Goal: Task Accomplishment & Management: Use online tool/utility

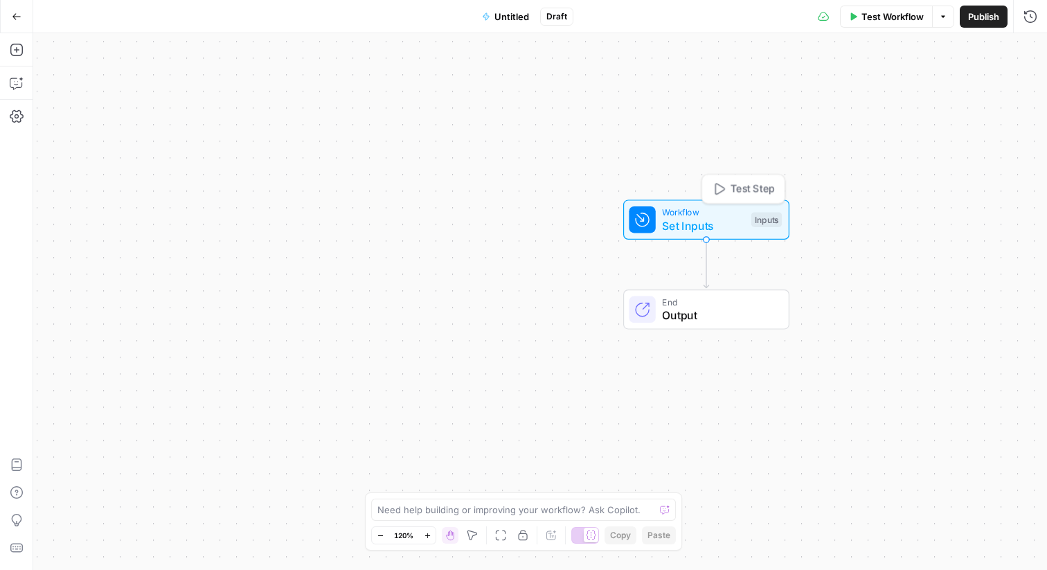
click at [697, 220] on span "Set Inputs" at bounding box center [703, 225] width 82 height 17
click at [960, 93] on button "Add Field" at bounding box center [897, 94] width 231 height 22
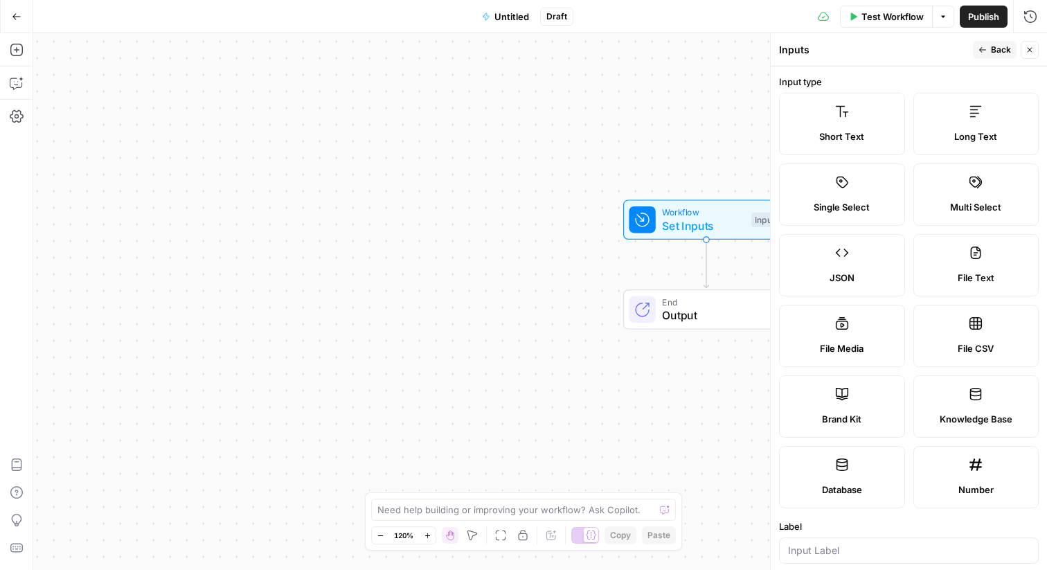
click at [601, 191] on div "Workflow Set Inputs Inputs End Output" at bounding box center [540, 301] width 1014 height 537
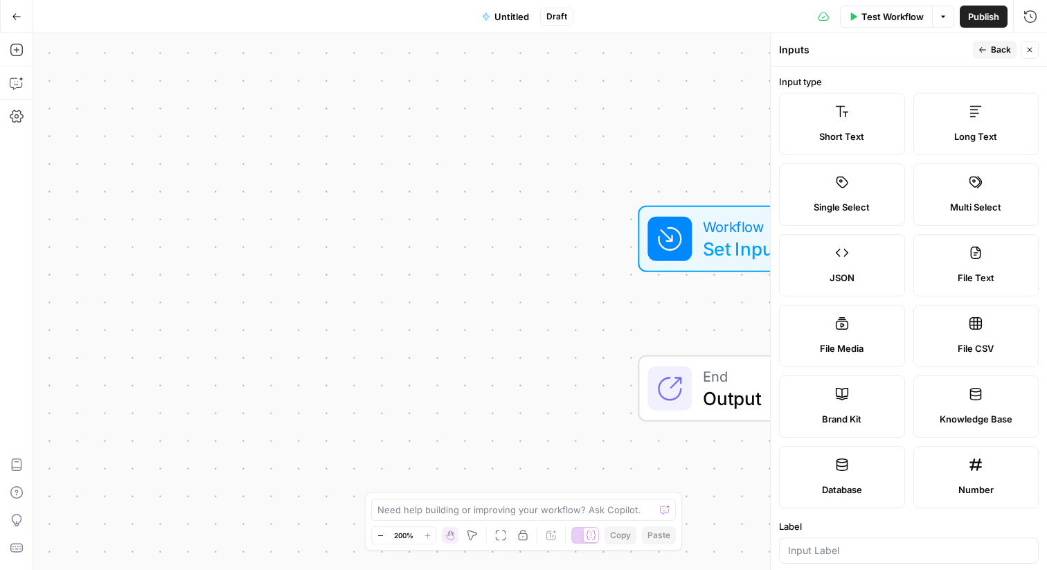
click at [427, 271] on div "Workflow Set Inputs Inputs End Output" at bounding box center [540, 301] width 1014 height 537
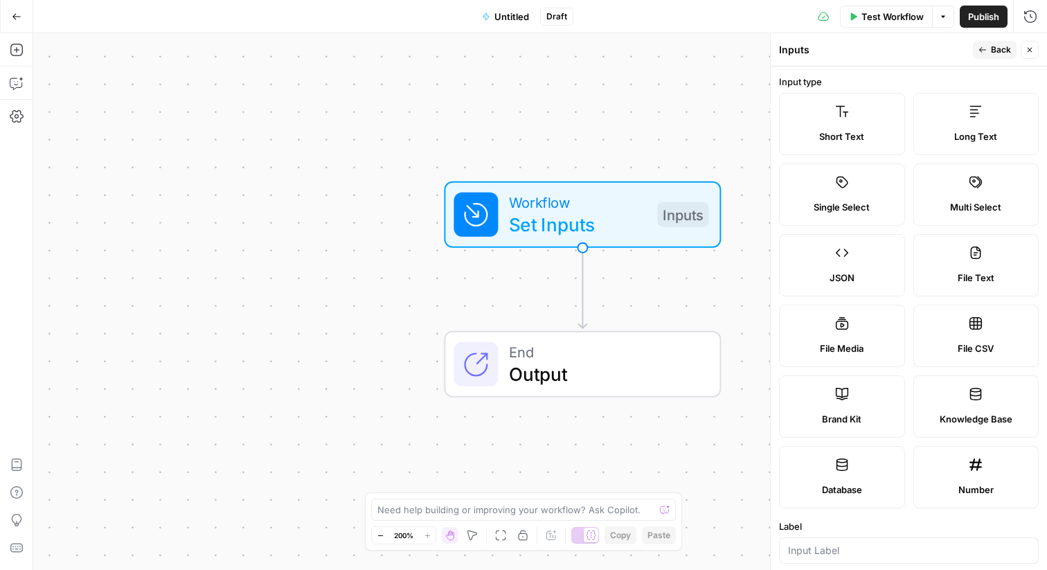
click at [848, 125] on label "Short Text" at bounding box center [842, 124] width 126 height 62
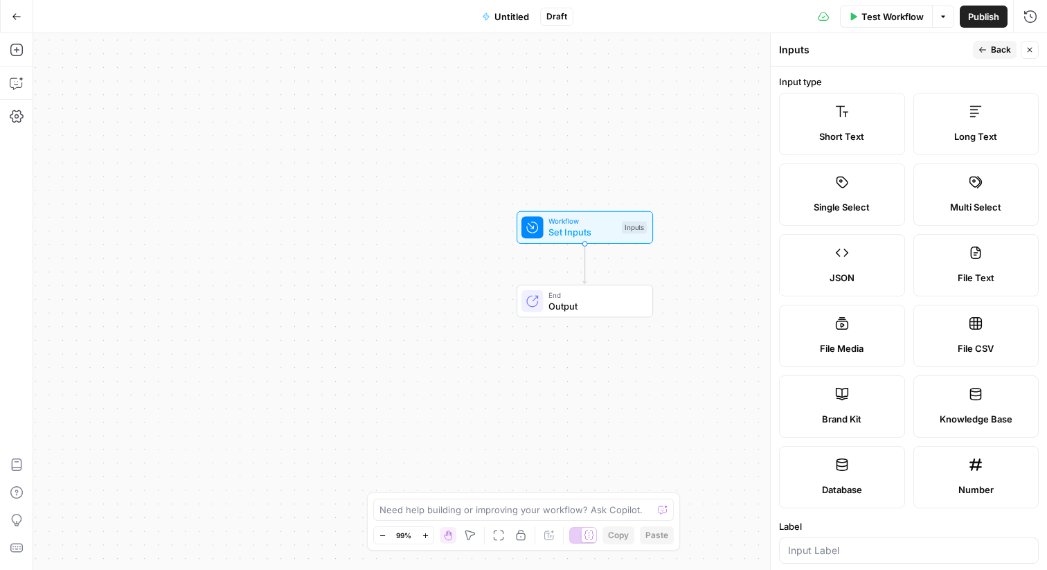
click at [876, 211] on div "Single Select" at bounding box center [842, 207] width 102 height 14
click at [861, 138] on span "Short Text" at bounding box center [841, 136] width 45 height 14
click at [878, 129] on div "Short Text" at bounding box center [842, 136] width 102 height 14
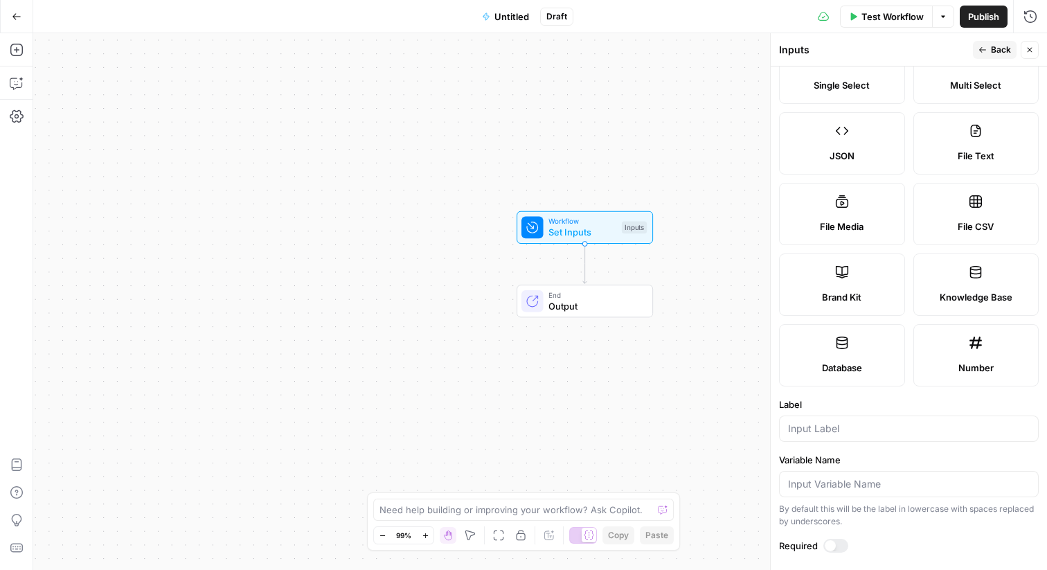
scroll to position [201, 0]
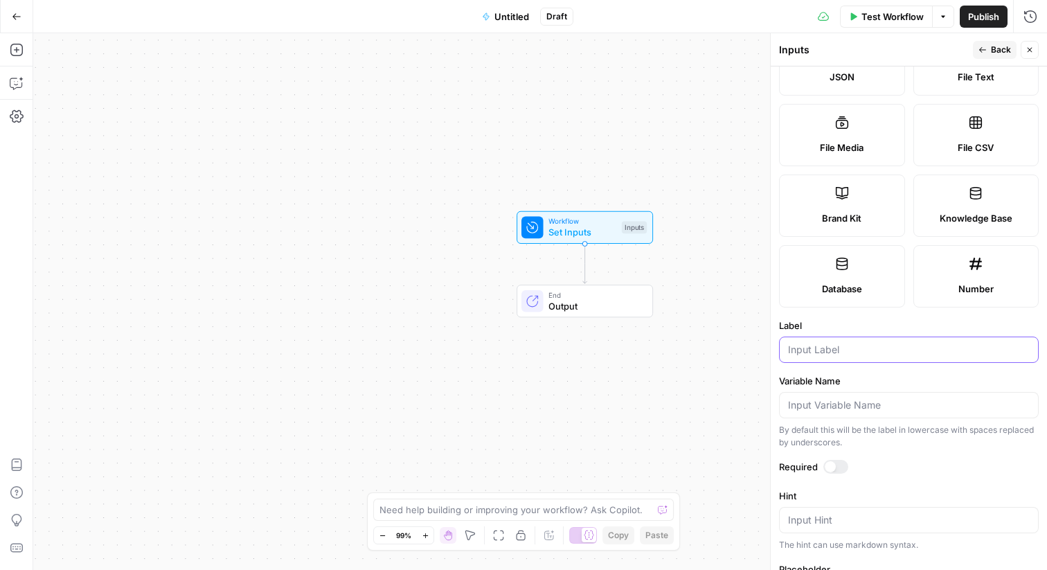
click at [830, 356] on input "Label" at bounding box center [909, 350] width 242 height 14
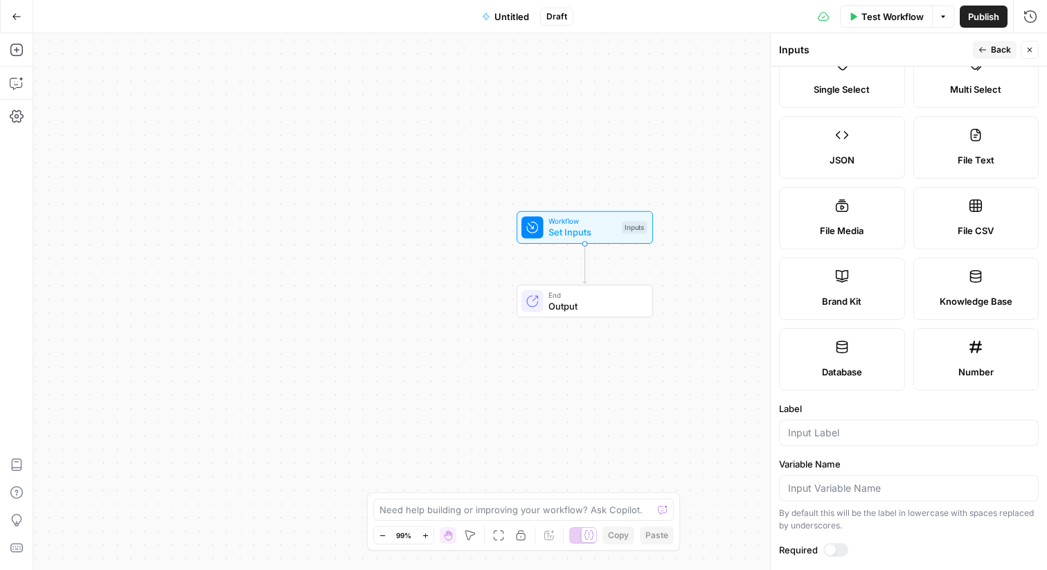
scroll to position [168, 0]
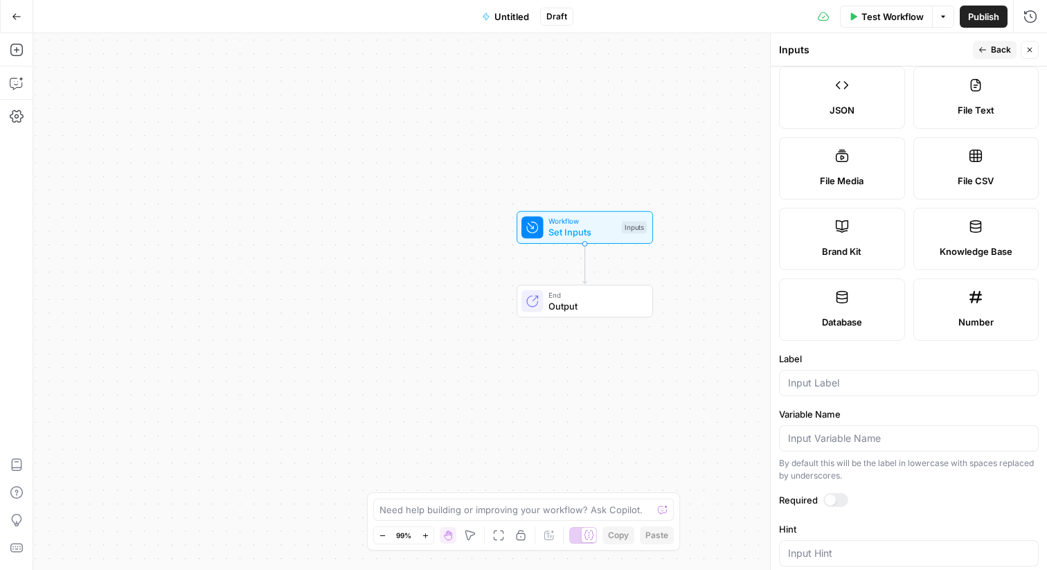
click at [839, 498] on div at bounding box center [835, 500] width 25 height 14
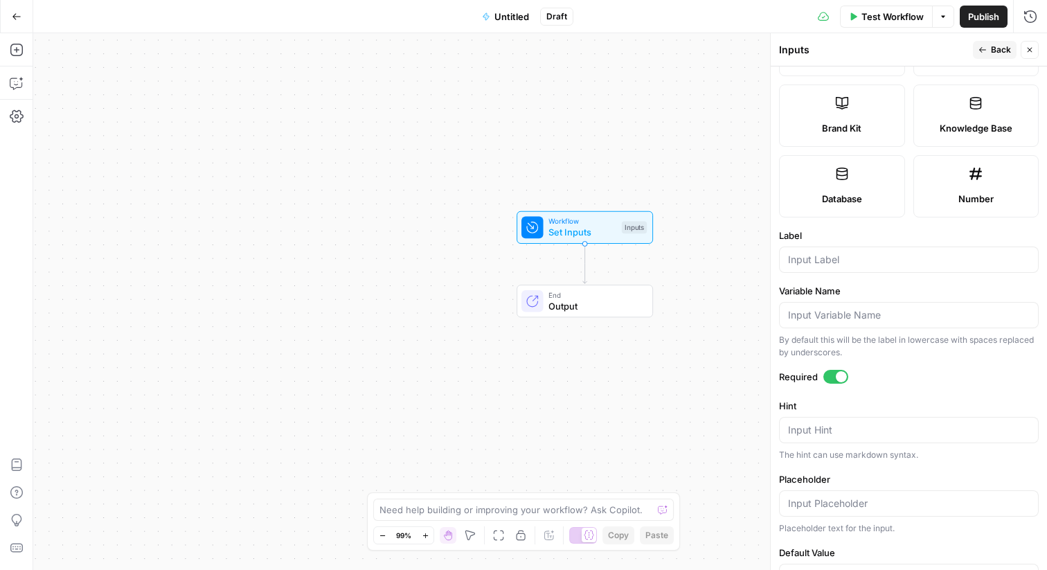
scroll to position [338, 0]
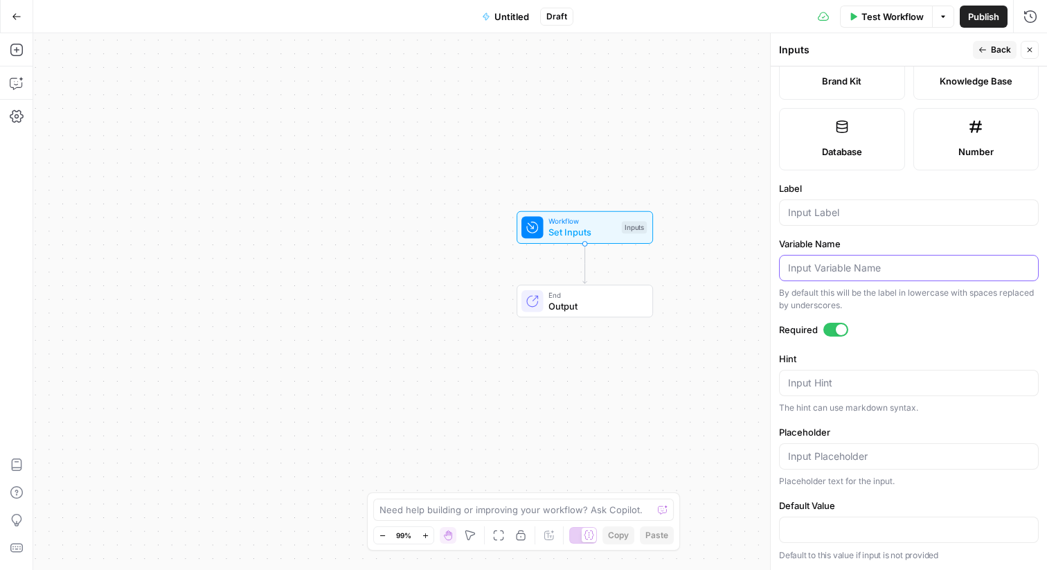
click at [831, 269] on input "Variable Name" at bounding box center [909, 268] width 242 height 14
type input "Keyword or idea"
click at [834, 372] on div "Input Hint" at bounding box center [909, 383] width 260 height 26
type textarea "keyword or"
type textarea "insert keywo"
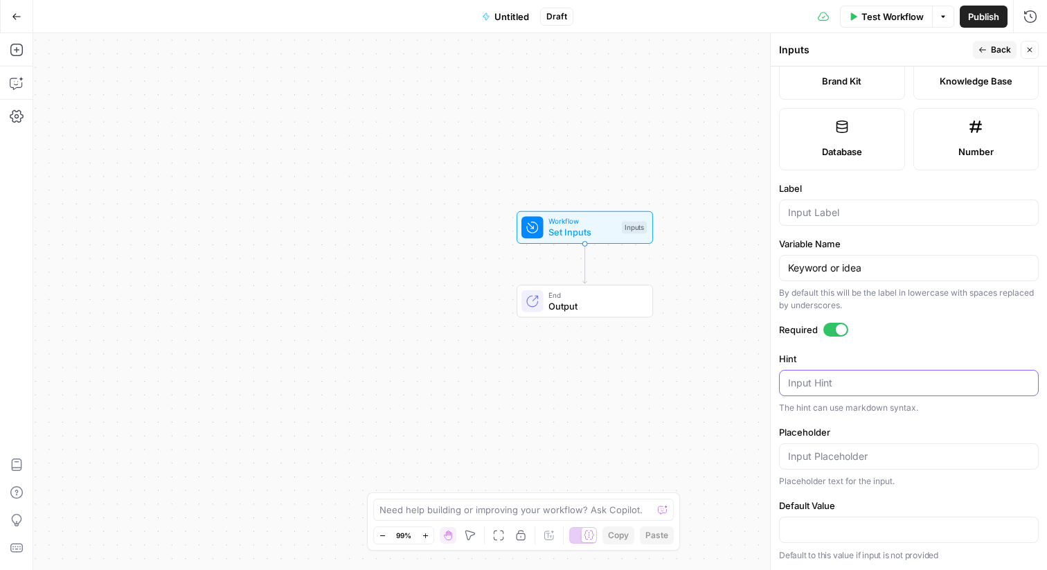
type textarea "i"
type textarea "Insert keyword"
paste textarea "Seed idea for the brief, example: “flexible benefits in Spain”."
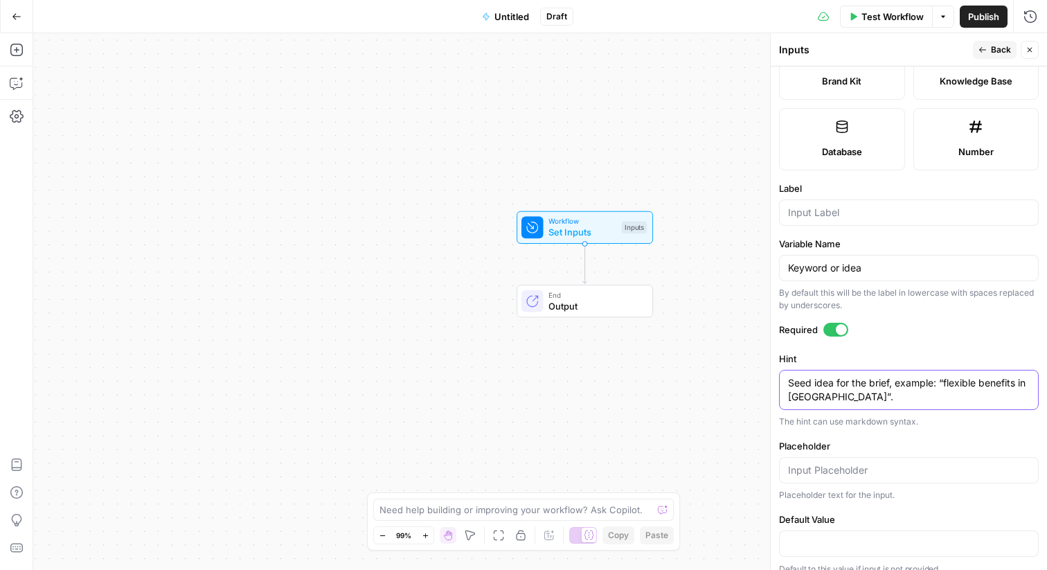
scroll to position [352, 0]
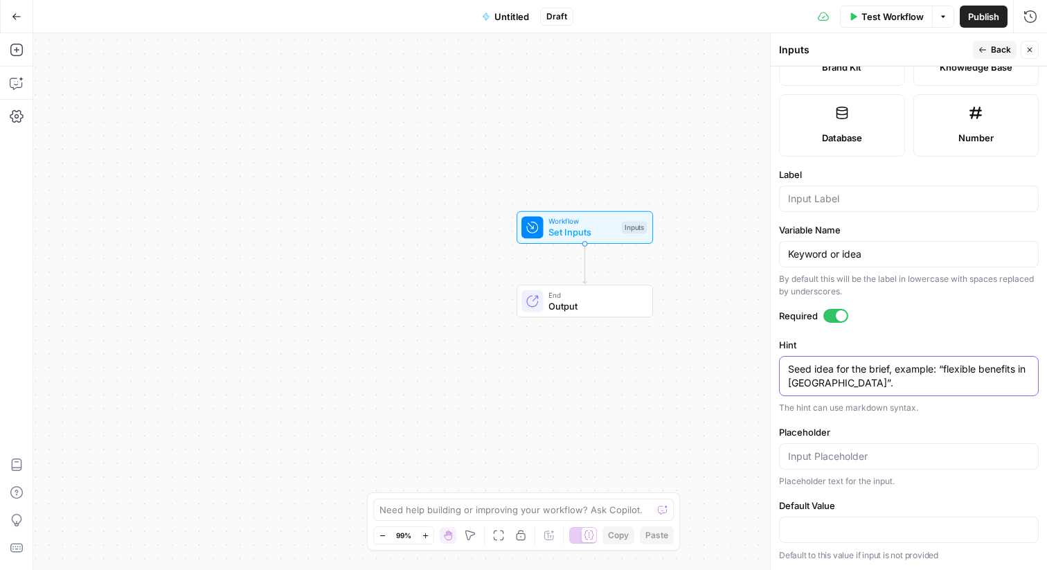
type textarea "Seed idea for the brief, example: “flexible benefits in Spain”."
click at [827, 451] on input "Placeholder" at bounding box center [909, 456] width 242 height 14
type input "*flexbile benefits in Spain*"
click at [875, 527] on input "Default Value" at bounding box center [909, 530] width 242 height 14
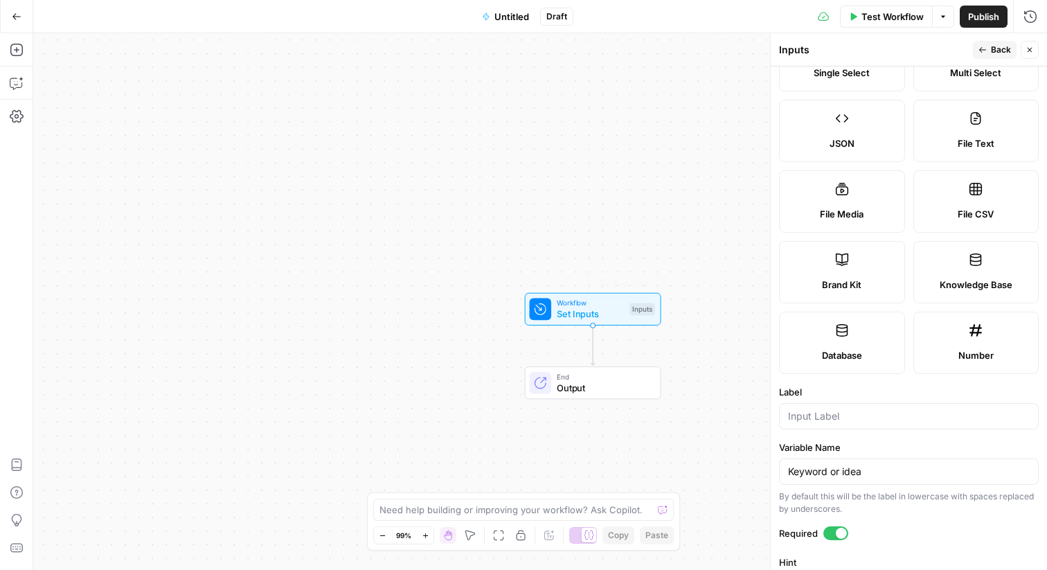
scroll to position [0, 0]
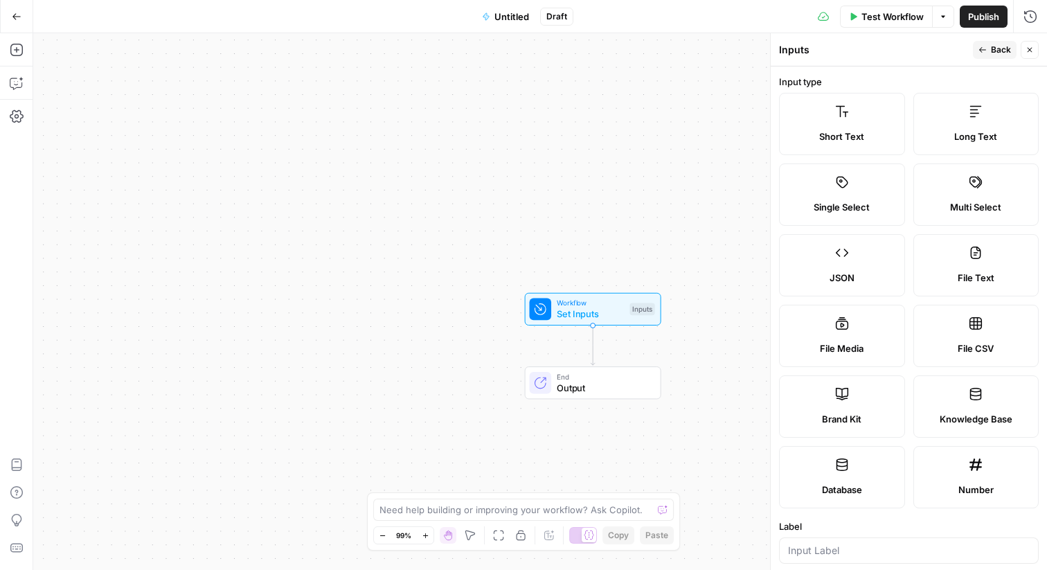
click at [857, 102] on label "Short Text" at bounding box center [842, 124] width 126 height 62
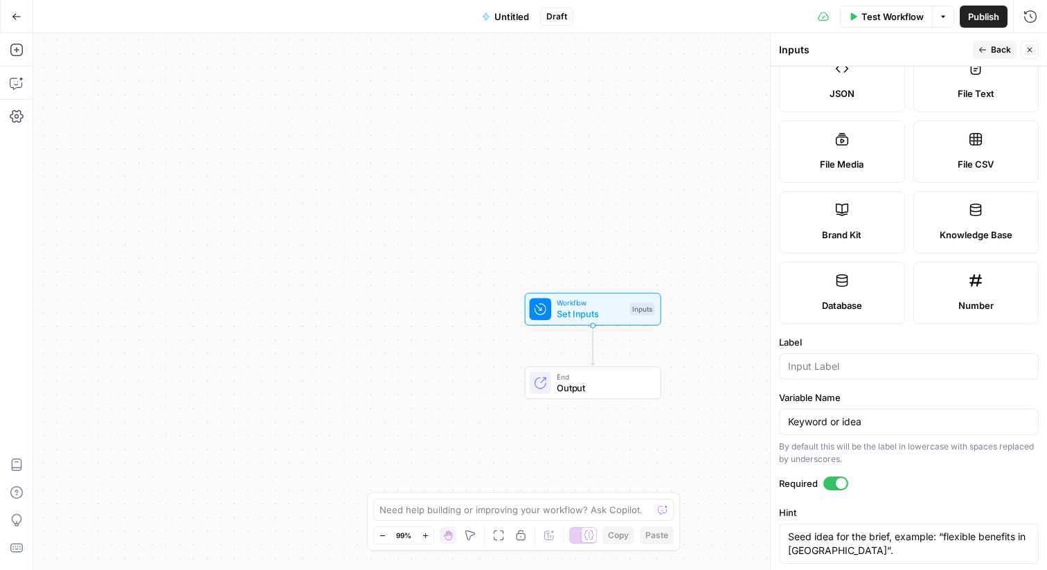
scroll to position [352, 0]
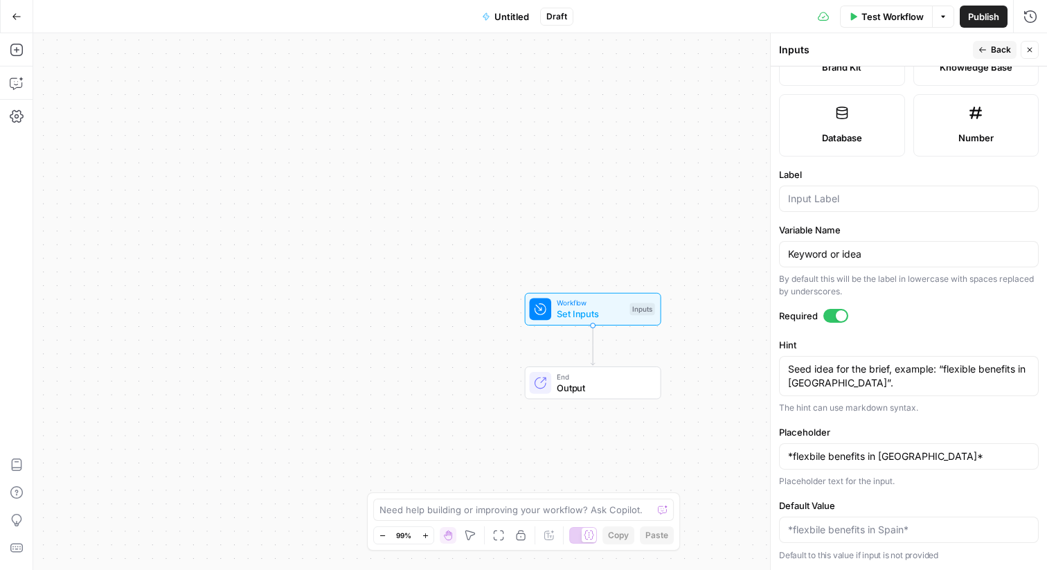
click at [595, 361] on icon "Edge from start to end" at bounding box center [593, 344] width 4 height 39
click at [14, 53] on icon "button" at bounding box center [17, 50] width 14 height 14
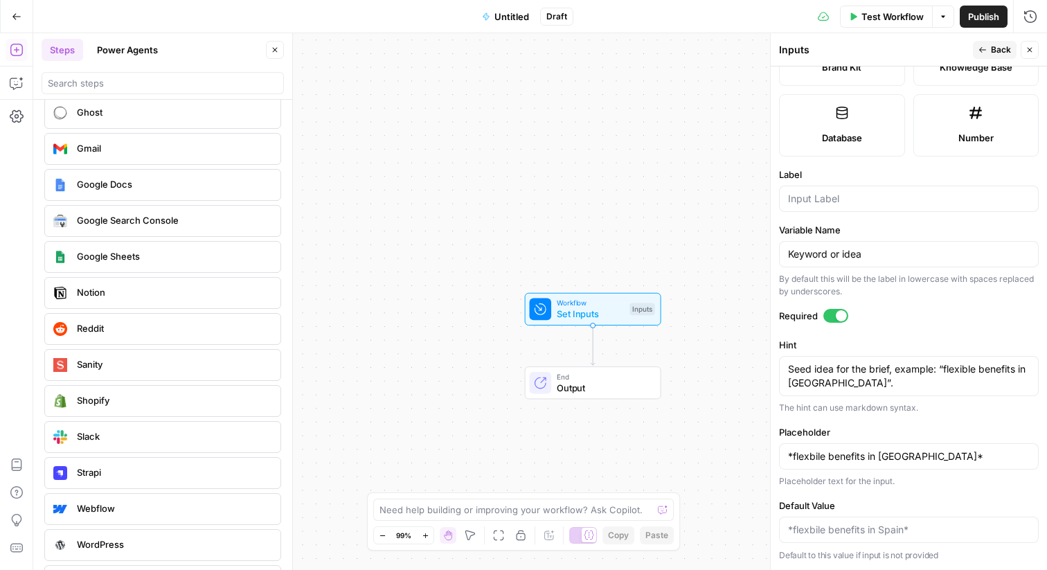
scroll to position [2547, 0]
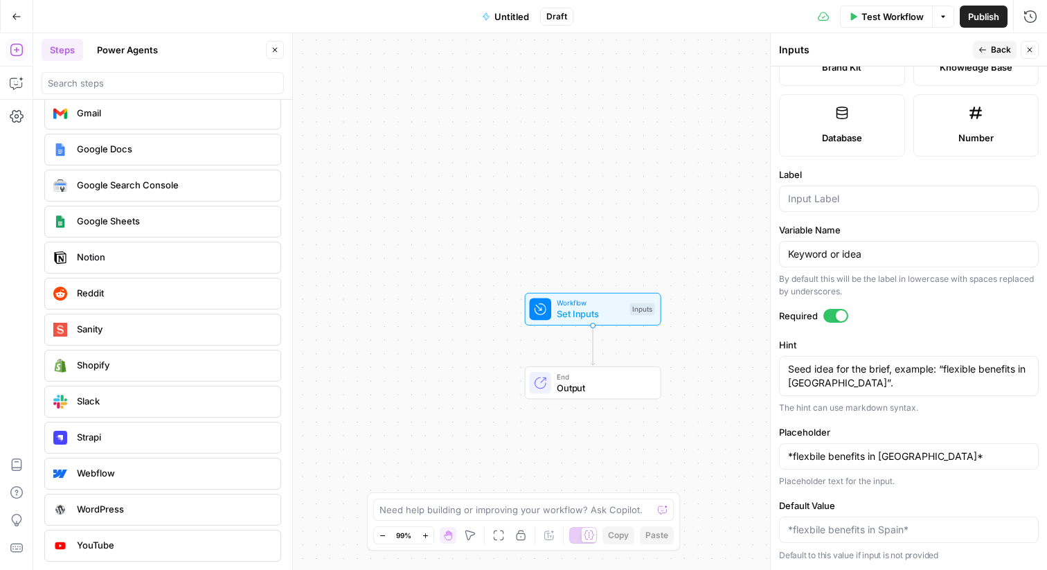
click at [105, 270] on div "Notion" at bounding box center [162, 258] width 237 height 32
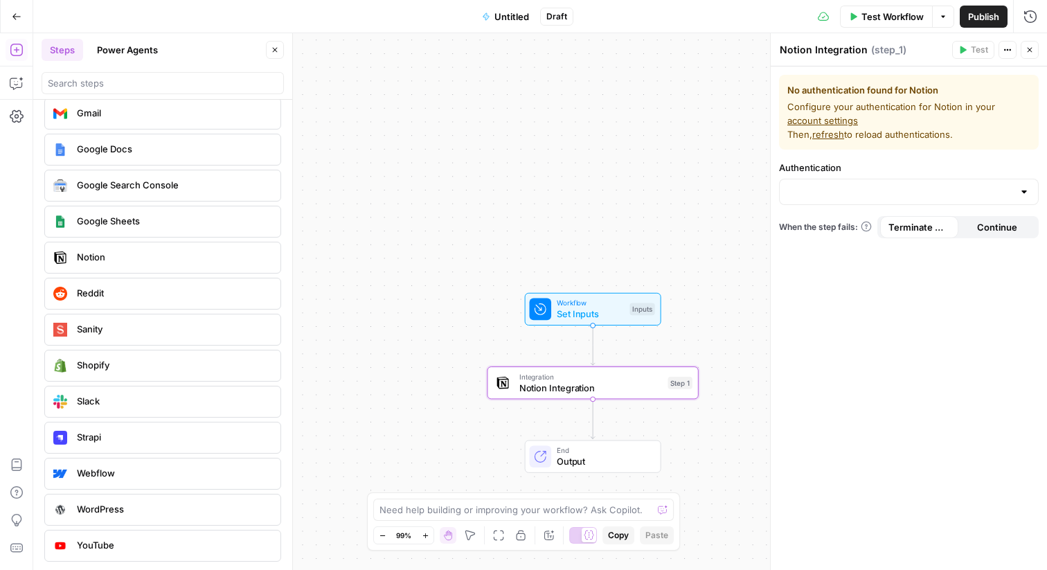
click at [886, 184] on div at bounding box center [909, 192] width 260 height 26
click at [845, 165] on label "Authentication" at bounding box center [909, 168] width 260 height 14
click at [845, 185] on input "Authentication" at bounding box center [900, 192] width 225 height 14
click at [850, 372] on div "No authentication found for Notion Configure your authentication for Notion in …" at bounding box center [909, 317] width 276 height 503
click at [874, 190] on input "Authentication" at bounding box center [900, 192] width 225 height 14
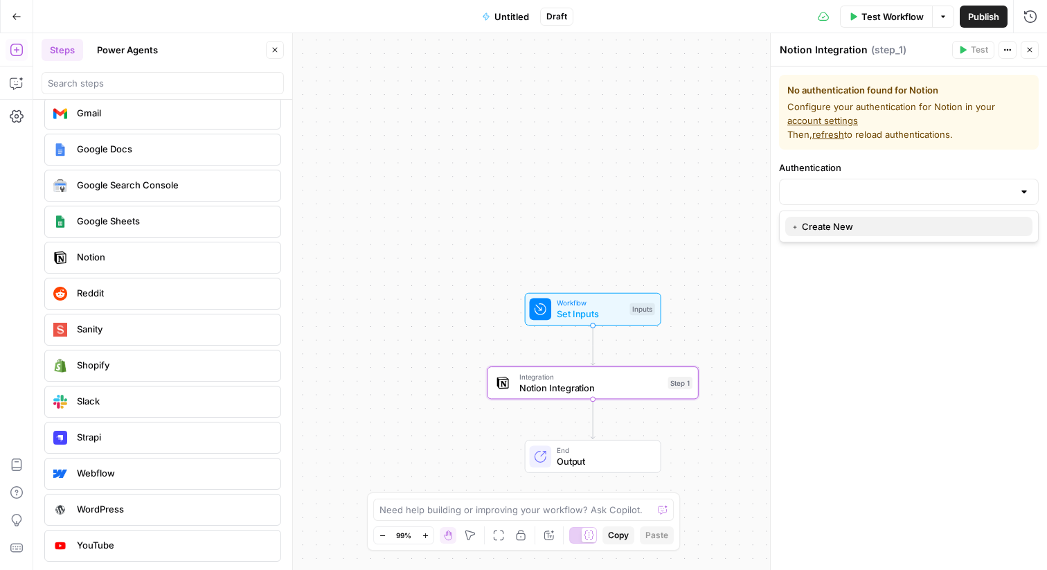
click at [869, 226] on span "﹢ Create New" at bounding box center [906, 226] width 231 height 14
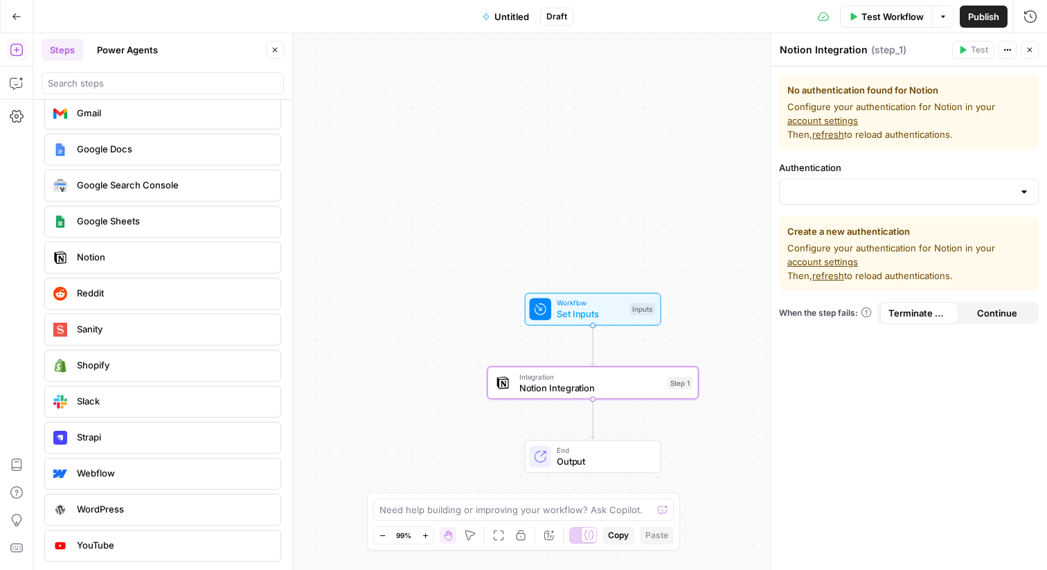
click at [928, 200] on div at bounding box center [909, 192] width 260 height 26
click at [825, 228] on span "﹢ Create New" at bounding box center [906, 226] width 231 height 14
click at [809, 120] on link "account settings" at bounding box center [822, 120] width 71 height 11
click at [579, 190] on div "Workflow Set Inputs Inputs Integration Notion Integration Step 1 End Output" at bounding box center [540, 301] width 1014 height 537
click at [831, 136] on span "refresh" at bounding box center [828, 134] width 32 height 11
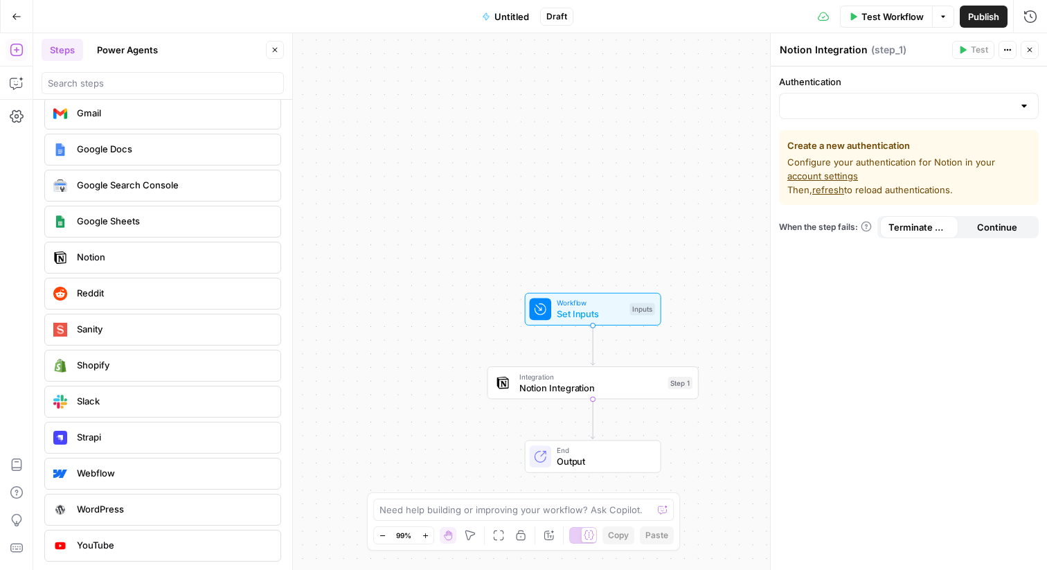
click at [967, 118] on div at bounding box center [909, 106] width 260 height 26
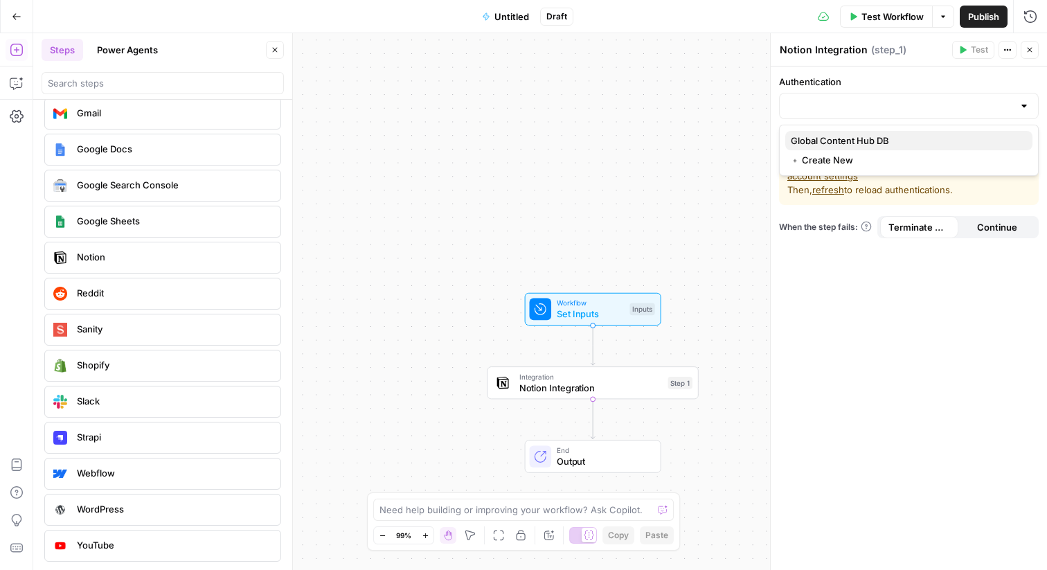
click at [922, 140] on span "Global Content Hub DB" at bounding box center [906, 141] width 231 height 14
type input "Global Content Hub DB"
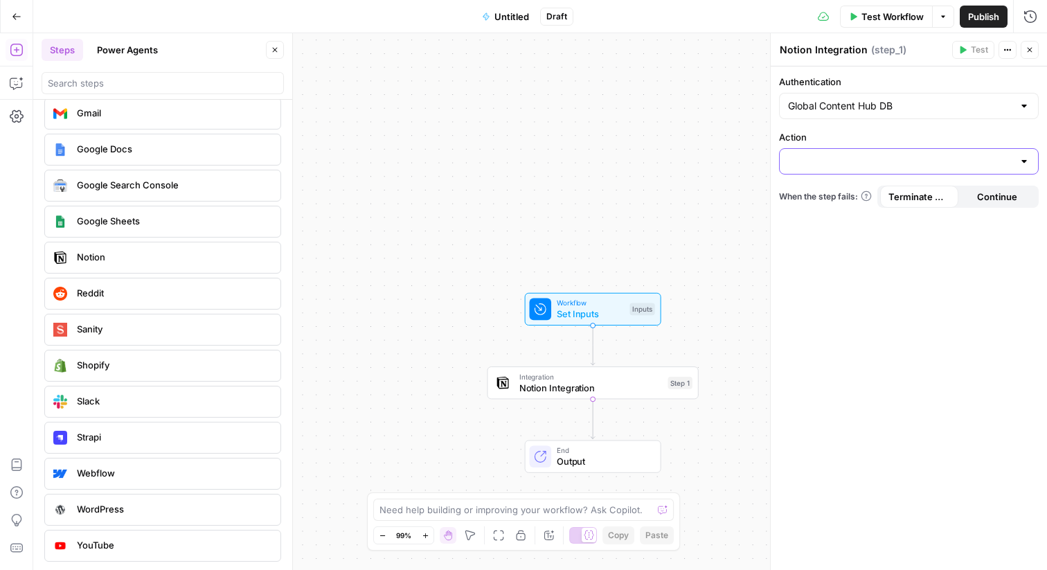
click at [881, 163] on input "Action" at bounding box center [900, 161] width 225 height 14
click at [607, 309] on span "Set Inputs" at bounding box center [591, 314] width 68 height 14
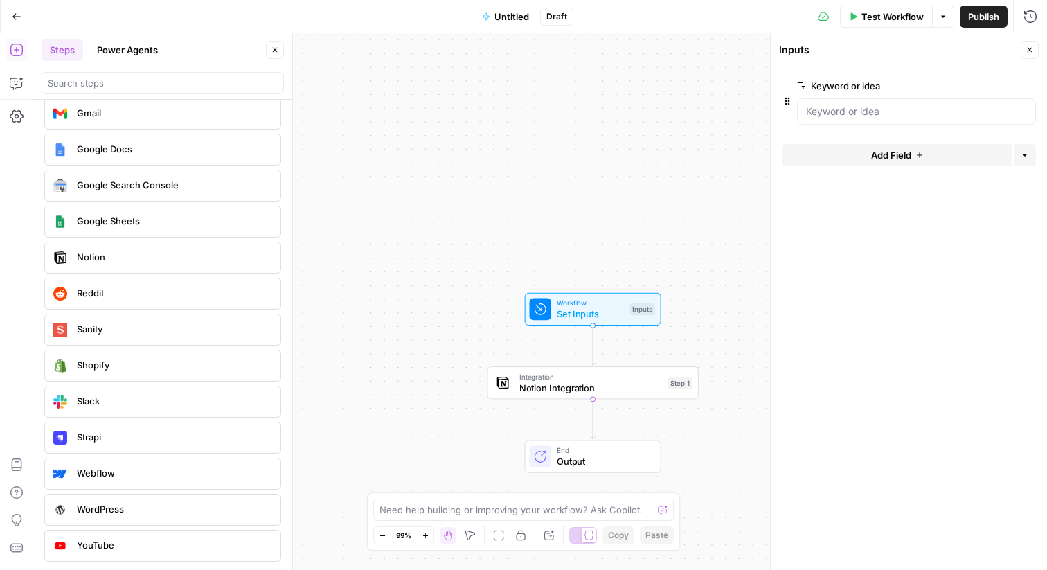
click at [874, 99] on div at bounding box center [916, 111] width 239 height 26
click at [988, 84] on span "edit field" at bounding box center [984, 85] width 30 height 11
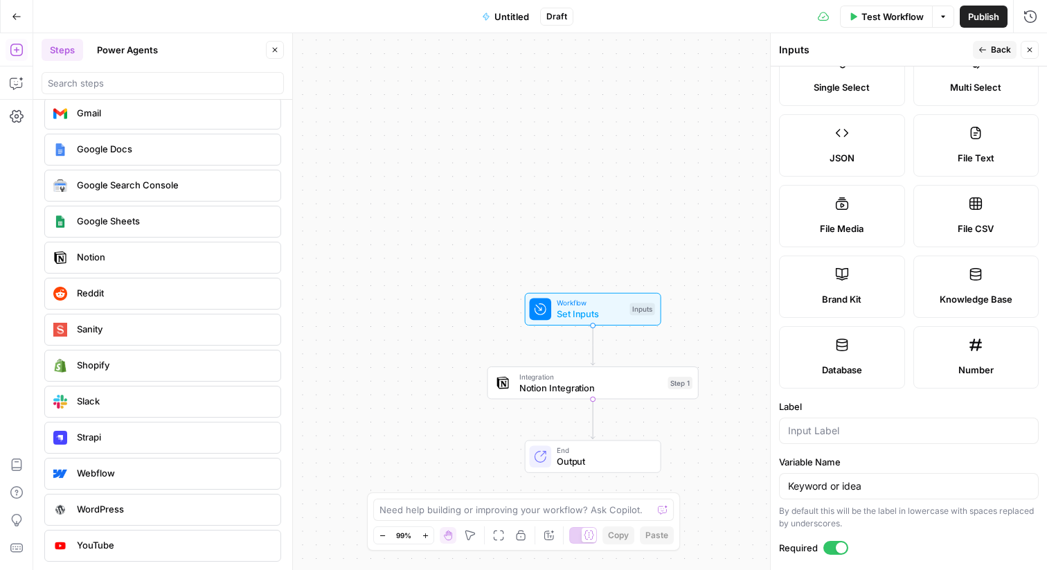
scroll to position [0, 0]
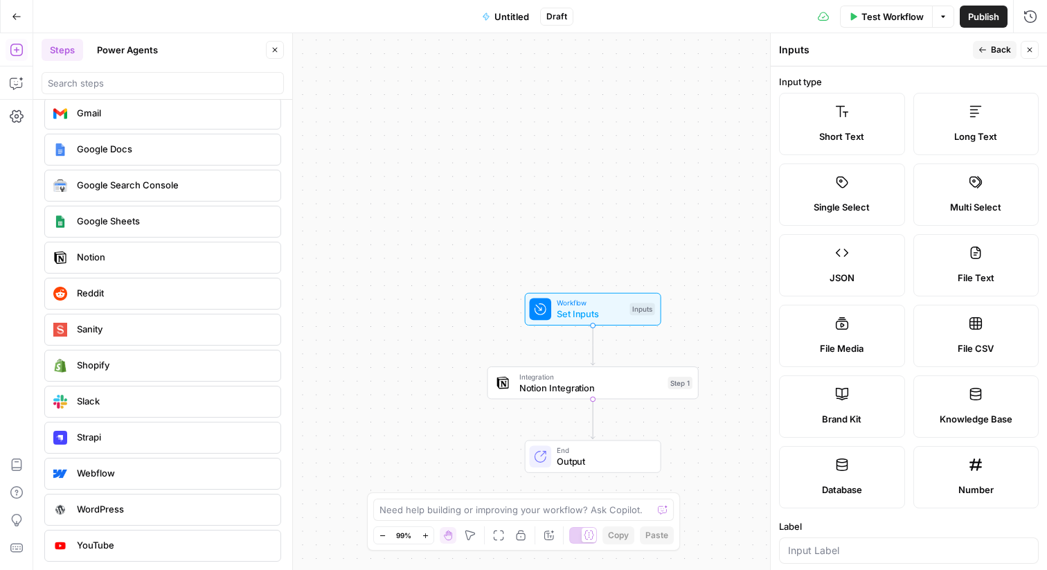
click at [980, 39] on header "Inputs Back Close" at bounding box center [909, 49] width 276 height 33
click at [991, 50] on span "Back" at bounding box center [1001, 50] width 20 height 12
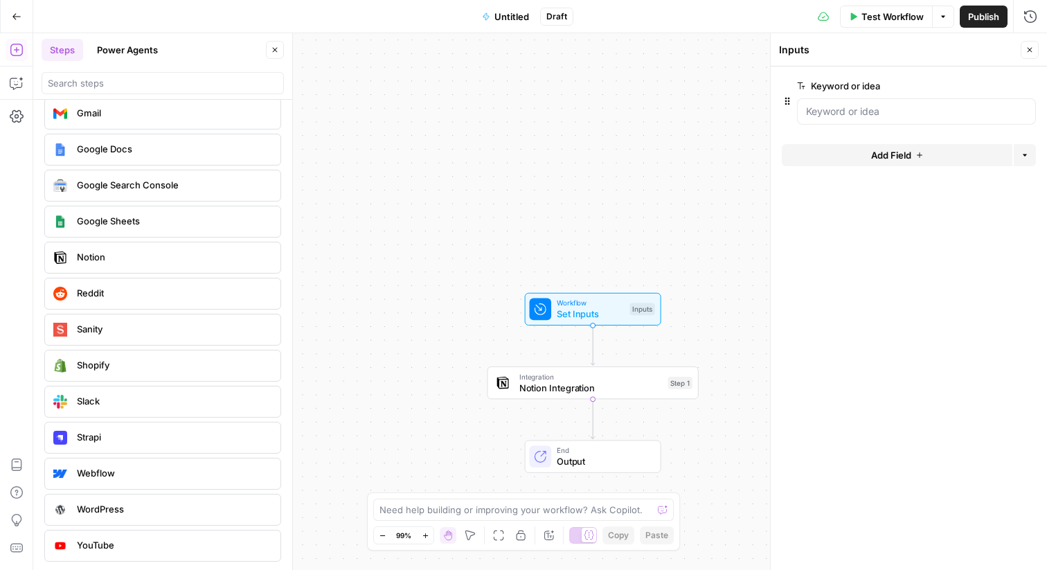
click at [901, 152] on span "Add Field" at bounding box center [891, 155] width 40 height 14
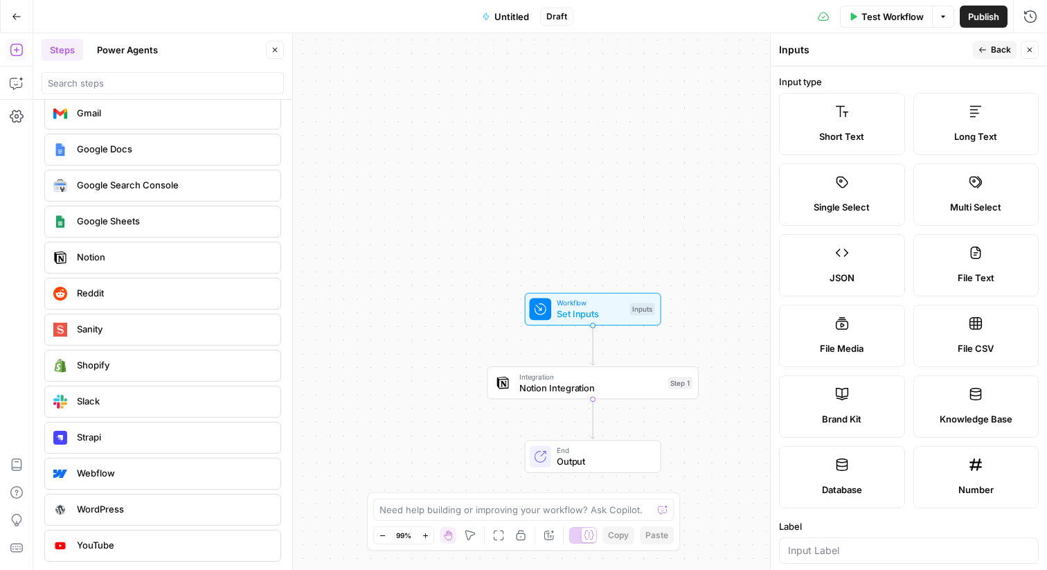
click at [986, 52] on icon "button" at bounding box center [982, 50] width 8 height 8
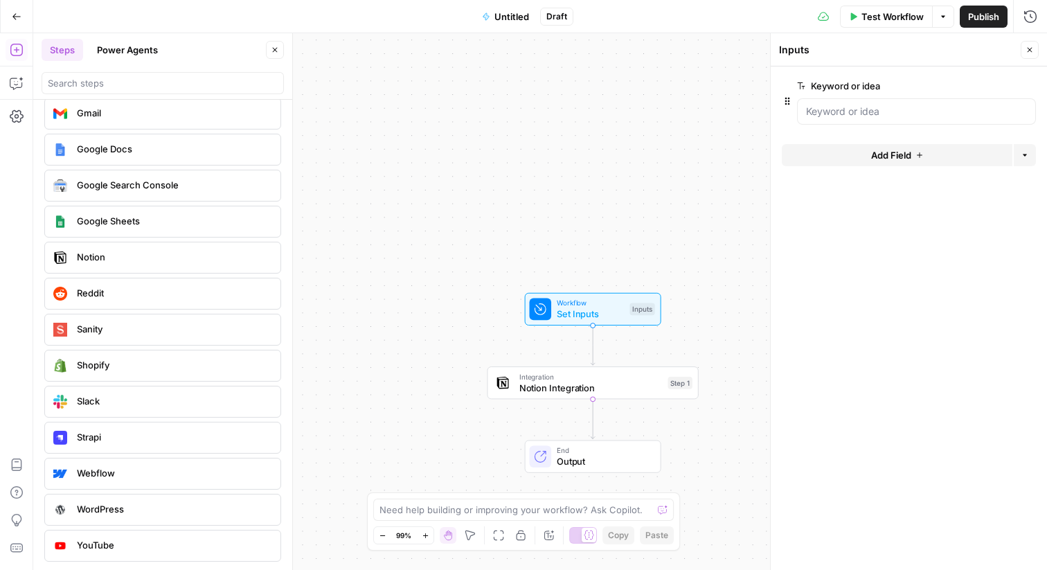
click at [1030, 156] on button "Options" at bounding box center [1025, 155] width 22 height 22
click at [989, 181] on span "Add Group" at bounding box center [995, 188] width 46 height 14
click at [1017, 153] on button "Delete group" at bounding box center [1013, 156] width 22 height 22
click at [1028, 53] on icon "button" at bounding box center [1029, 50] width 8 height 8
click at [635, 382] on span "Notion Integration" at bounding box center [590, 388] width 143 height 14
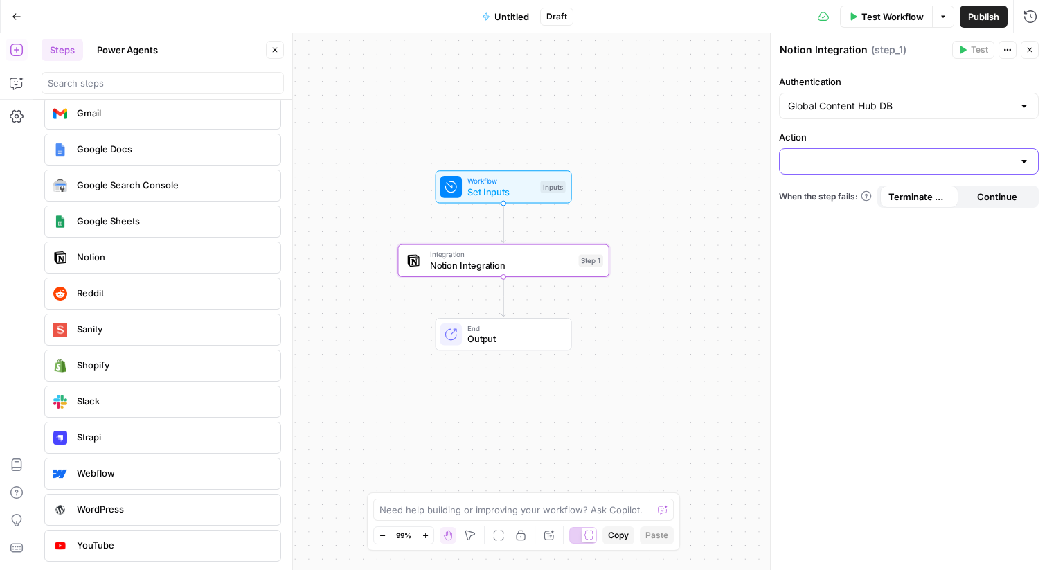
click at [877, 166] on input "Action" at bounding box center [900, 161] width 225 height 14
click at [513, 190] on span "Set Inputs" at bounding box center [501, 192] width 68 height 14
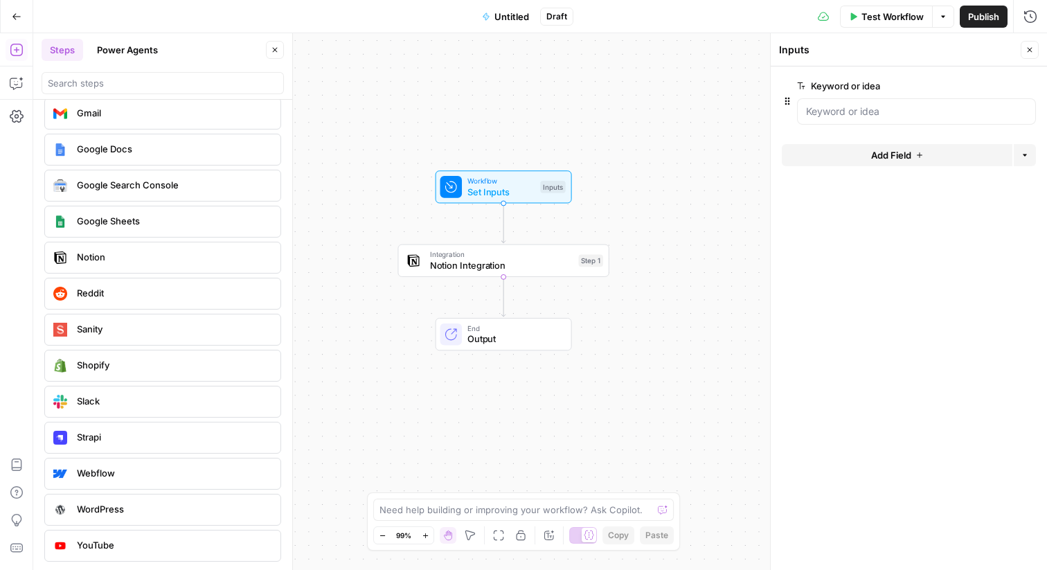
click at [858, 125] on div at bounding box center [909, 129] width 254 height 8
click at [861, 120] on div at bounding box center [916, 111] width 239 height 26
click at [993, 85] on span "edit field" at bounding box center [984, 85] width 30 height 11
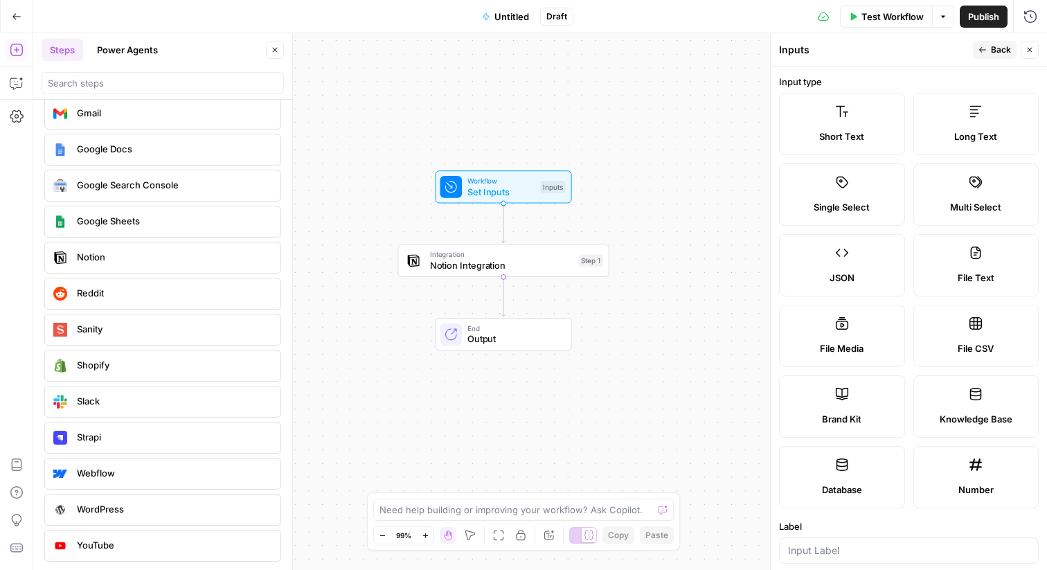
click at [861, 469] on label "Database" at bounding box center [842, 477] width 126 height 62
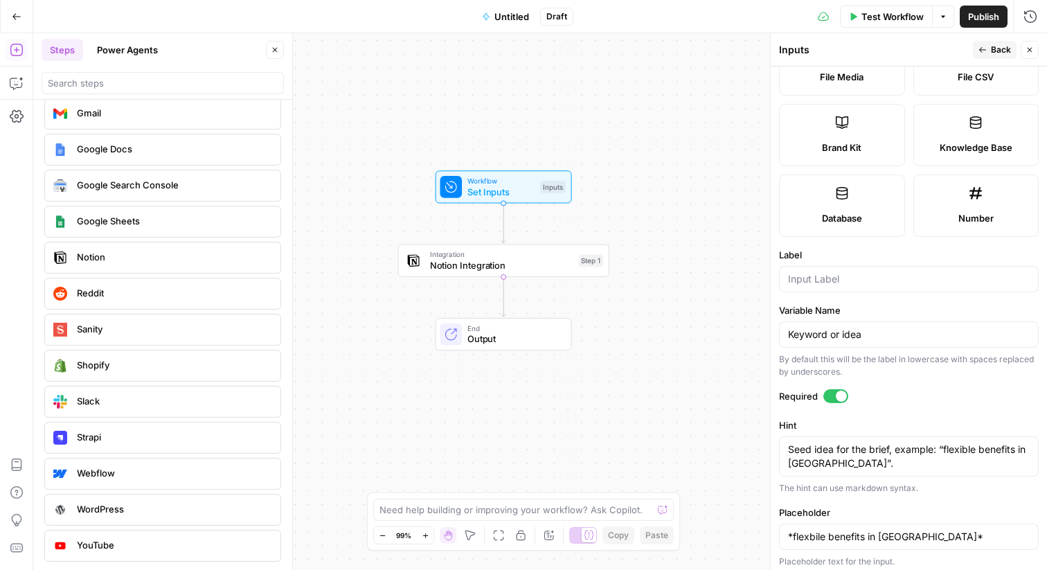
scroll to position [278, 0]
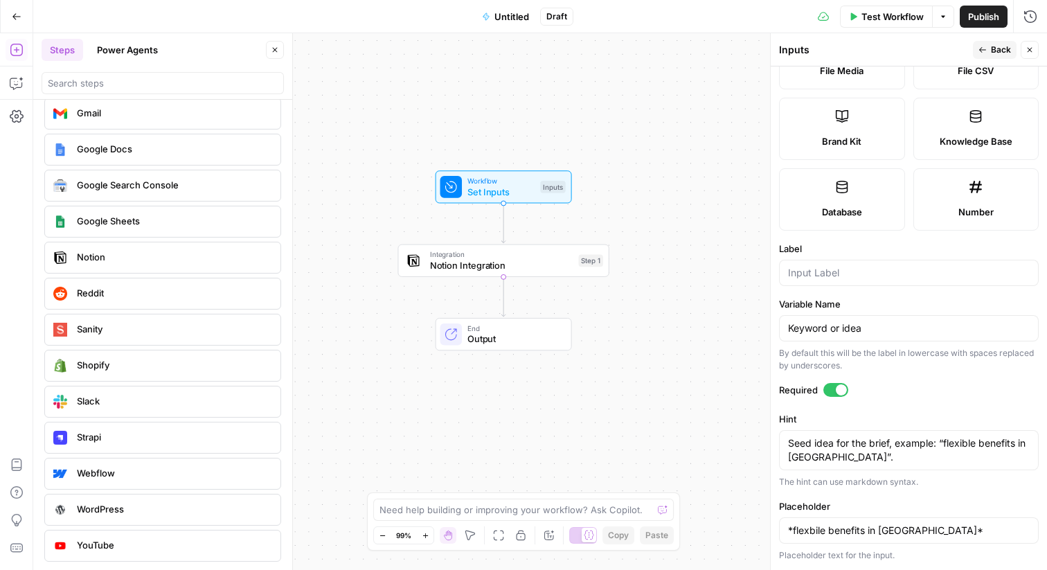
click at [1003, 53] on span "Back" at bounding box center [1001, 50] width 20 height 12
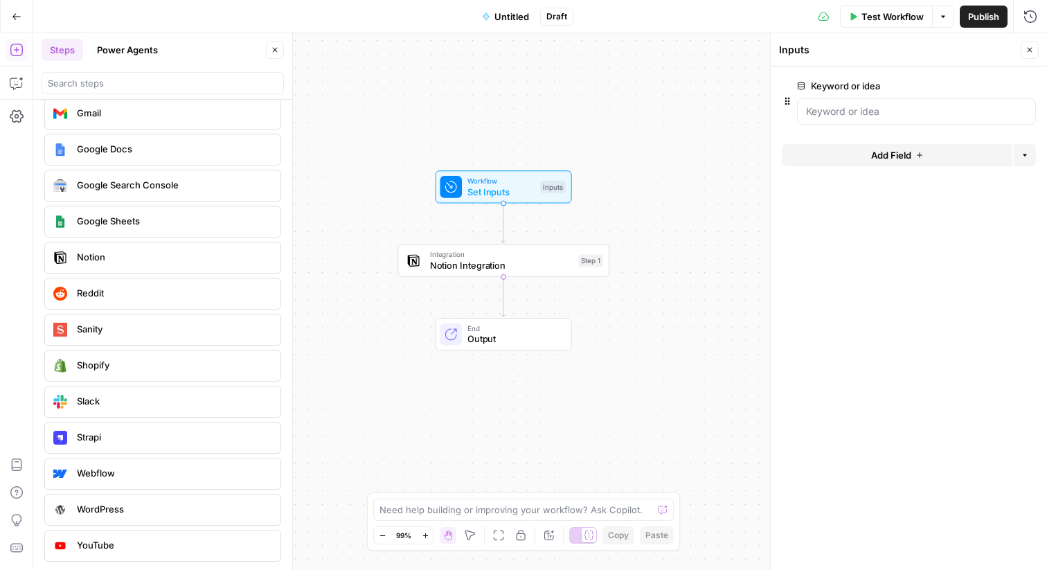
click at [510, 268] on span "Notion Integration" at bounding box center [501, 265] width 143 height 14
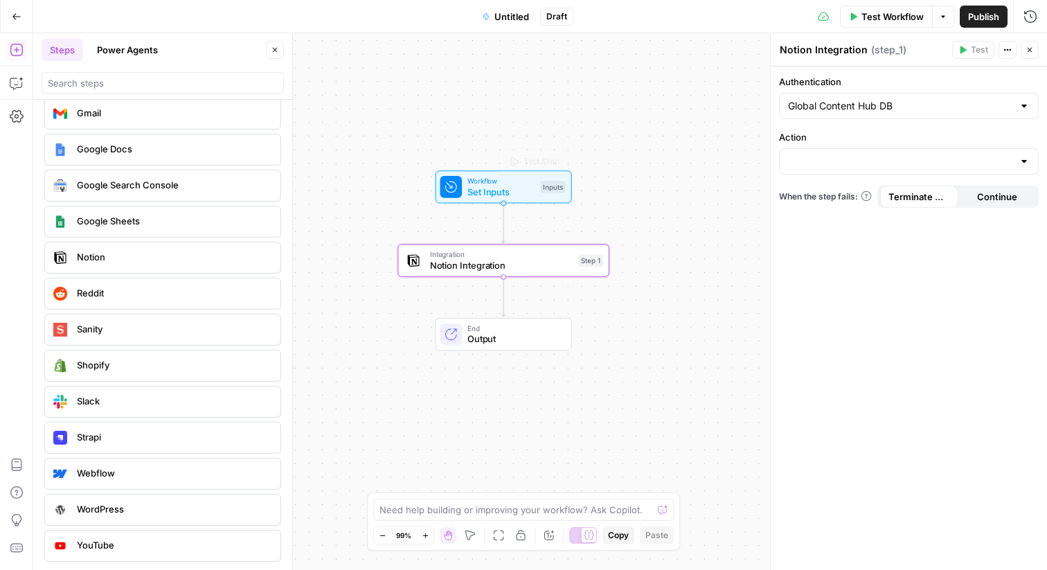
click at [513, 192] on span "Set Inputs" at bounding box center [501, 192] width 68 height 14
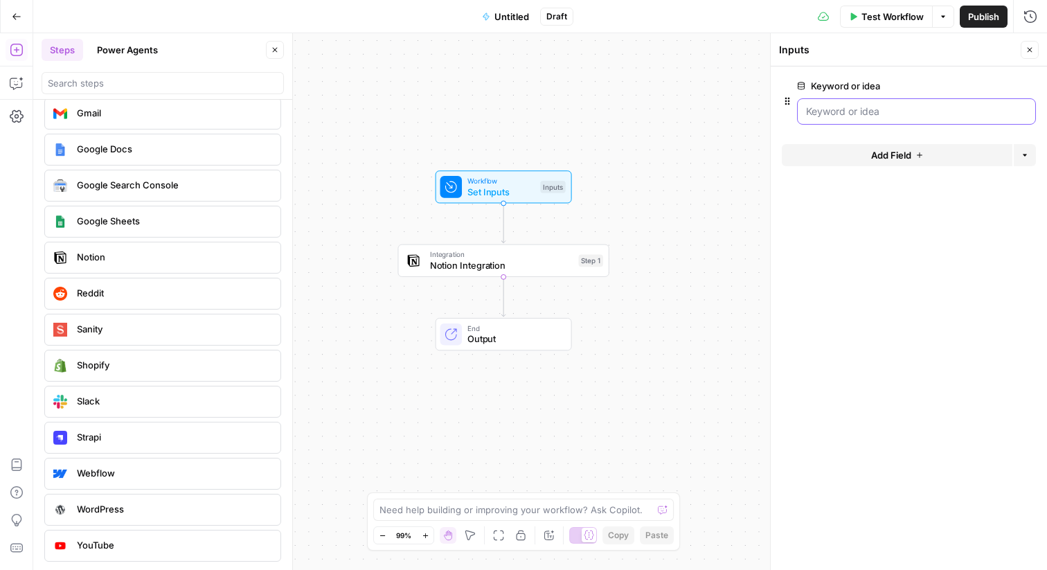
click at [892, 105] on idea "Keyword or idea" at bounding box center [916, 112] width 221 height 14
click at [978, 86] on span "edit field" at bounding box center [984, 85] width 30 height 11
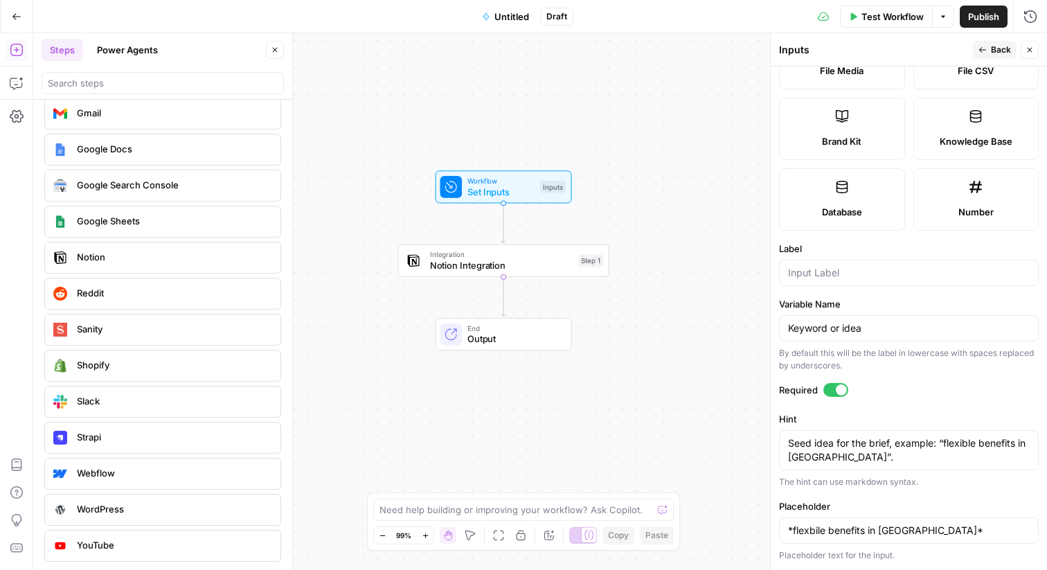
click at [503, 15] on span "Untitled" at bounding box center [511, 17] width 35 height 14
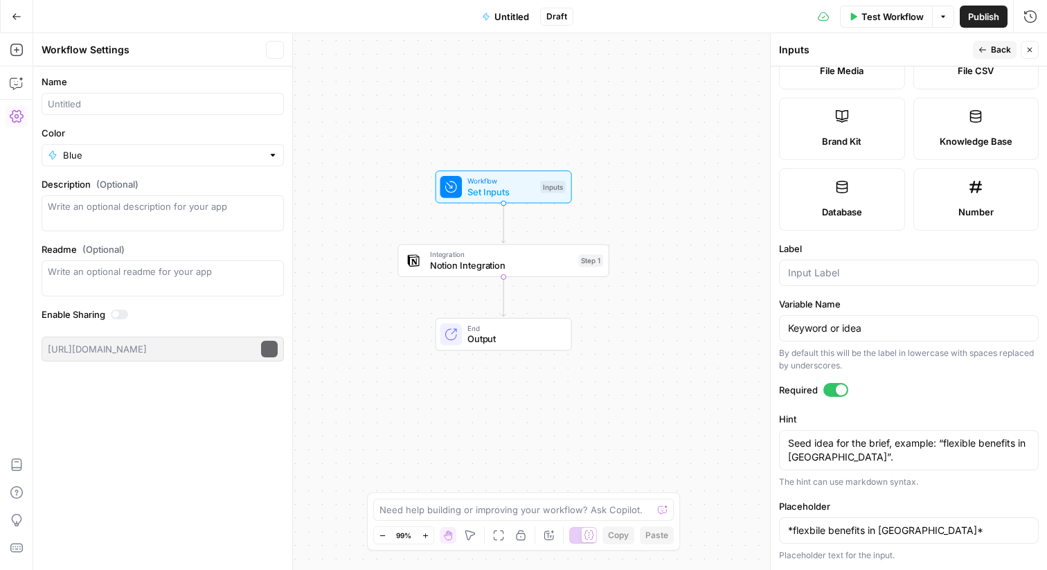
click at [512, 16] on span "Untitled" at bounding box center [511, 17] width 35 height 14
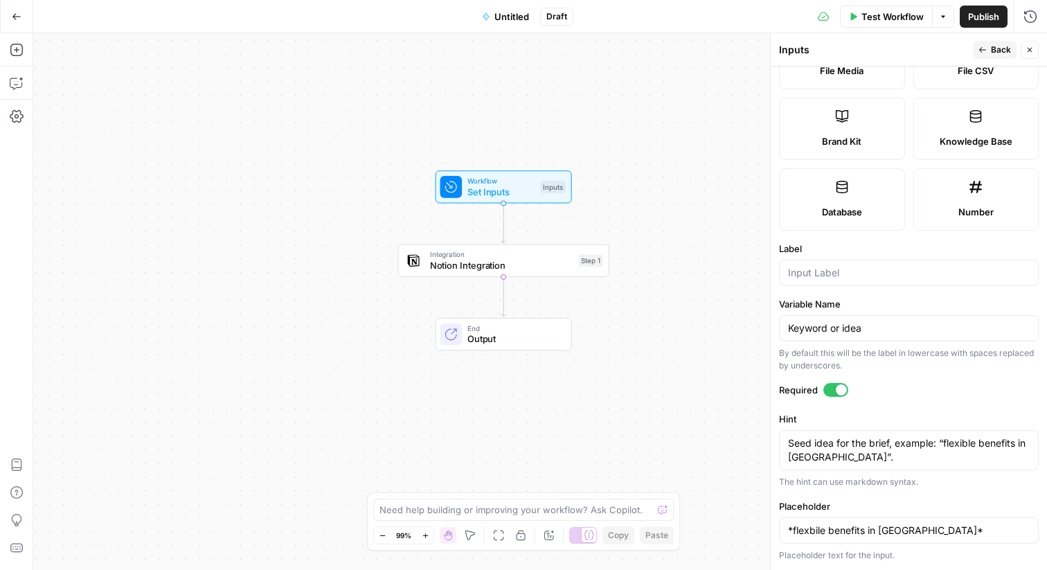
click at [516, 16] on span "Untitled" at bounding box center [511, 17] width 35 height 14
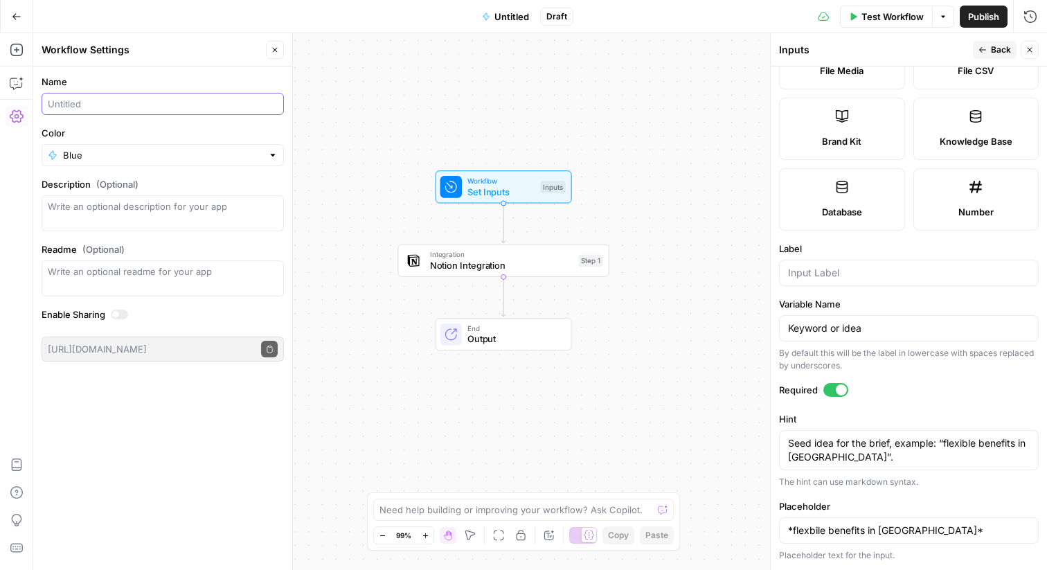
click at [125, 107] on input "Name" at bounding box center [163, 104] width 230 height 14
type input "Content backbone"
click at [370, 120] on div "Workflow Set Inputs Inputs Integration Notion Integration Step 1 End Output" at bounding box center [540, 301] width 1014 height 537
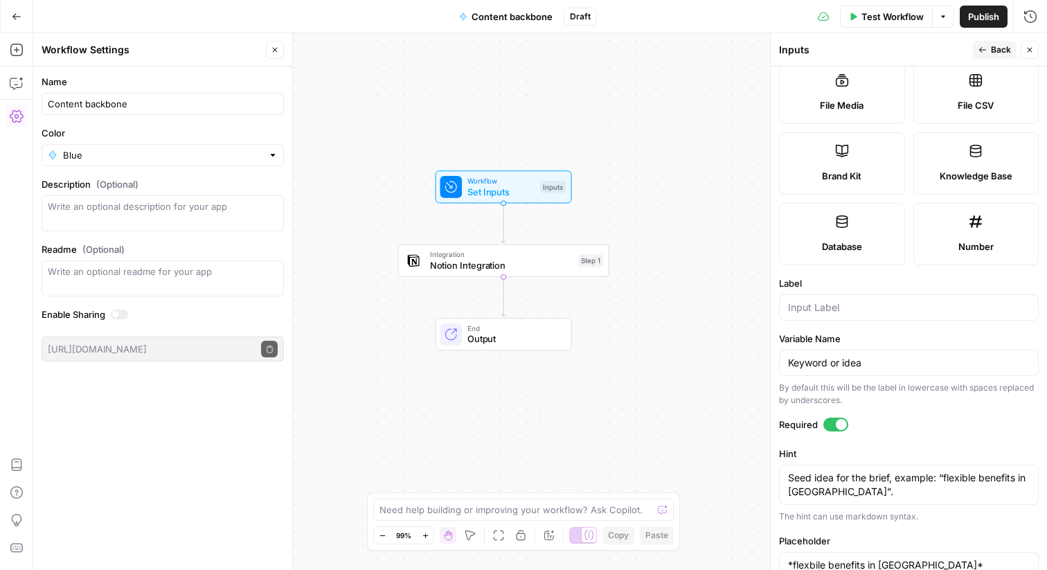
scroll to position [242, 0]
click at [8, 57] on button "Add Steps" at bounding box center [17, 50] width 22 height 22
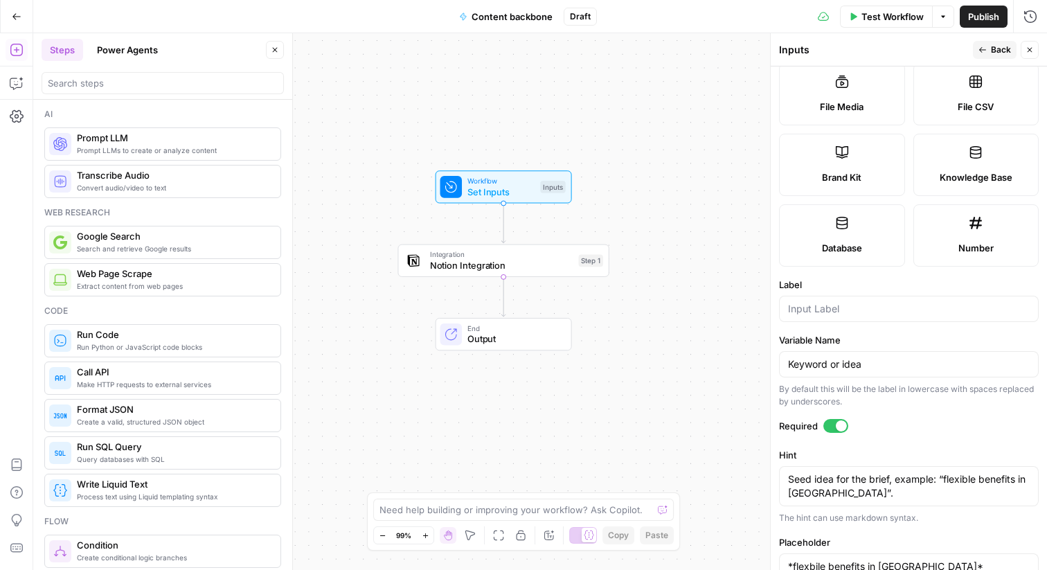
click at [120, 50] on button "Power Agents" at bounding box center [128, 50] width 78 height 22
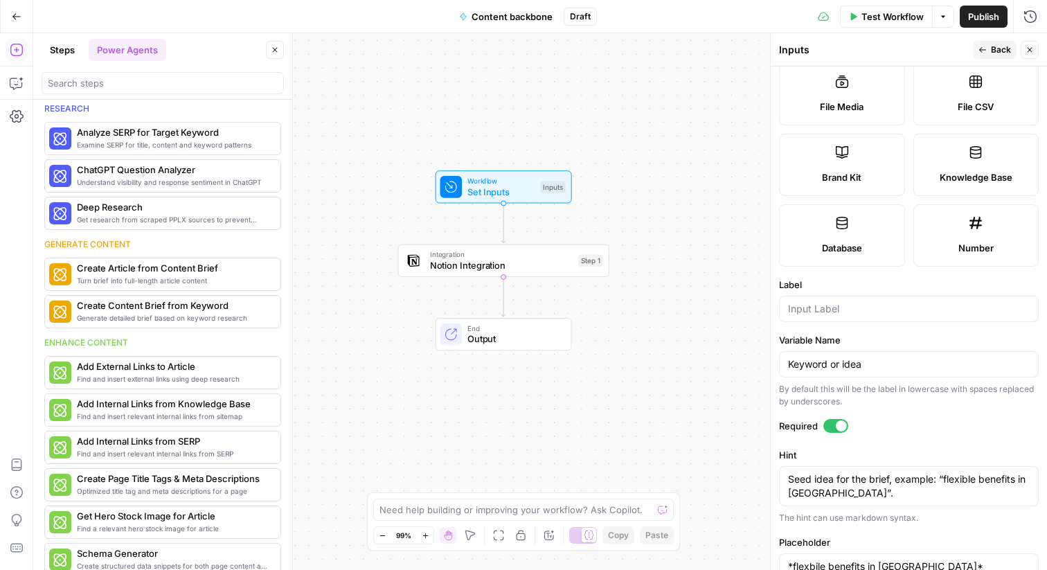
scroll to position [3, 0]
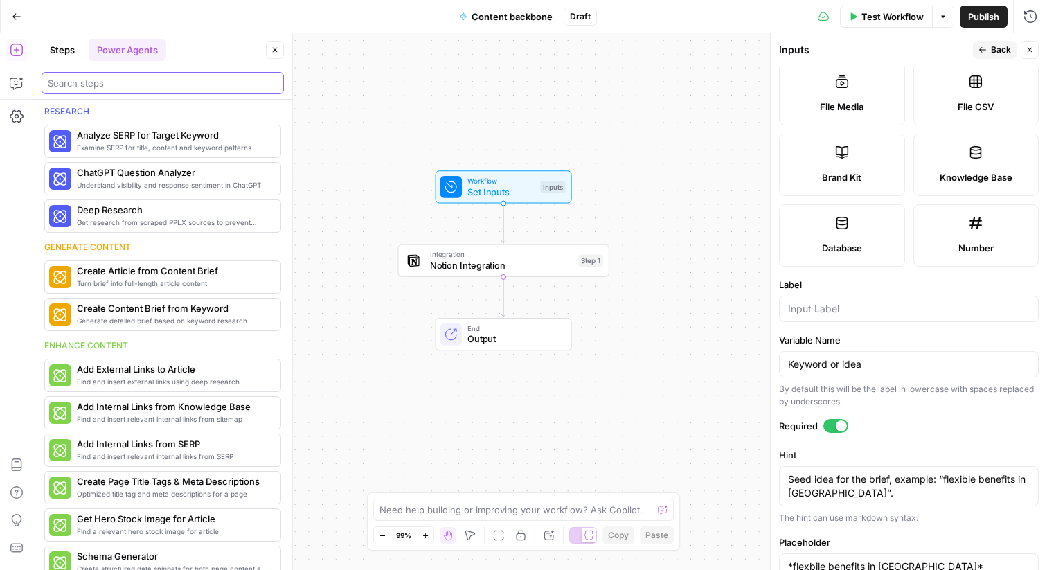
click at [118, 80] on input "search" at bounding box center [163, 83] width 230 height 14
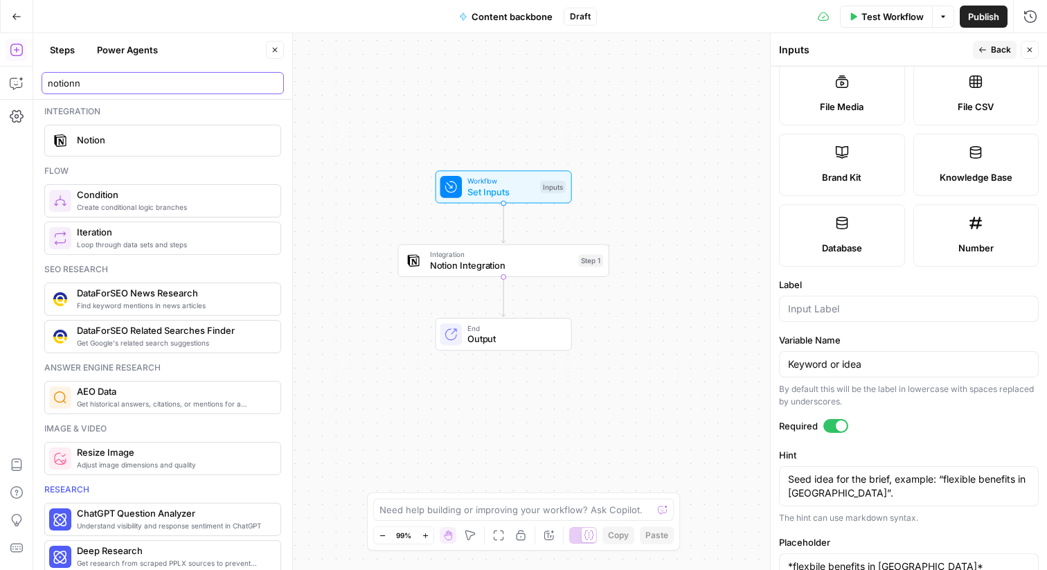
scroll to position [0, 0]
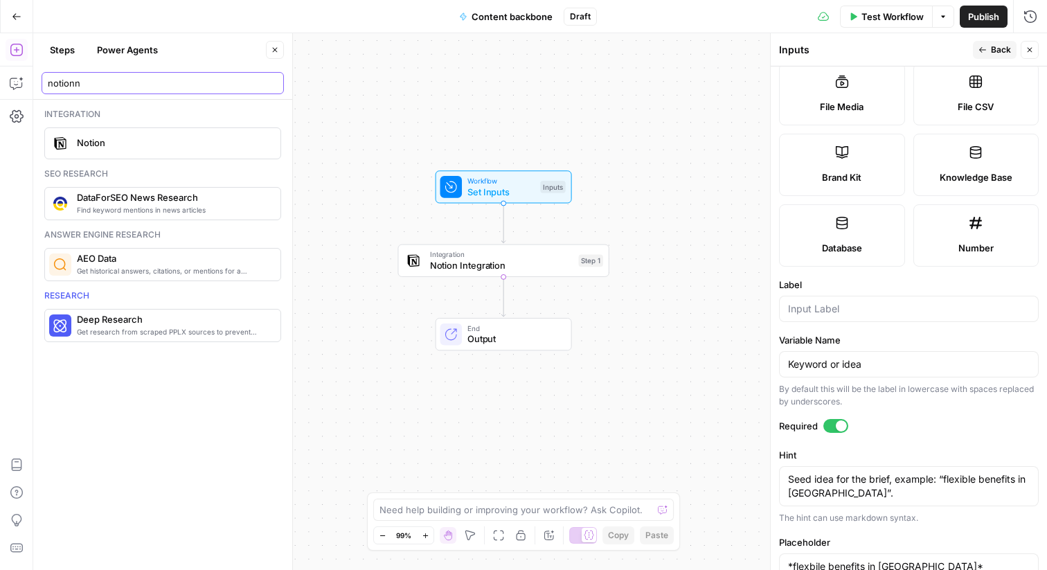
type input "notionn"
click at [133, 154] on div "Notion" at bounding box center [162, 143] width 237 height 32
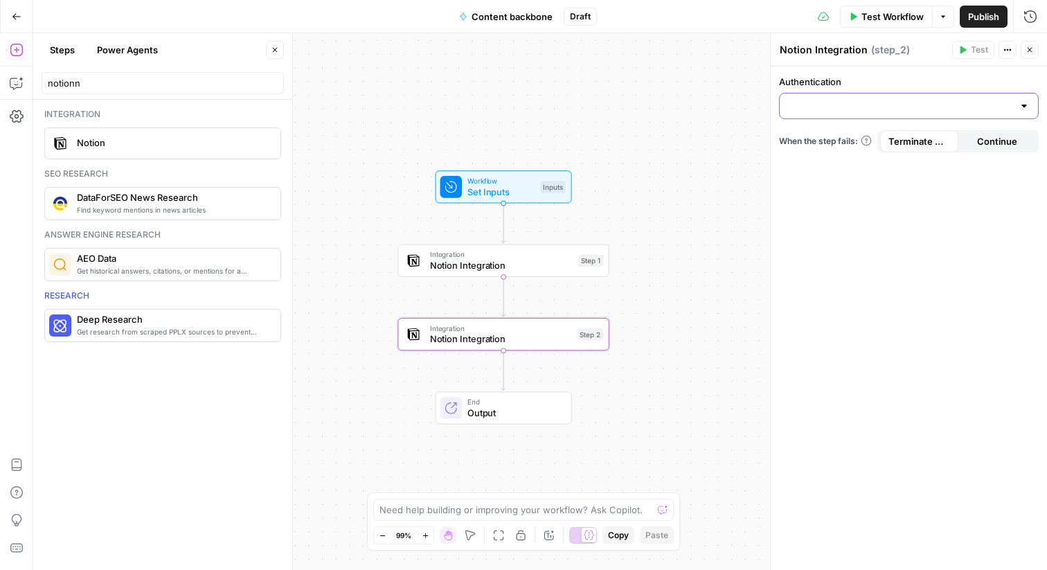
click at [968, 104] on input "Authentication" at bounding box center [900, 106] width 225 height 14
click at [667, 125] on div "Workflow Set Inputs Inputs Integration Notion Integration Step 1 Integration No…" at bounding box center [540, 301] width 1014 height 537
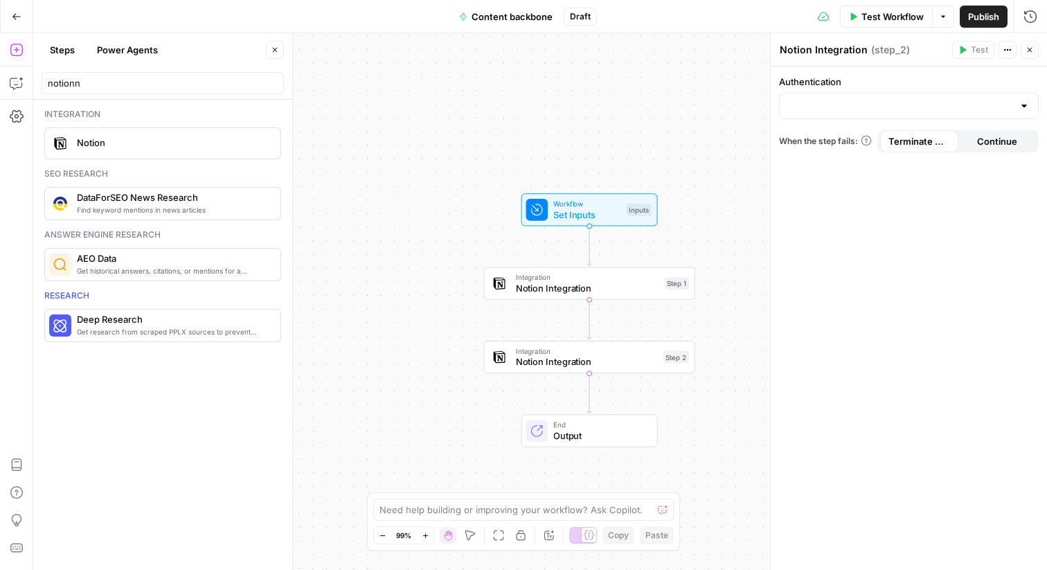
drag, startPoint x: 377, startPoint y: 312, endPoint x: 458, endPoint y: 332, distance: 84.0
click at [458, 332] on div "Workflow Set Inputs Inputs Integration Notion Integration Step 1 Integration No…" at bounding box center [540, 301] width 1014 height 537
click at [489, 345] on div at bounding box center [494, 354] width 22 height 22
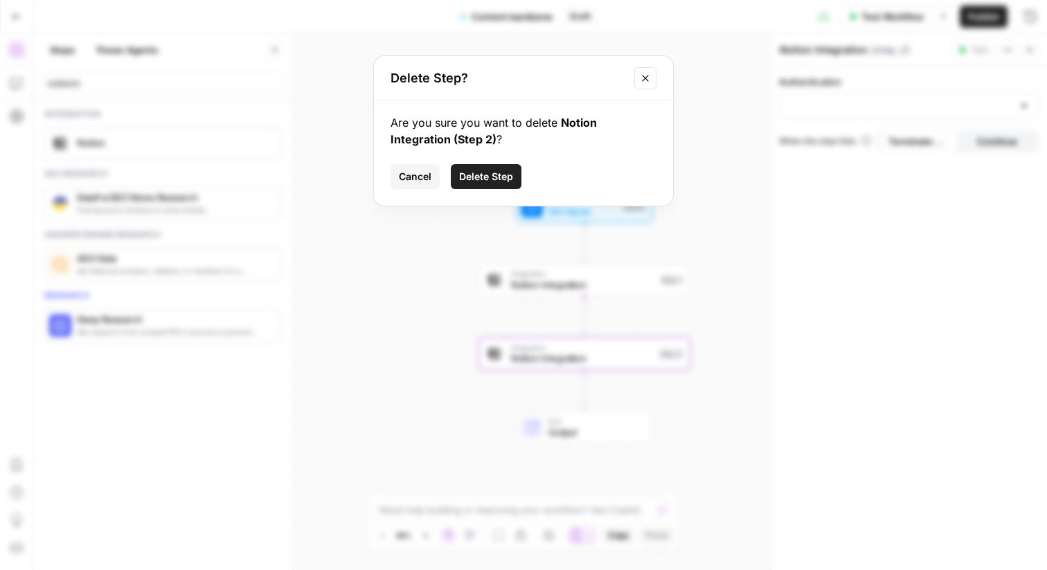
click at [489, 186] on button "Delete Step" at bounding box center [486, 176] width 71 height 25
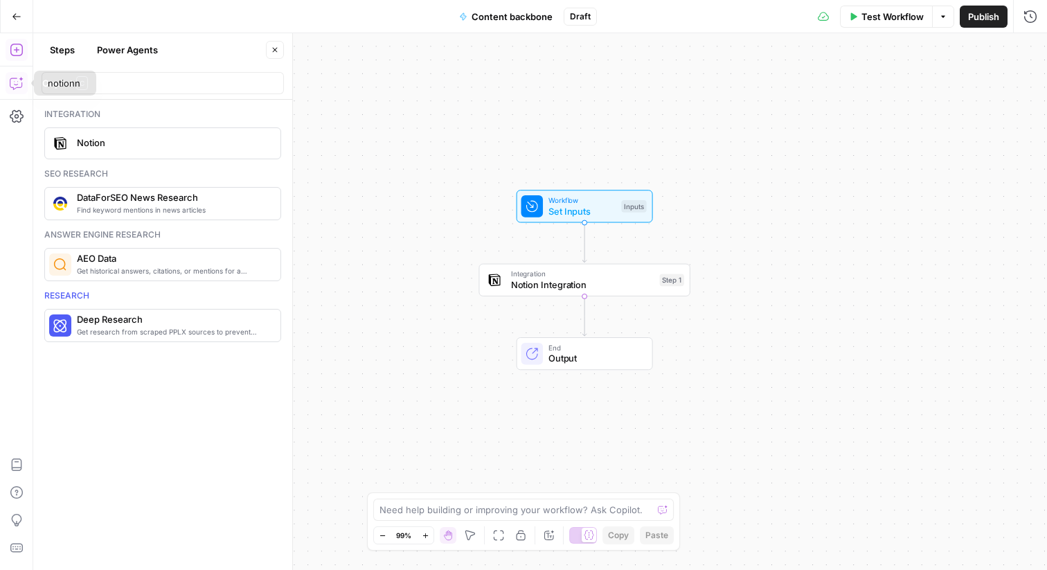
click at [12, 88] on icon "button" at bounding box center [16, 83] width 12 height 11
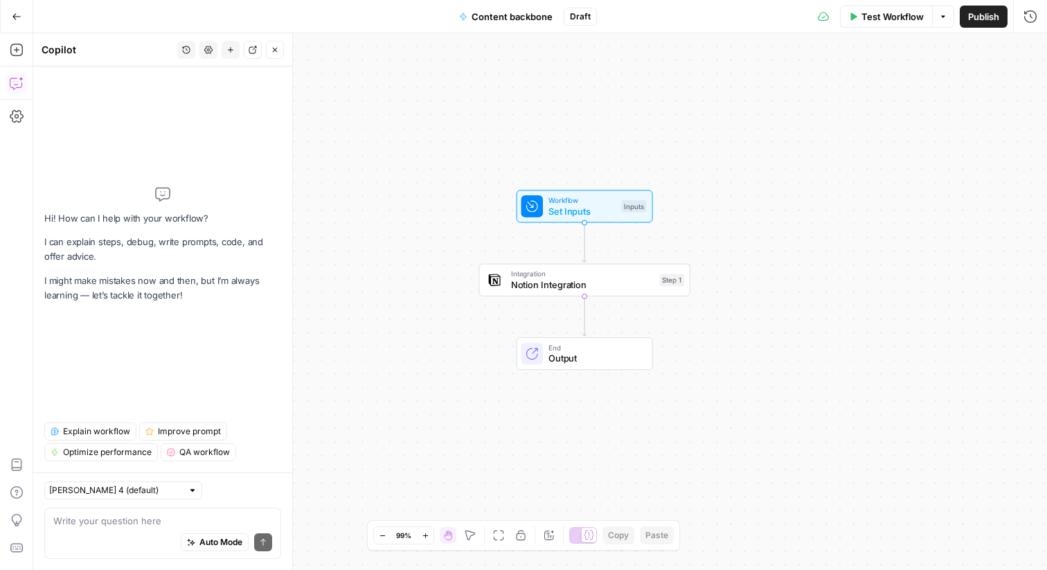
click at [78, 538] on div "Auto Mode Send" at bounding box center [162, 543] width 219 height 30
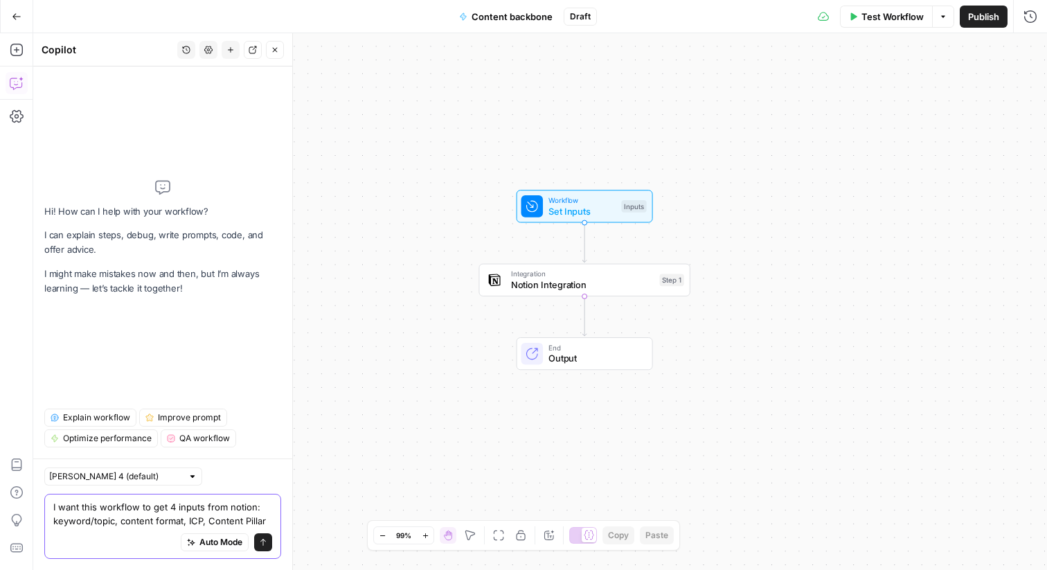
click at [229, 510] on textarea "I want this workflow to get 4 inputs from notion: keyword/topic, content format…" at bounding box center [162, 514] width 219 height 28
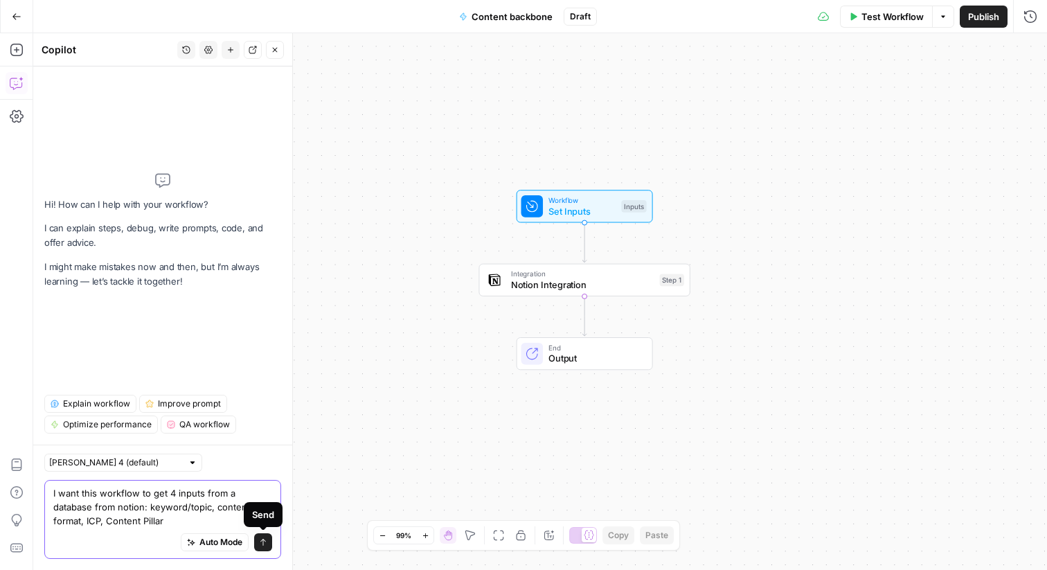
type textarea "I want this workflow to get 4 inputs from a database from notion: keyword/topic…"
click at [255, 537] on button "Send" at bounding box center [263, 542] width 18 height 18
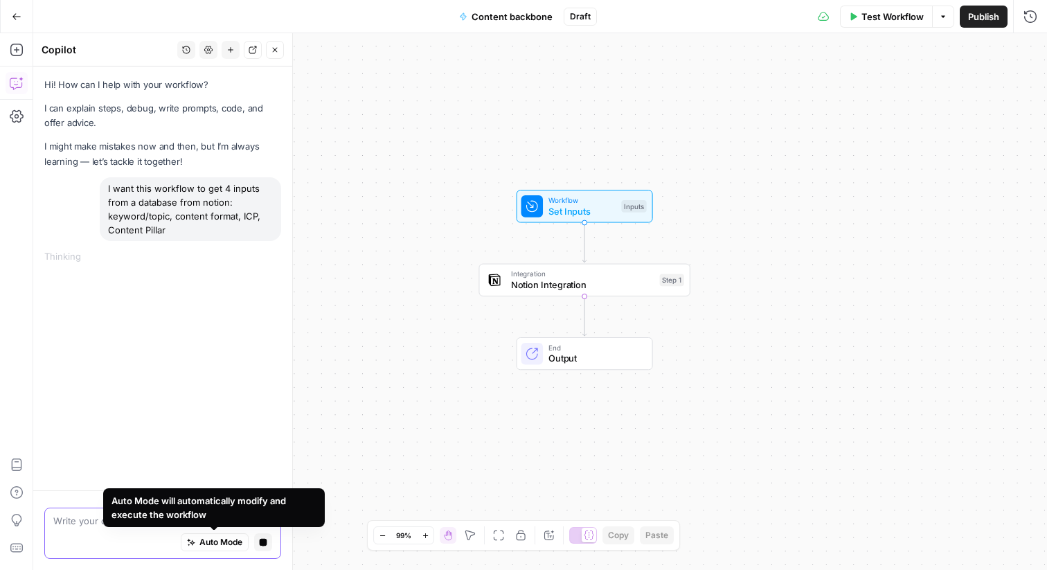
click at [228, 539] on span "Auto Mode" at bounding box center [220, 542] width 43 height 12
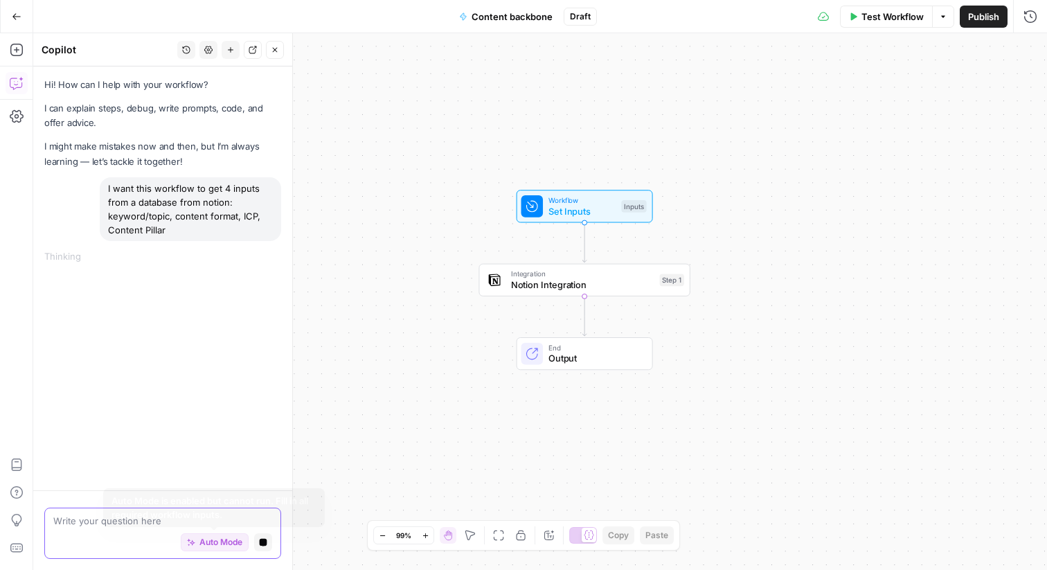
click at [222, 539] on span "Auto Mode" at bounding box center [220, 542] width 43 height 12
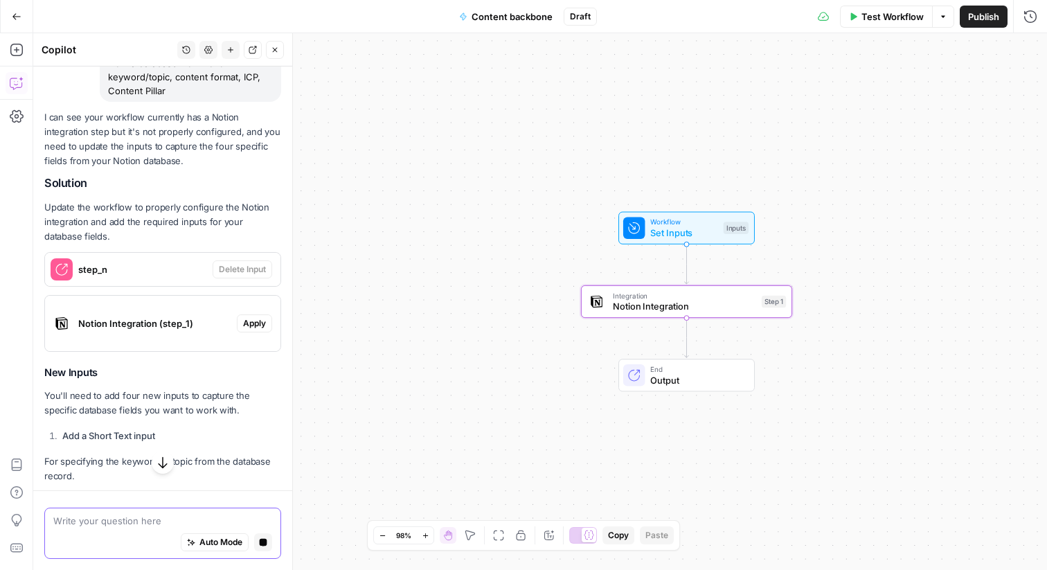
scroll to position [138, 0]
click at [257, 325] on span "Apply" at bounding box center [254, 324] width 23 height 12
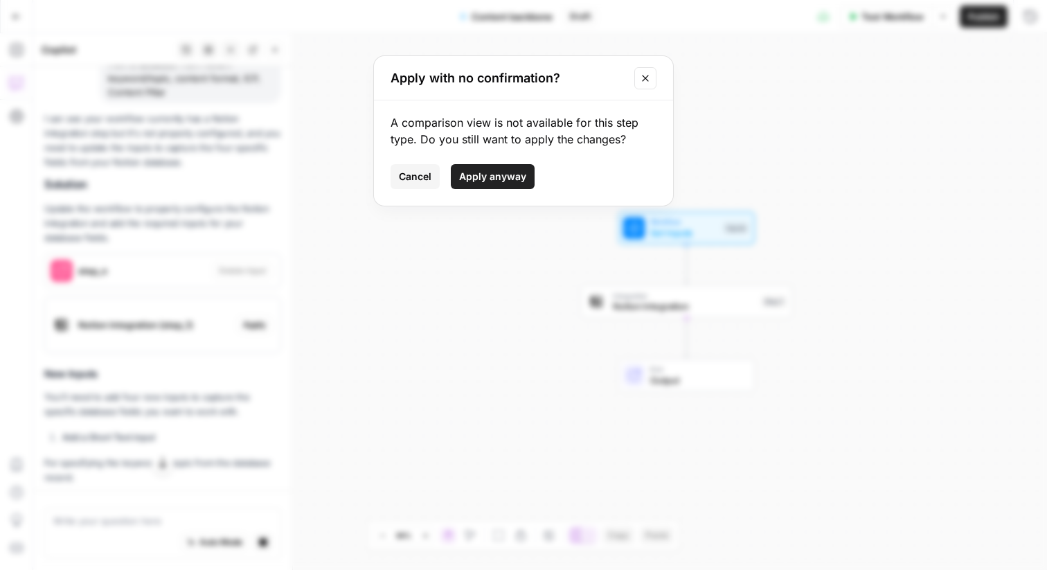
click at [500, 177] on span "Apply anyway" at bounding box center [492, 177] width 67 height 14
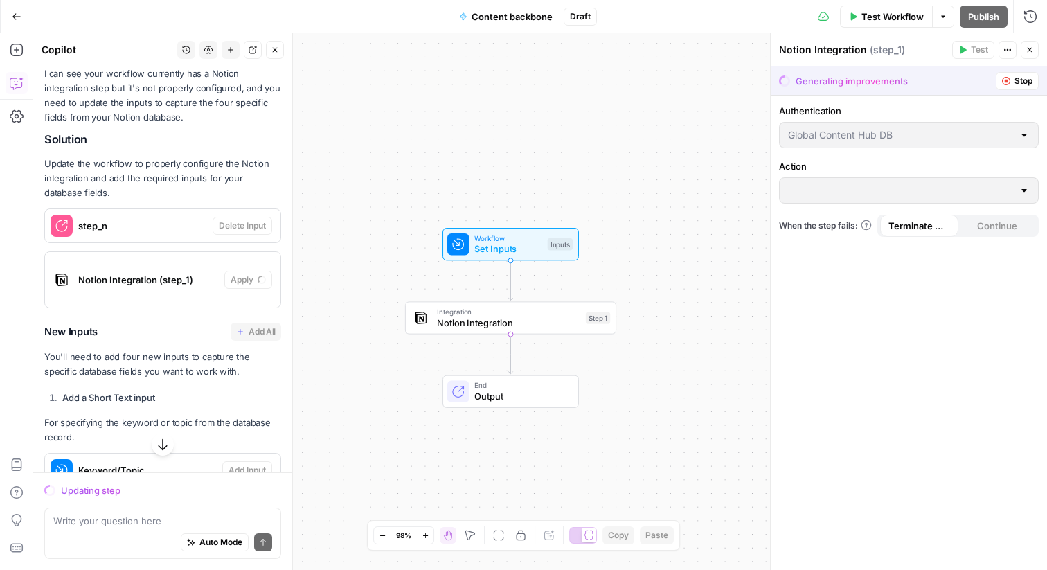
scroll to position [206, 0]
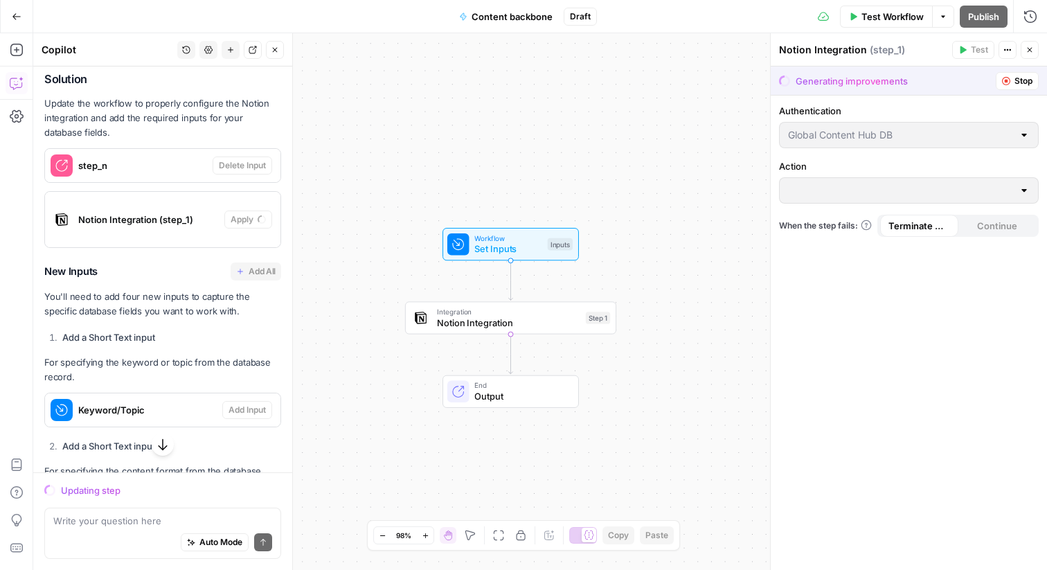
type input "Get Database"
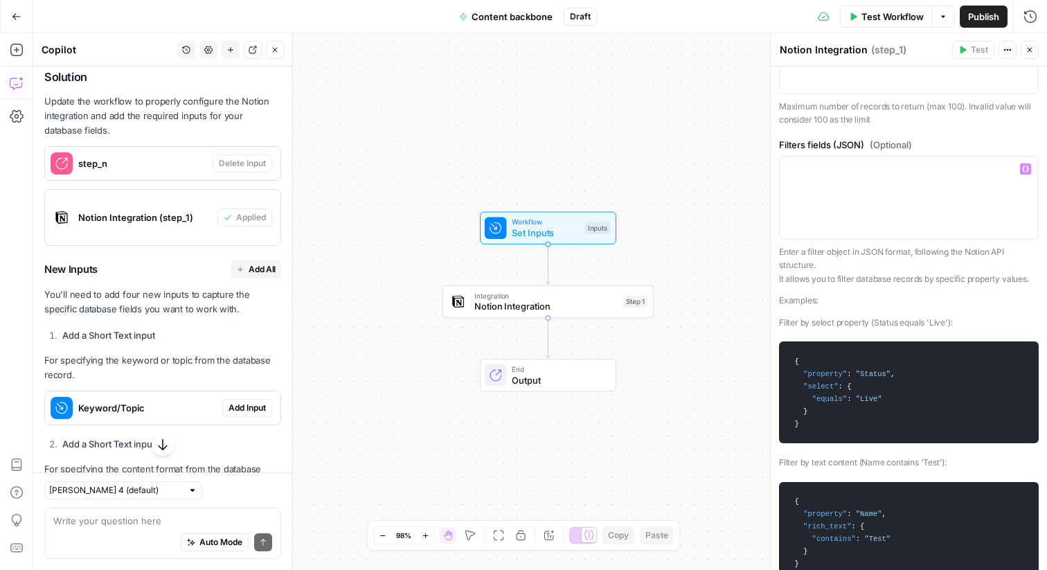
scroll to position [245, 0]
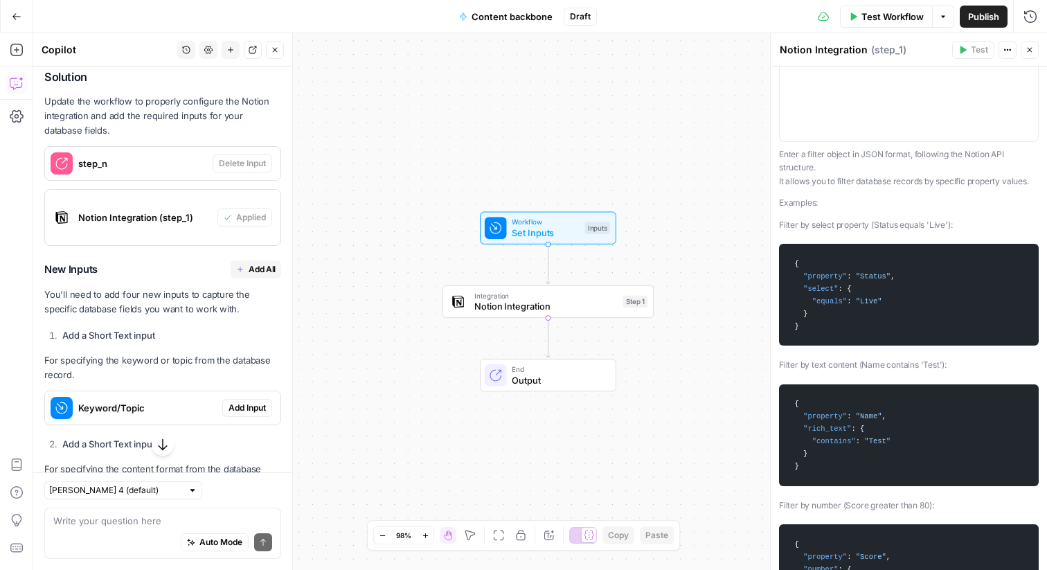
click at [841, 286] on span ":" at bounding box center [840, 289] width 4 height 8
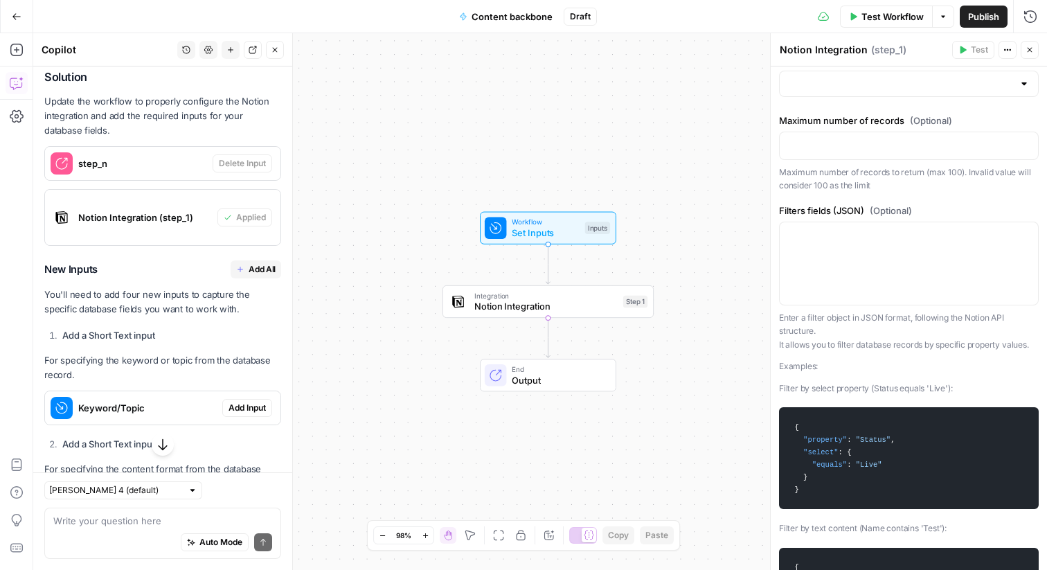
scroll to position [0, 0]
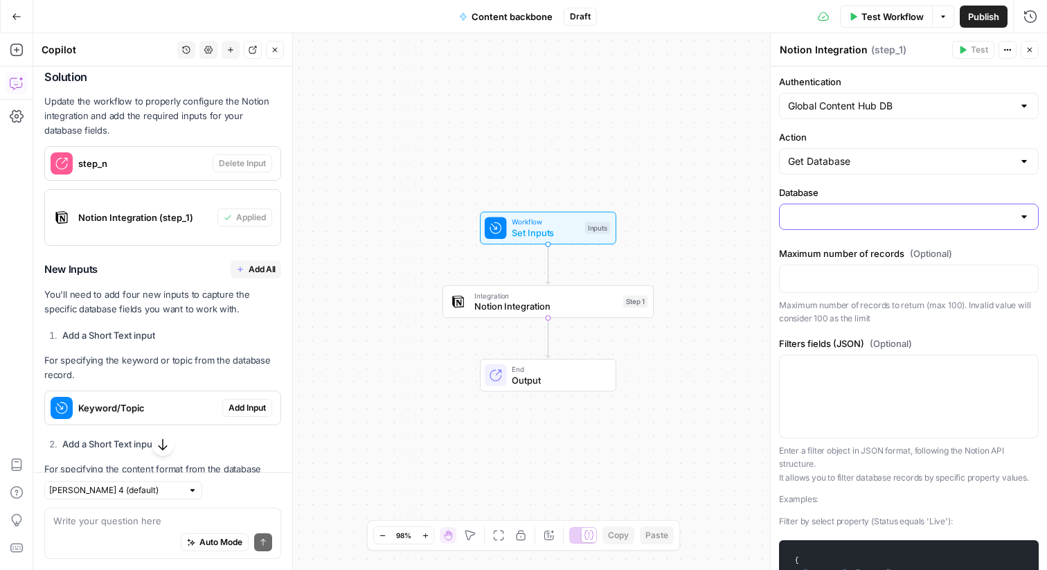
click at [849, 213] on input "Database" at bounding box center [900, 217] width 225 height 14
click at [847, 249] on span "Global Content Hub" at bounding box center [906, 251] width 231 height 14
type input "Global Content Hub"
click at [841, 161] on input "Action" at bounding box center [900, 161] width 225 height 14
type input "Get Database"
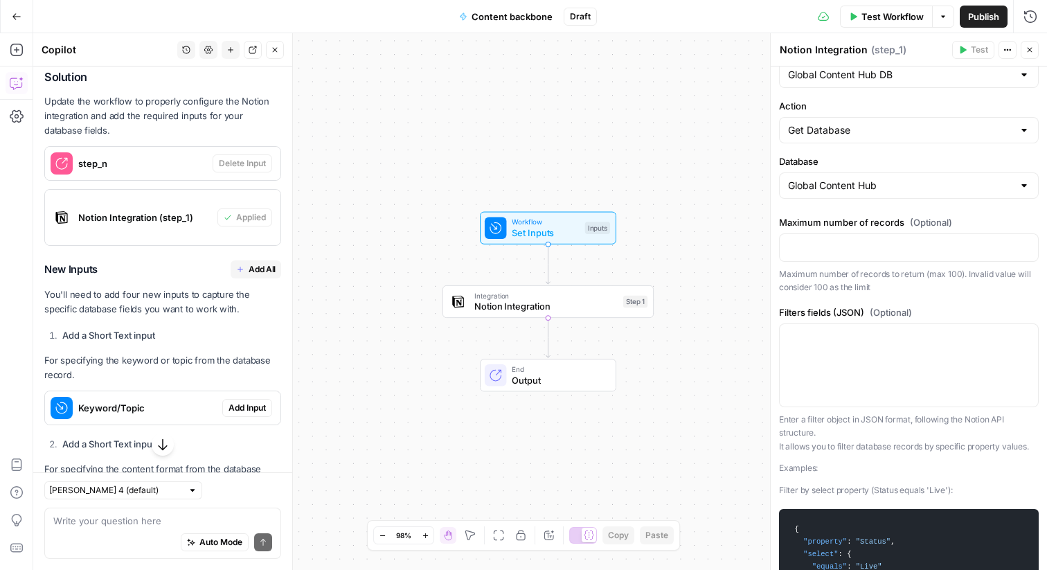
scroll to position [32, 0]
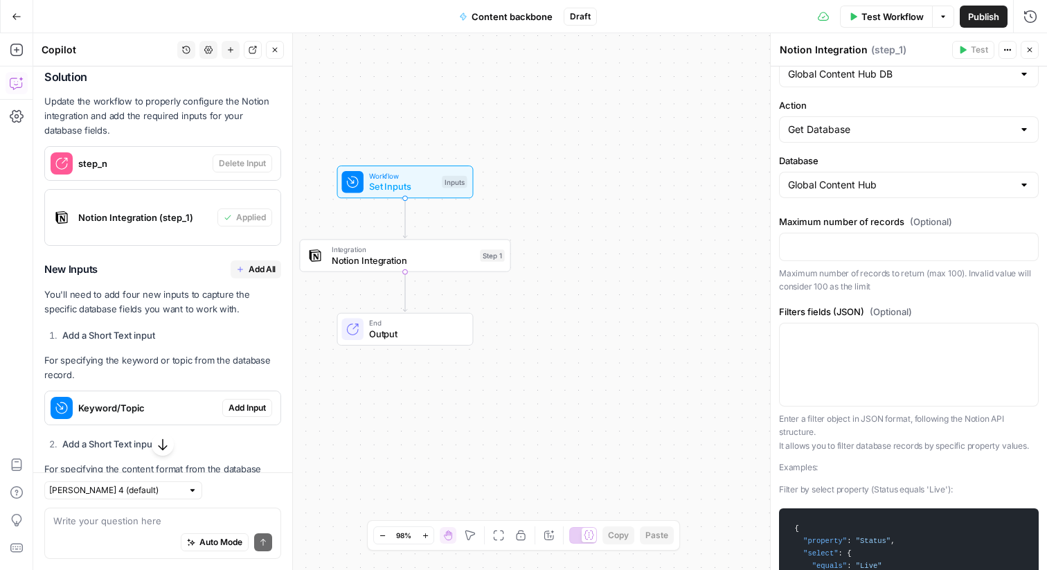
drag, startPoint x: 702, startPoint y: 276, endPoint x: 643, endPoint y: 226, distance: 77.2
click at [643, 227] on div "Workflow Set Inputs Inputs Integration Notion Integration Step 1 End Output" at bounding box center [540, 301] width 1014 height 537
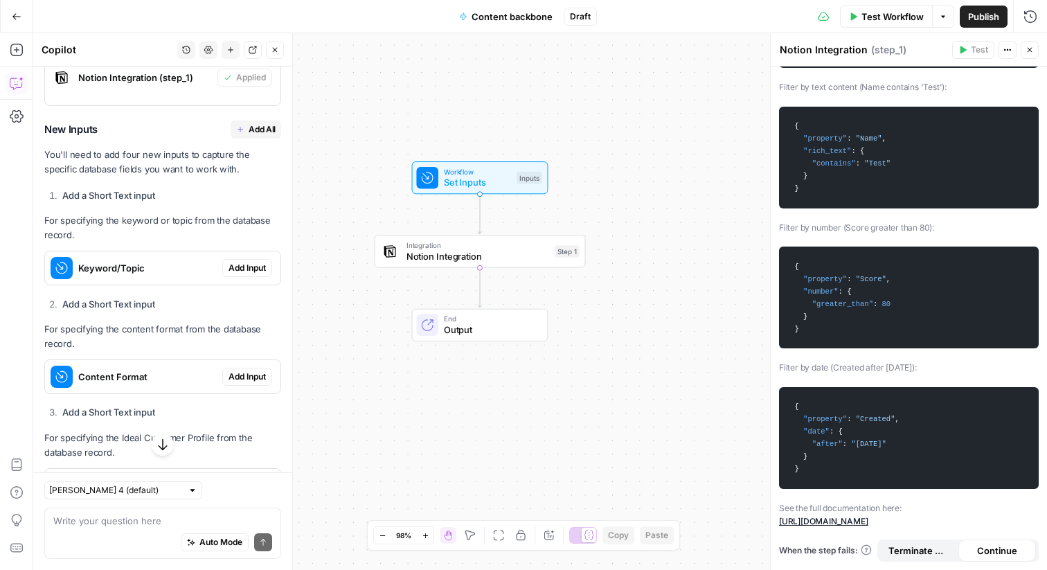
scroll to position [408, 0]
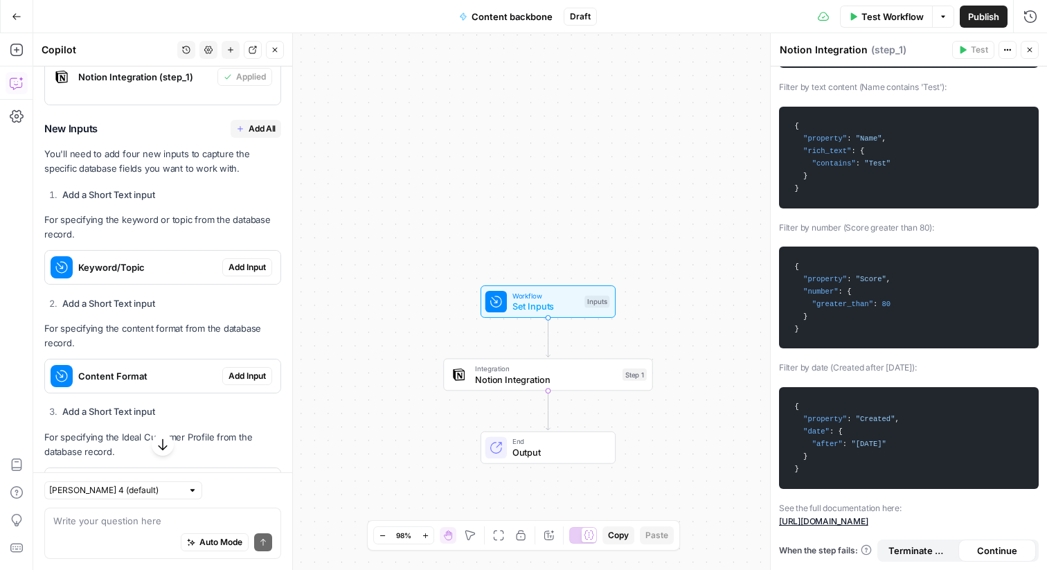
click at [239, 263] on span "Add Input" at bounding box center [246, 267] width 37 height 12
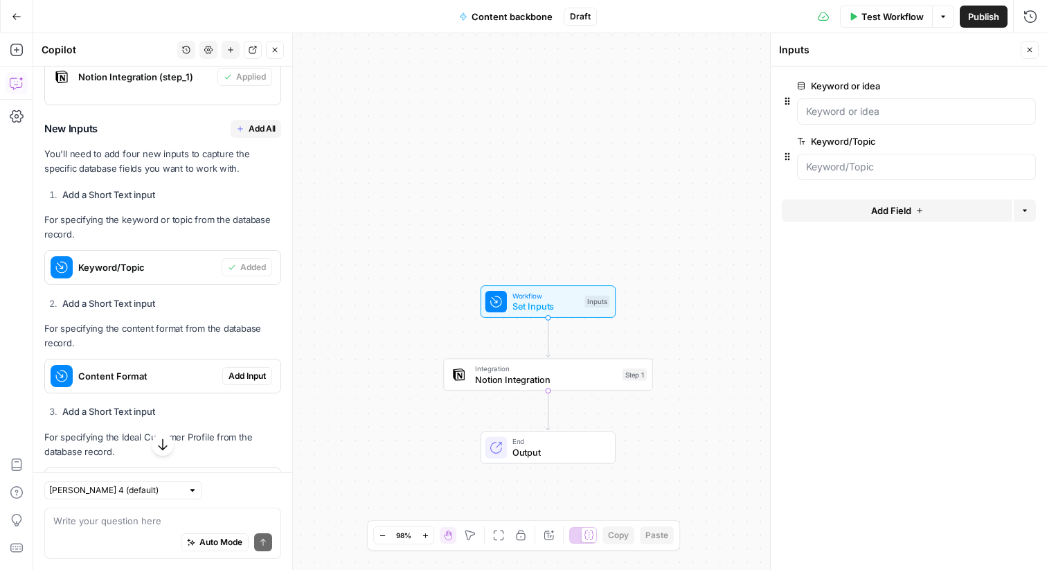
click at [1027, 88] on icon "button" at bounding box center [1028, 86] width 8 height 8
click at [967, 82] on button "edit field" at bounding box center [989, 86] width 53 height 17
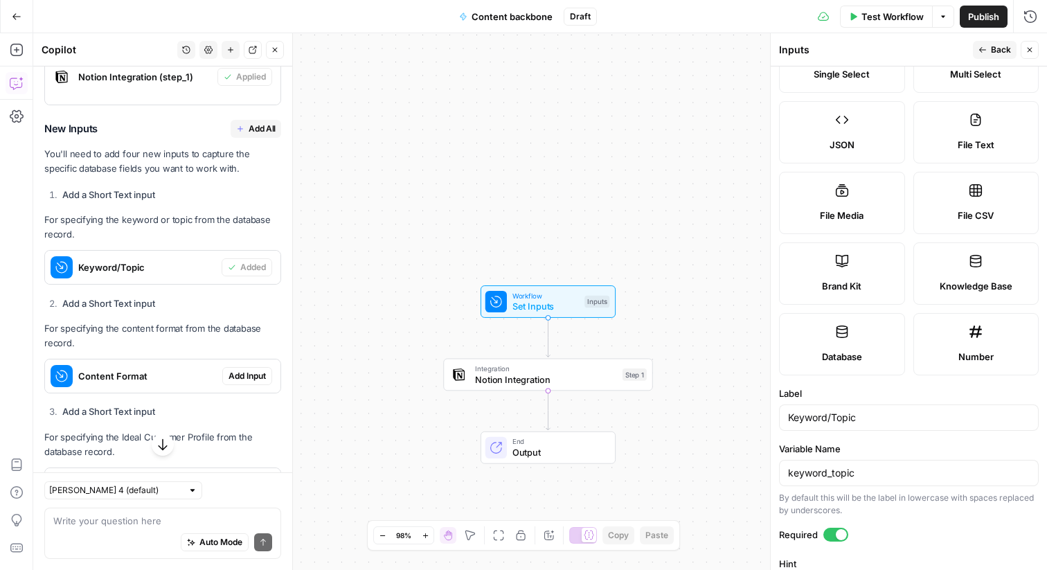
scroll to position [42, 0]
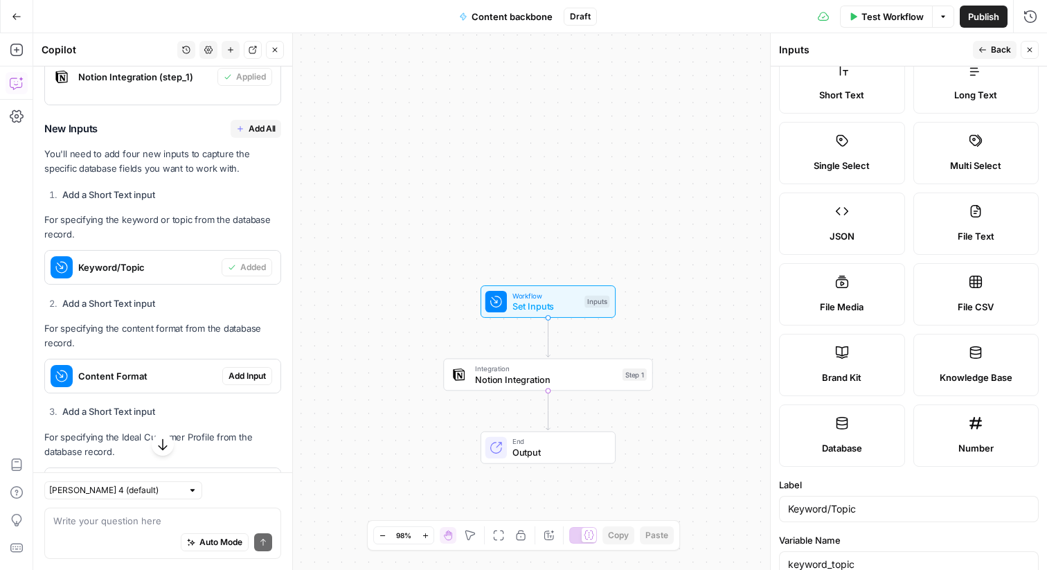
click at [982, 44] on button "Back" at bounding box center [995, 50] width 44 height 18
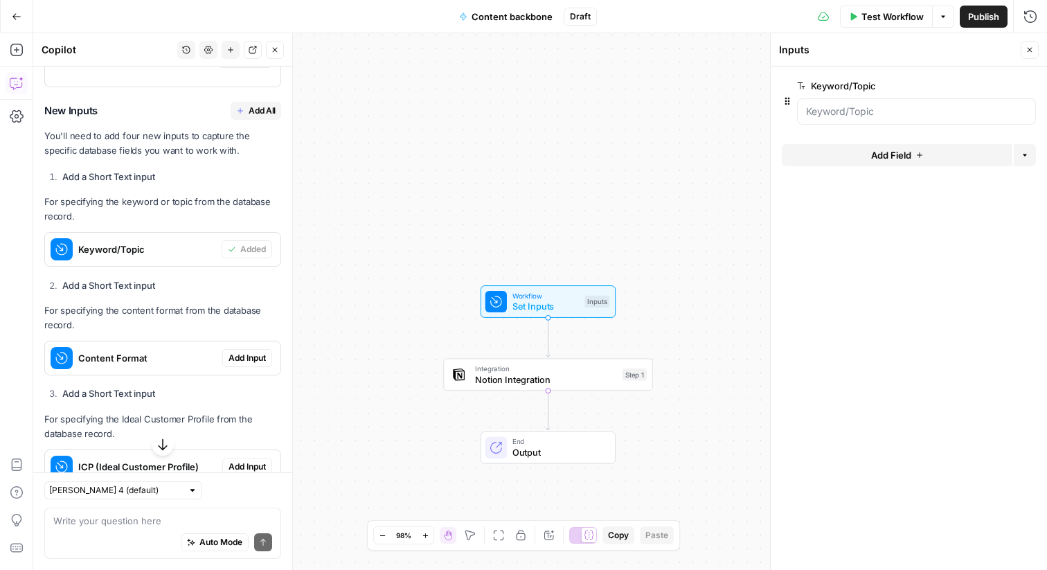
scroll to position [433, 0]
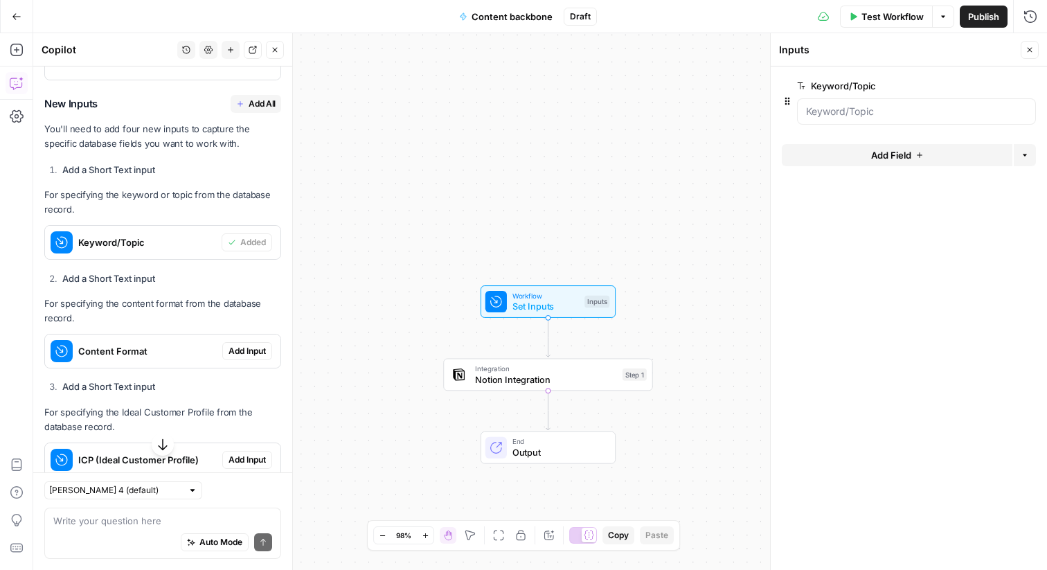
click at [241, 350] on span "Add Input" at bounding box center [246, 351] width 37 height 12
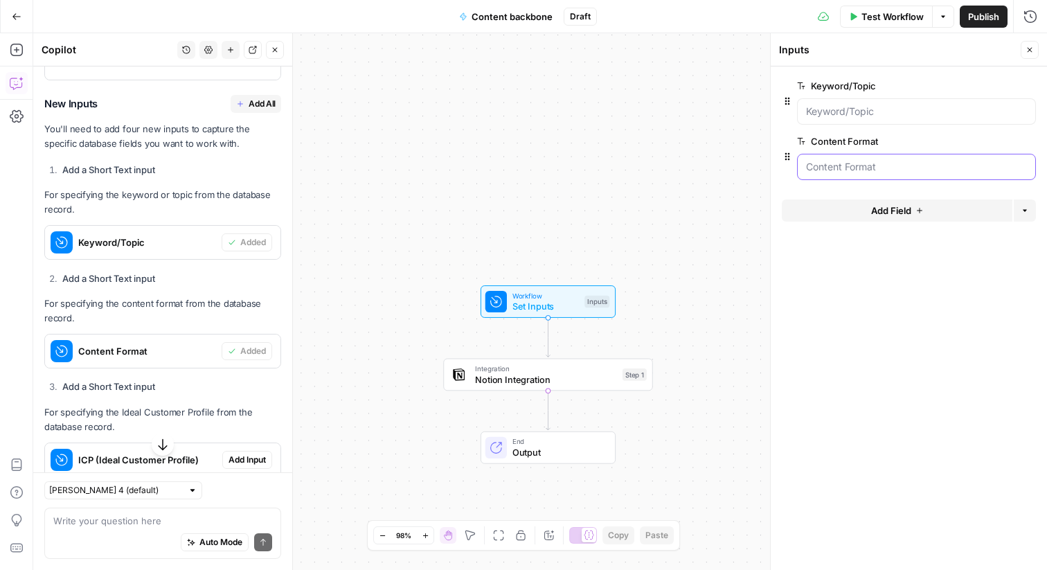
click at [883, 163] on Format "Content Format" at bounding box center [916, 167] width 221 height 14
click at [978, 141] on span "edit field" at bounding box center [984, 141] width 30 height 11
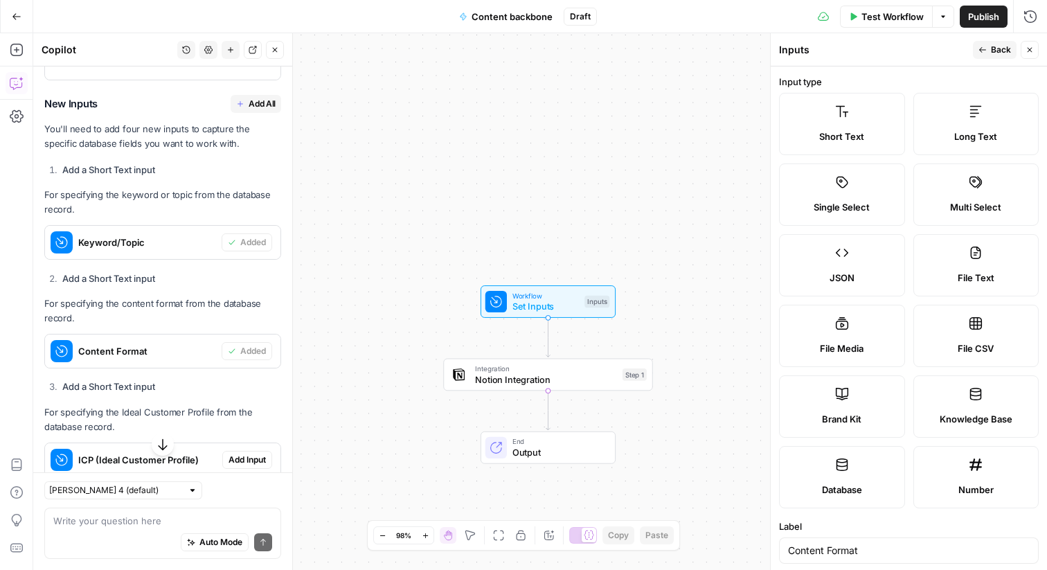
click at [865, 210] on span "Single Select" at bounding box center [842, 207] width 56 height 14
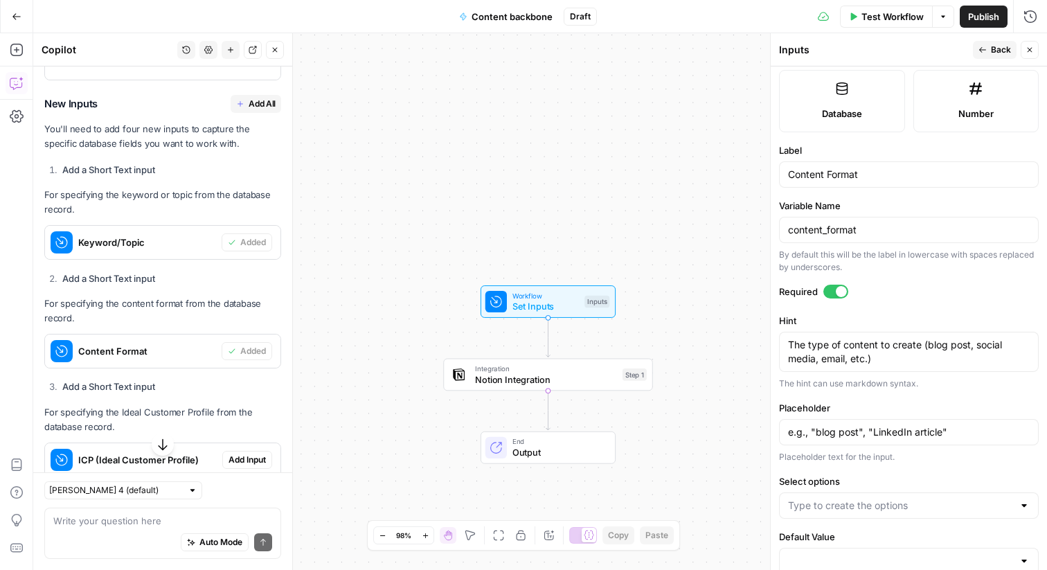
scroll to position [407, 0]
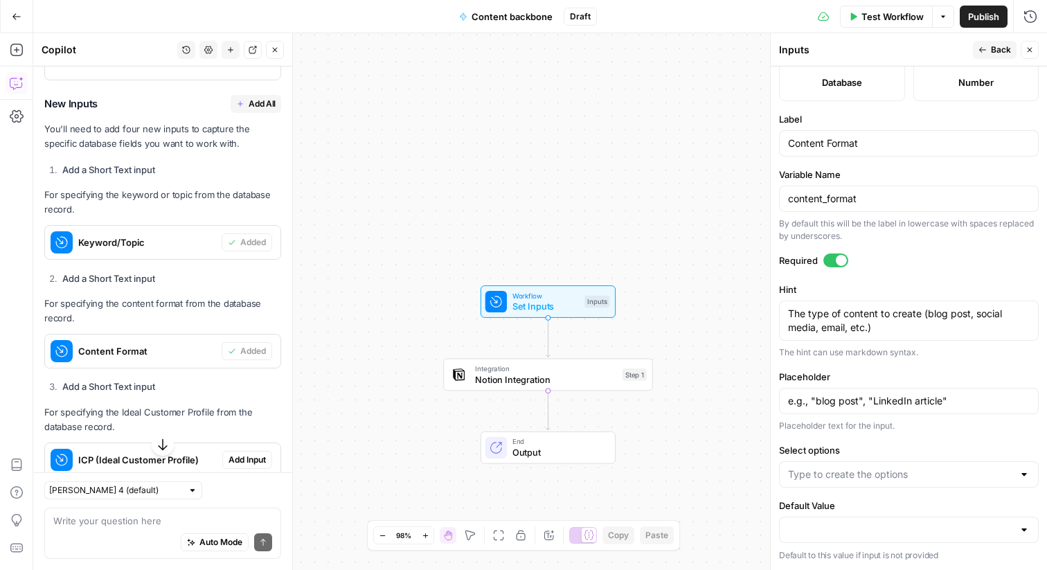
click at [876, 304] on div "The type of content to create (blog post, social media, email, etc.) The type o…" at bounding box center [909, 320] width 260 height 40
drag, startPoint x: 881, startPoint y: 323, endPoint x: 926, endPoint y: 309, distance: 47.1
click at [926, 309] on textarea "The type of content to create (blog post, social media, email, etc.)" at bounding box center [909, 321] width 242 height 28
type textarea "The type of content to create (article, case study, etc.)"
click at [998, 399] on input "e.g., "blog post", "LinkedIn article"" at bounding box center [909, 401] width 242 height 14
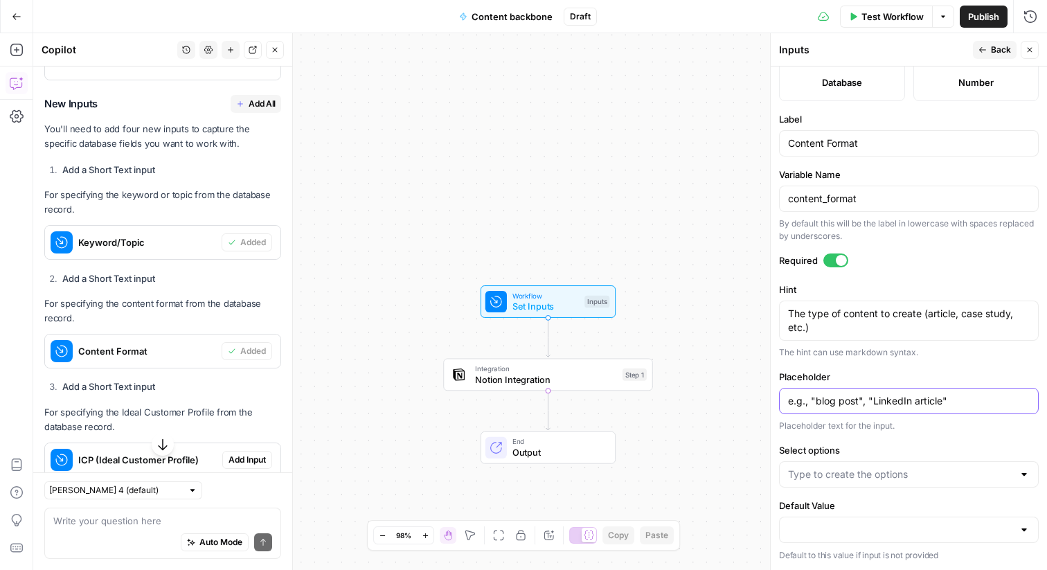
click at [812, 396] on input "e.g., "blog post", "LinkedIn article"" at bounding box center [909, 401] width 242 height 14
type input "e.g.,"
click at [852, 470] on input "Select options" at bounding box center [900, 474] width 225 height 14
click at [861, 433] on form "Input type Short Text Long Text Single Select Multi Select JSON File Text File …" at bounding box center [909, 317] width 276 height 503
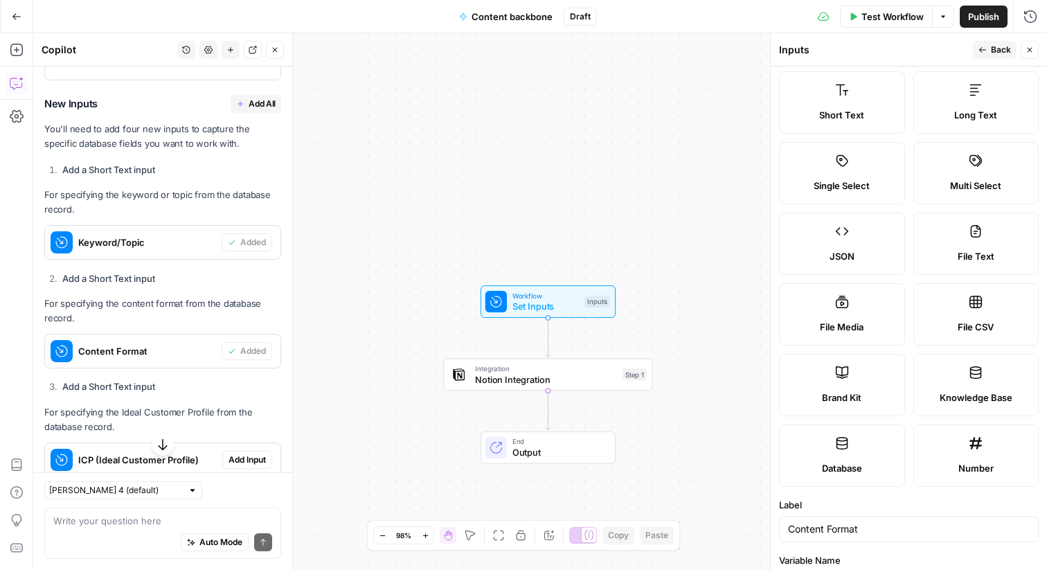
scroll to position [0, 0]
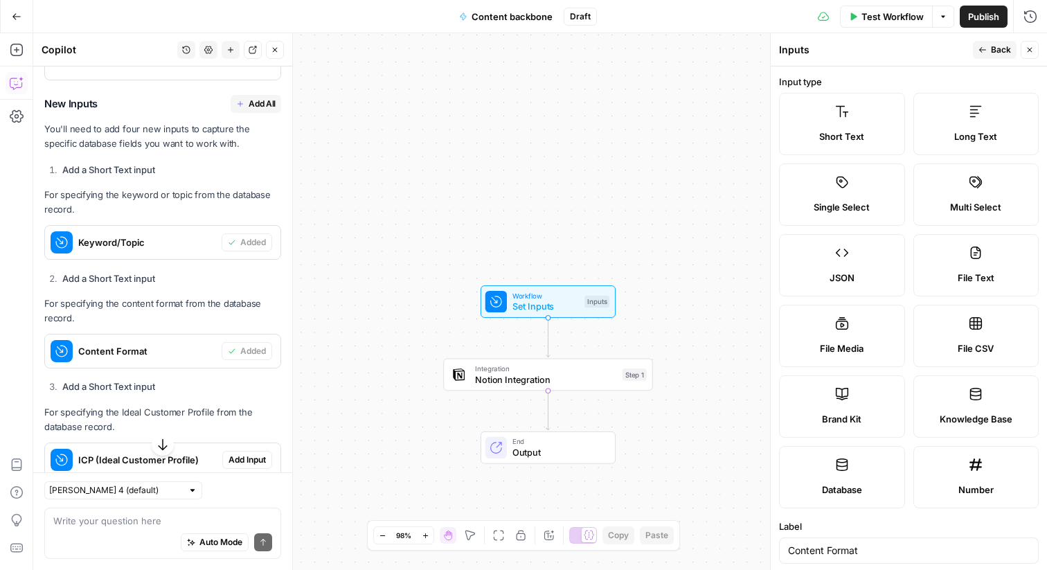
click at [970, 406] on label "Knowledge Base" at bounding box center [976, 406] width 126 height 62
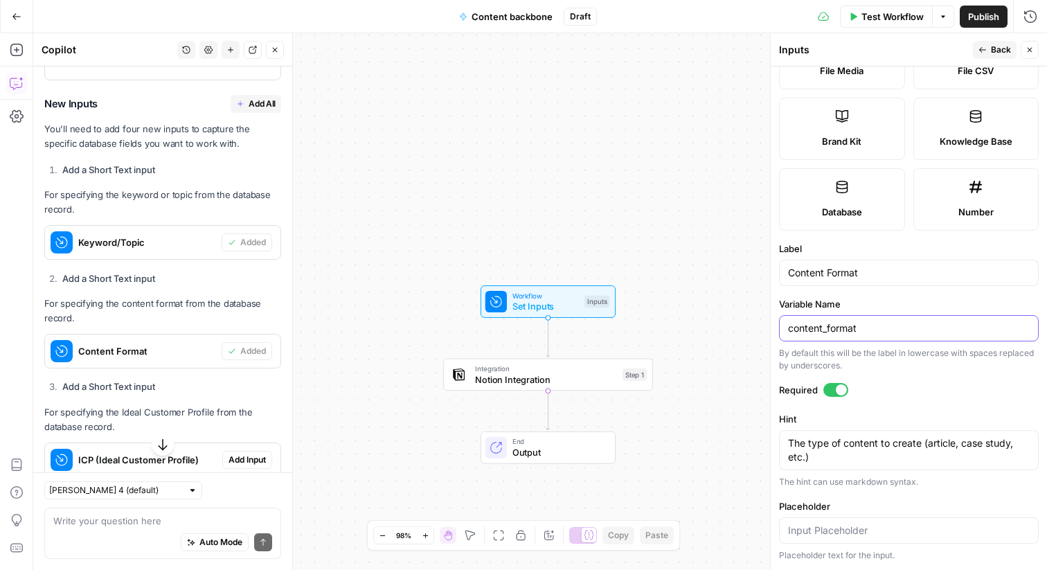
click at [868, 331] on input "content_format" at bounding box center [909, 328] width 242 height 14
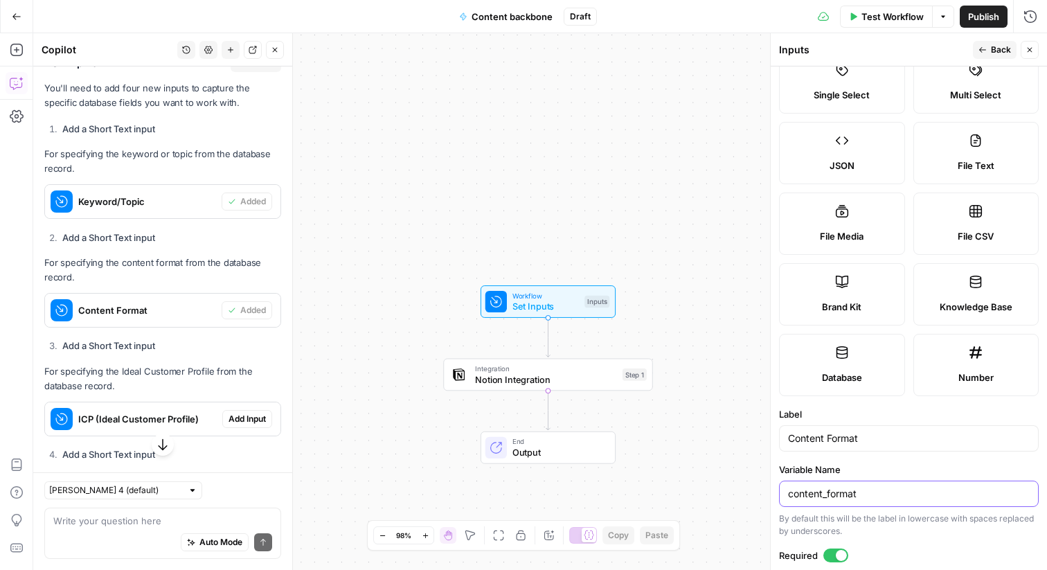
scroll to position [0, 0]
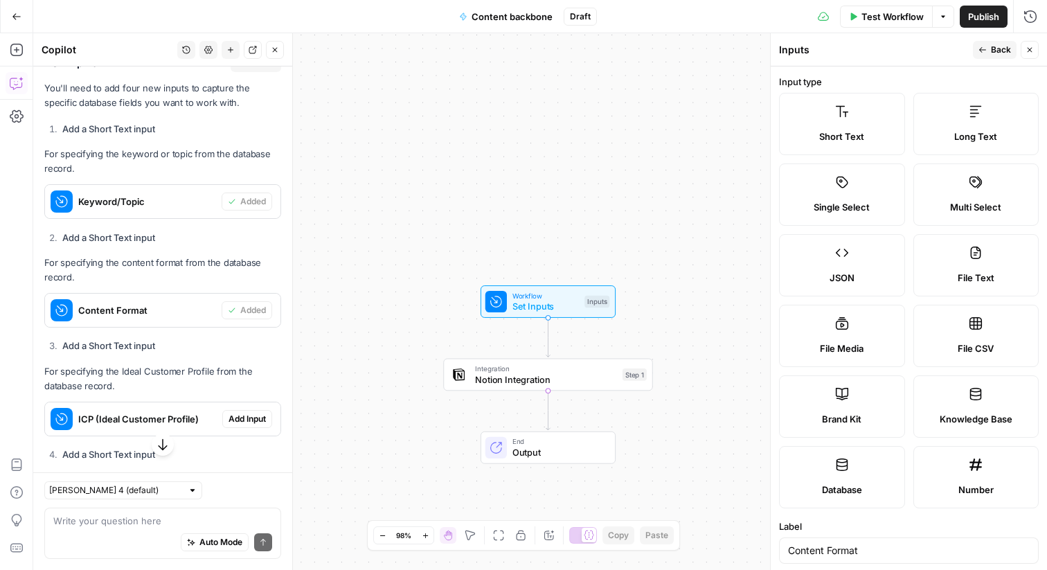
click at [841, 134] on span "Short Text" at bounding box center [841, 136] width 45 height 14
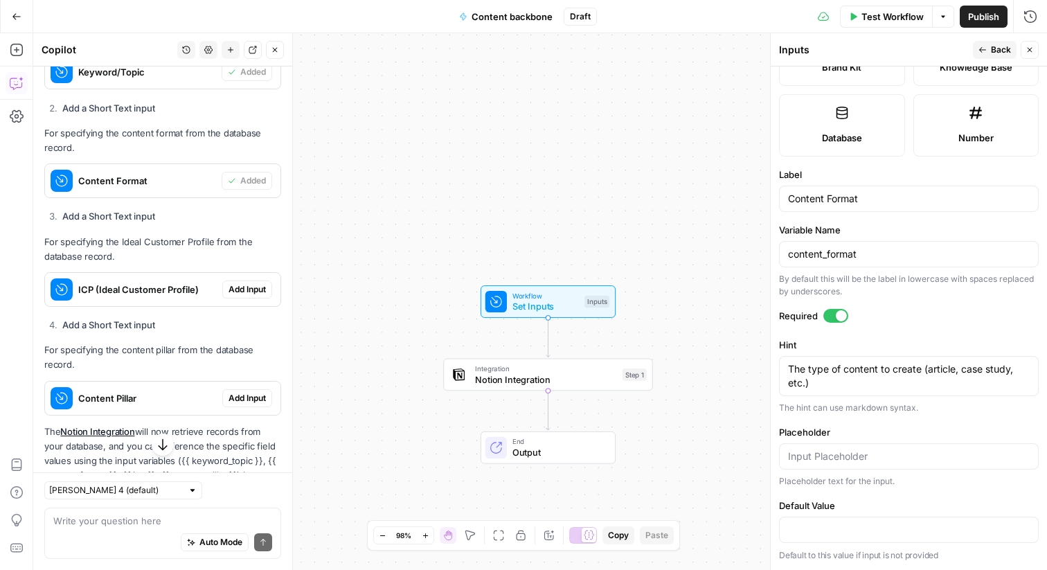
scroll to position [604, 0]
click at [261, 293] on span "Add Input" at bounding box center [246, 288] width 37 height 12
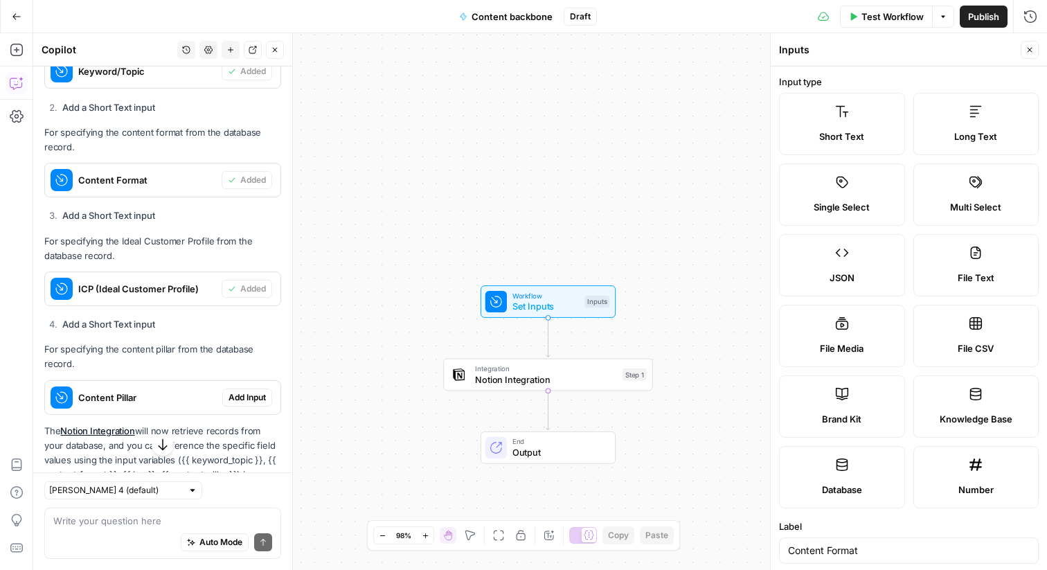
click at [540, 309] on span "Set Inputs" at bounding box center [545, 307] width 67 height 14
click at [559, 53] on div "Workflow Set Inputs Inputs Test Step Integration Notion Integration Step 1 End …" at bounding box center [540, 301] width 1014 height 537
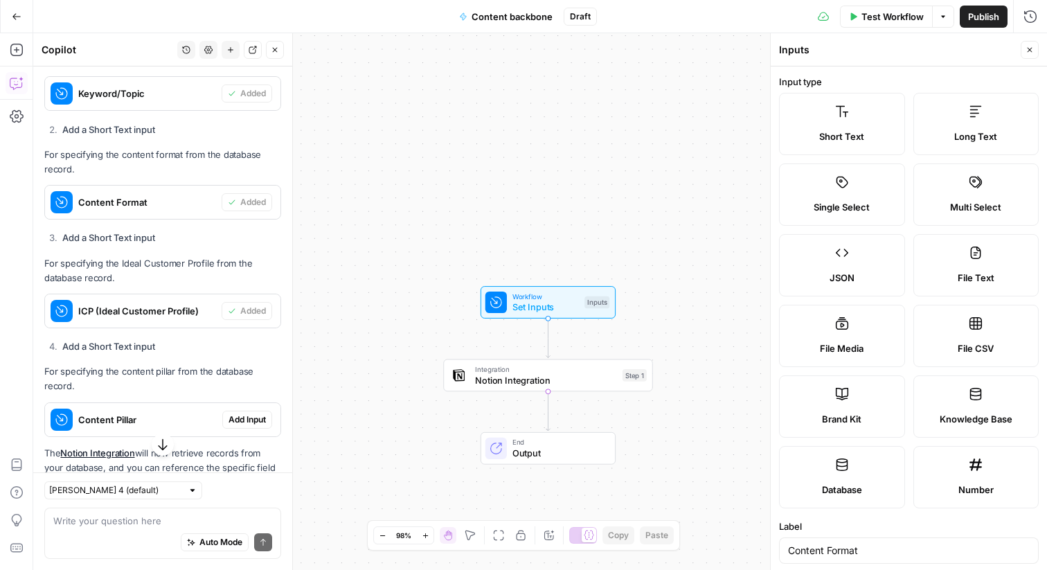
scroll to position [604, 0]
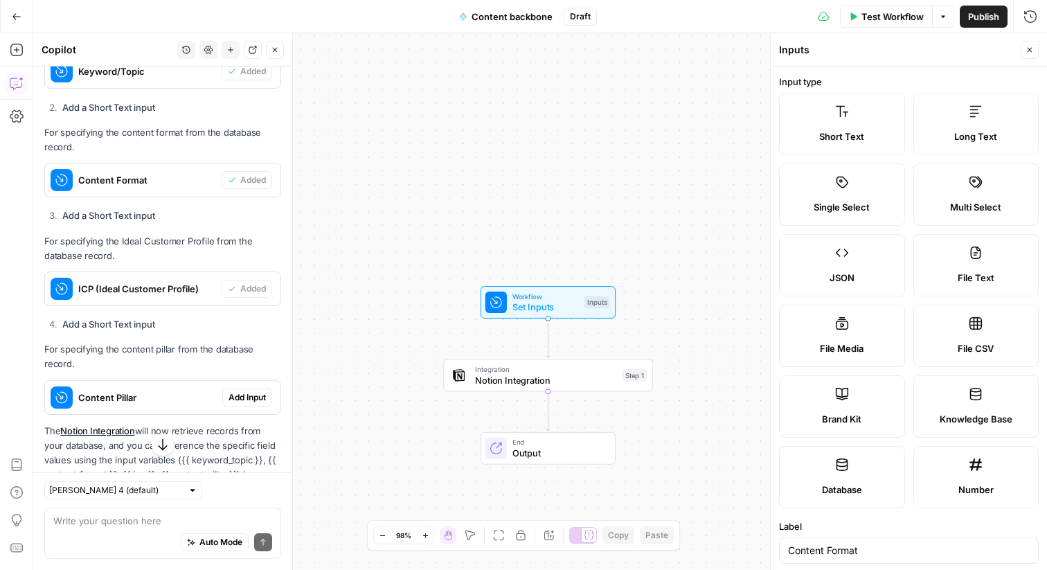
click at [1029, 54] on button "Close" at bounding box center [1030, 50] width 18 height 18
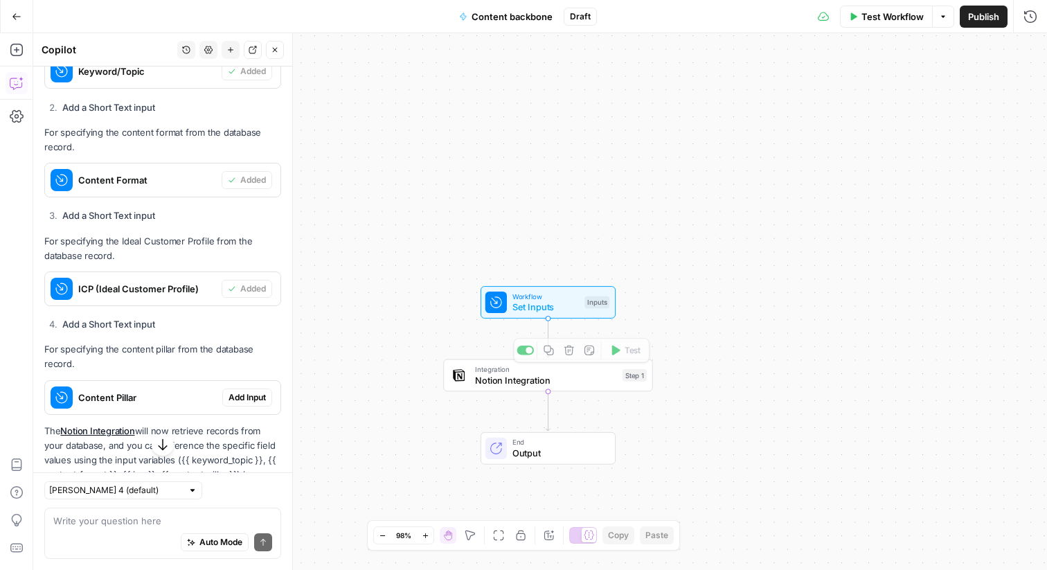
click at [536, 306] on span "Set Inputs" at bounding box center [545, 307] width 67 height 14
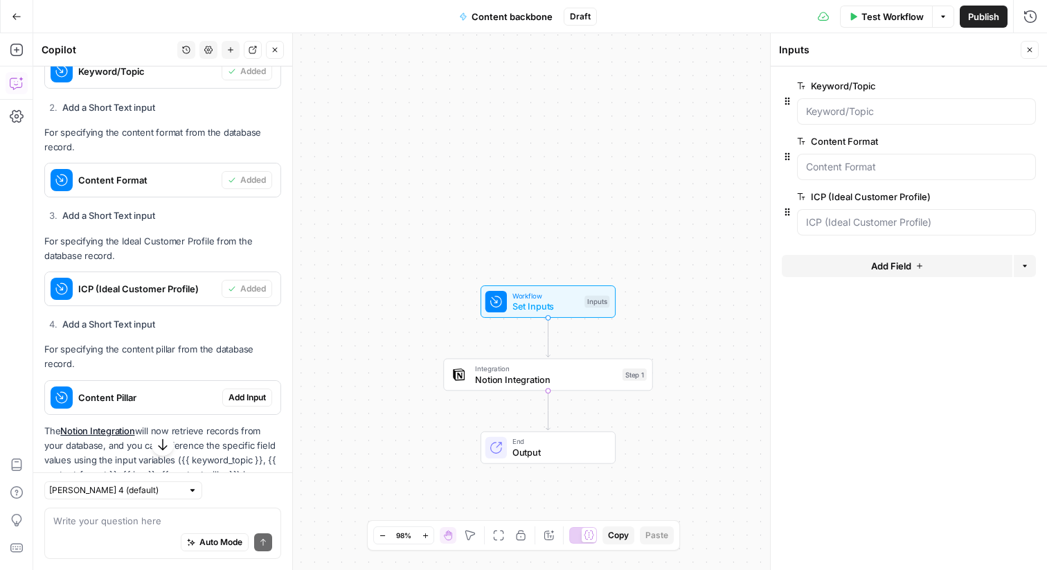
scroll to position [661, 0]
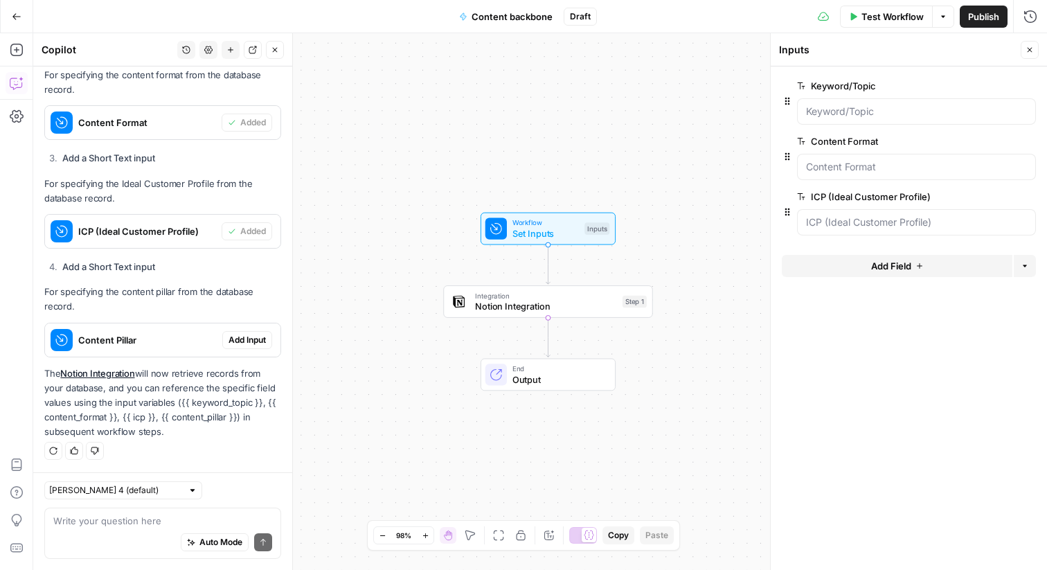
click at [253, 334] on span "Add Input" at bounding box center [246, 340] width 37 height 12
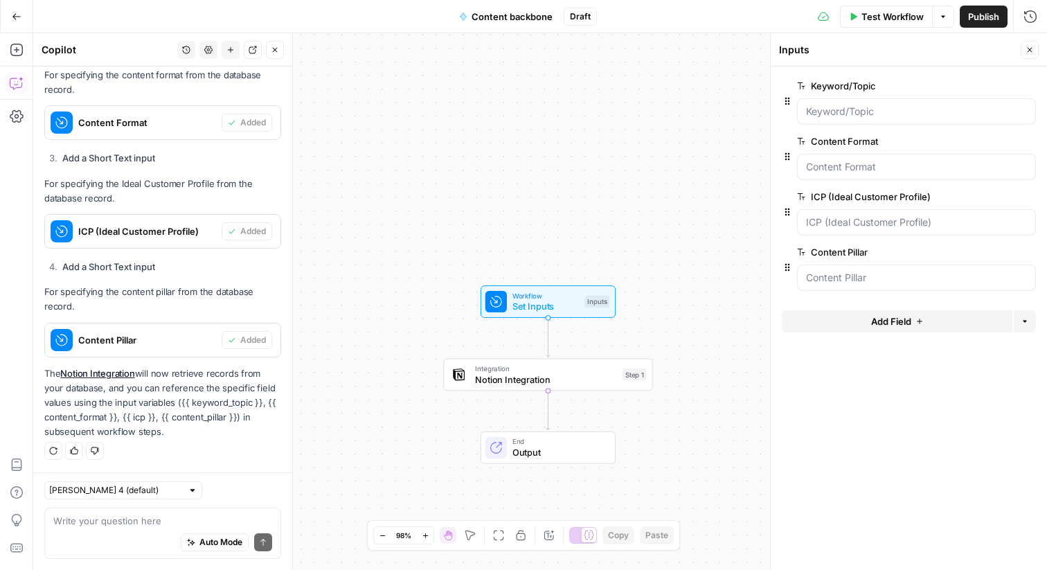
click at [987, 82] on span "edit field" at bounding box center [984, 85] width 30 height 11
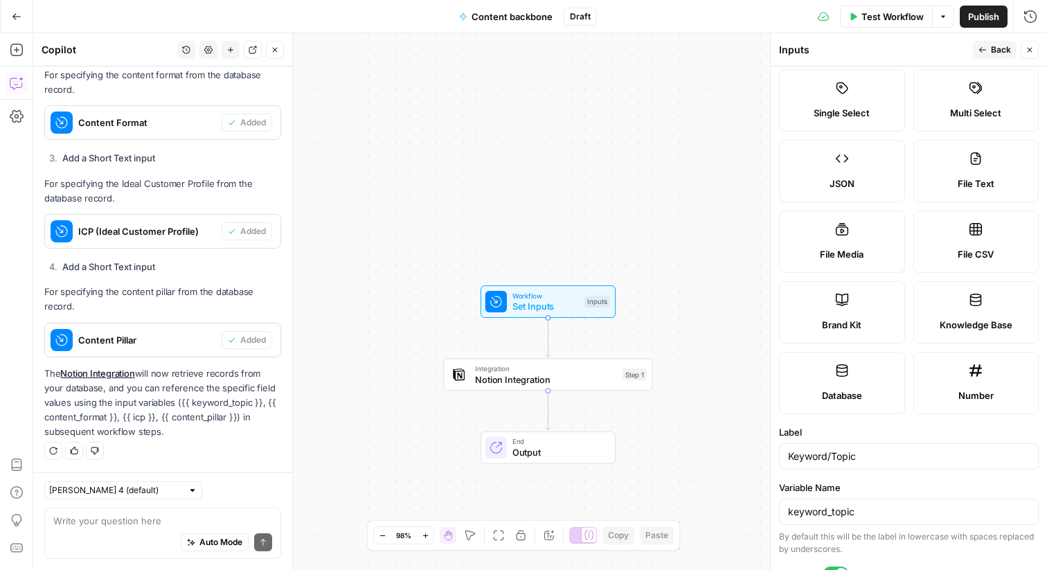
scroll to position [0, 0]
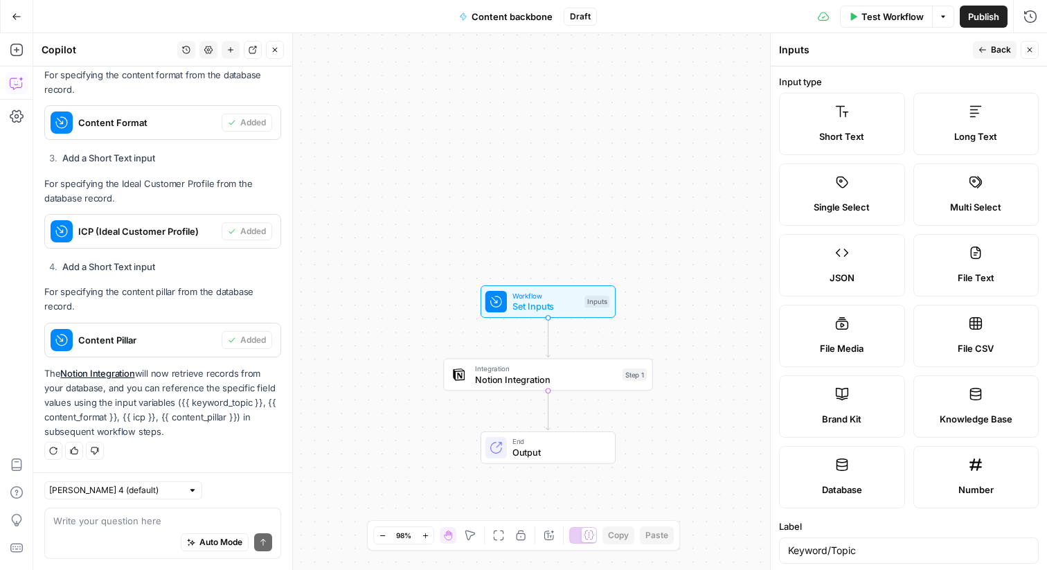
click at [992, 57] on button "Back" at bounding box center [995, 50] width 44 height 18
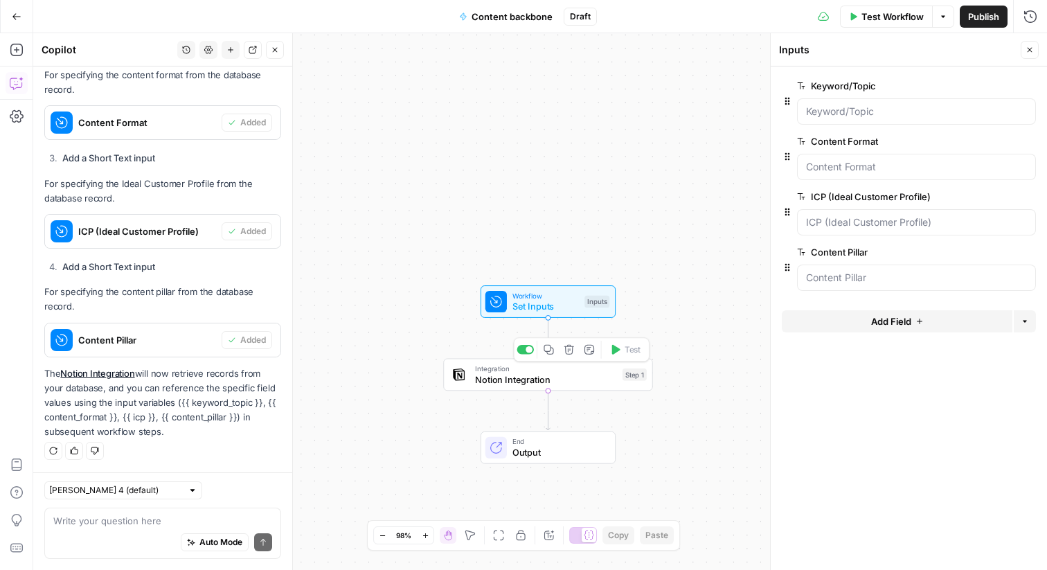
click at [482, 369] on span "Integration" at bounding box center [546, 368] width 142 height 11
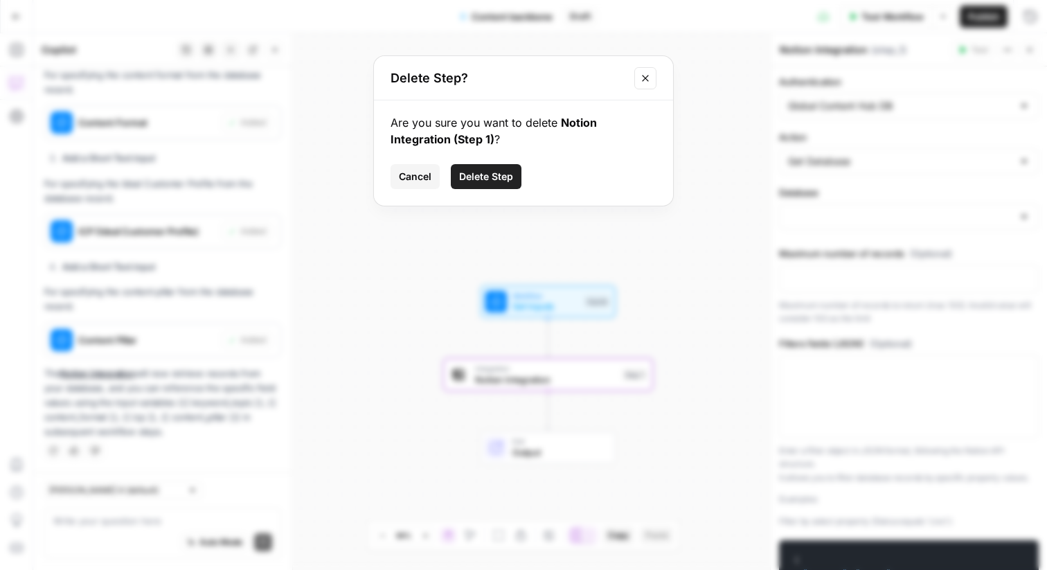
type input "Global Content Hub"
click at [487, 172] on span "Delete Step" at bounding box center [486, 177] width 54 height 14
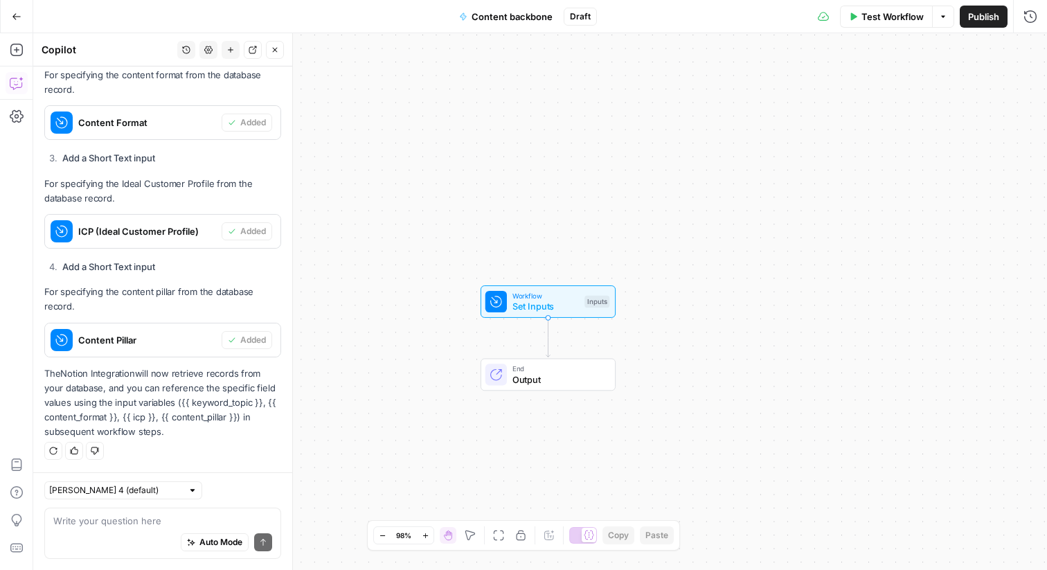
click at [523, 292] on span "Workflow" at bounding box center [545, 295] width 67 height 11
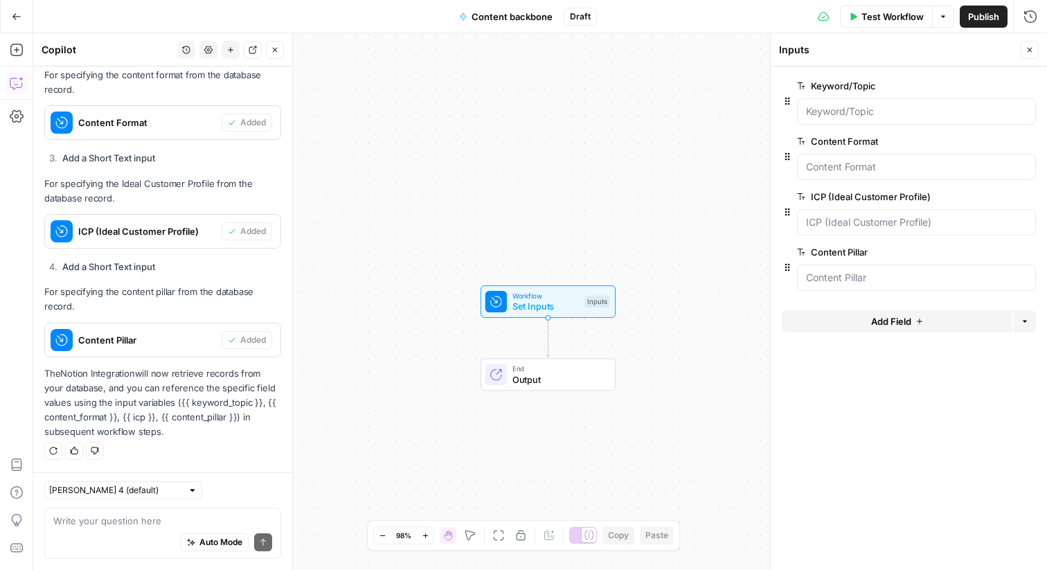
click at [861, 231] on div at bounding box center [916, 222] width 239 height 26
click at [939, 17] on icon "button" at bounding box center [943, 16] width 8 height 8
click at [941, 17] on icon "button" at bounding box center [943, 16] width 8 height 8
click at [874, 100] on div at bounding box center [916, 111] width 239 height 26
click at [976, 86] on span "edit field" at bounding box center [984, 85] width 30 height 11
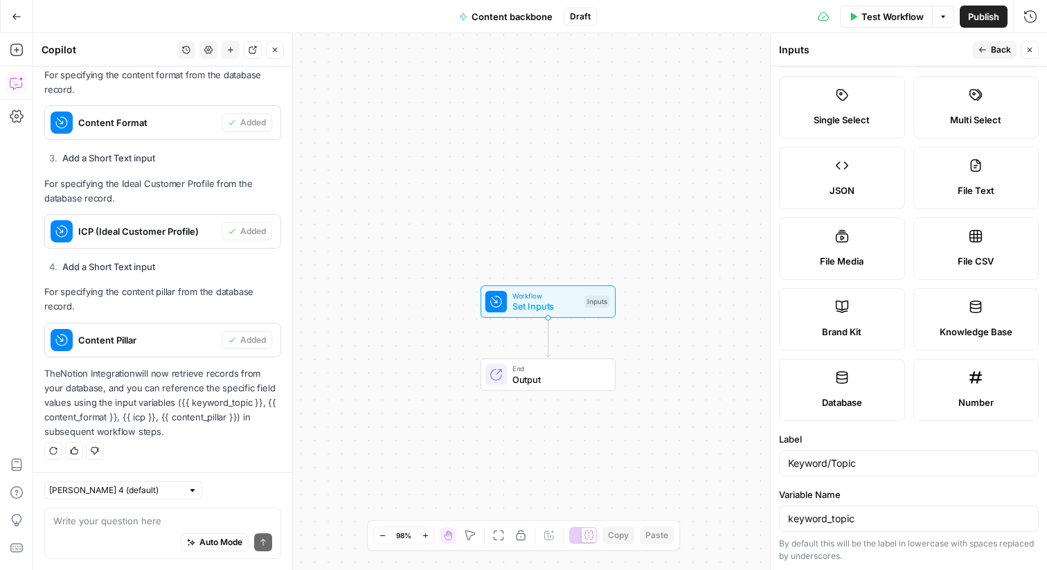
scroll to position [0, 0]
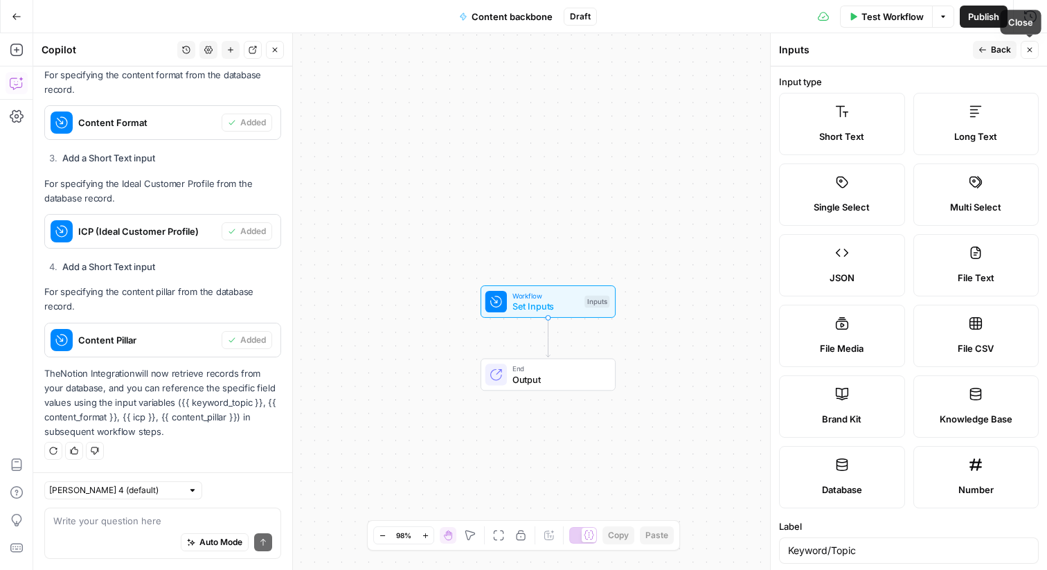
click at [1028, 53] on icon "button" at bounding box center [1029, 50] width 8 height 8
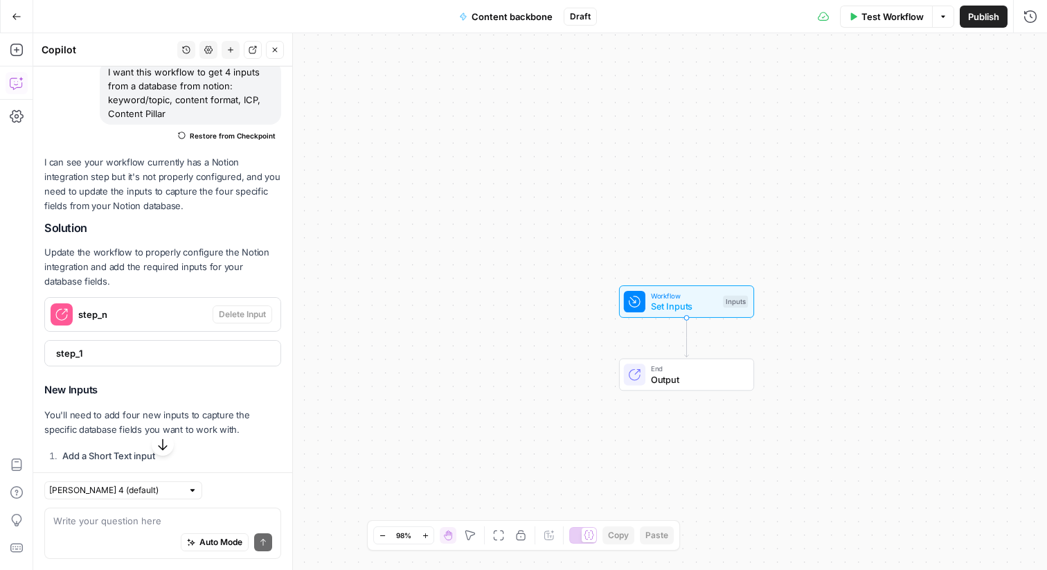
scroll to position [111, 0]
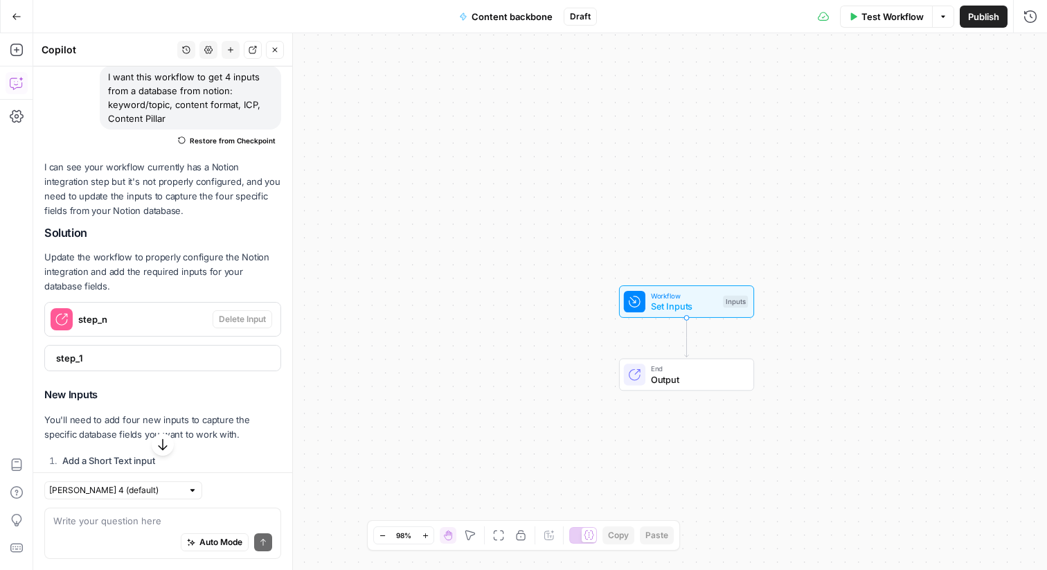
click at [504, 365] on div "Workflow Set Inputs Inputs End Output" at bounding box center [540, 301] width 1014 height 537
click at [564, 341] on div "Workflow Set Inputs Inputs End Output" at bounding box center [540, 301] width 1014 height 537
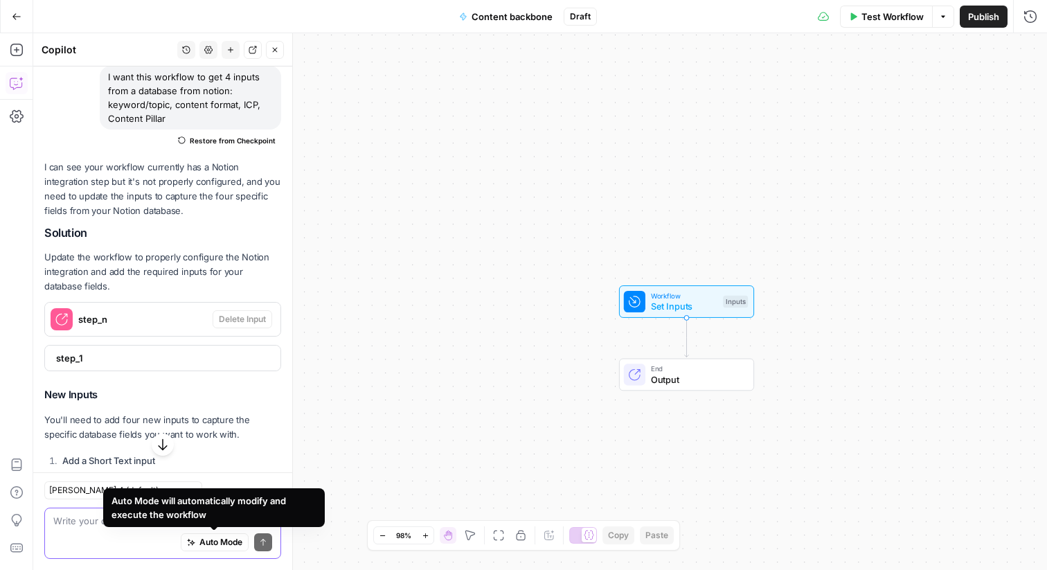
click at [151, 521] on textarea at bounding box center [162, 521] width 219 height 14
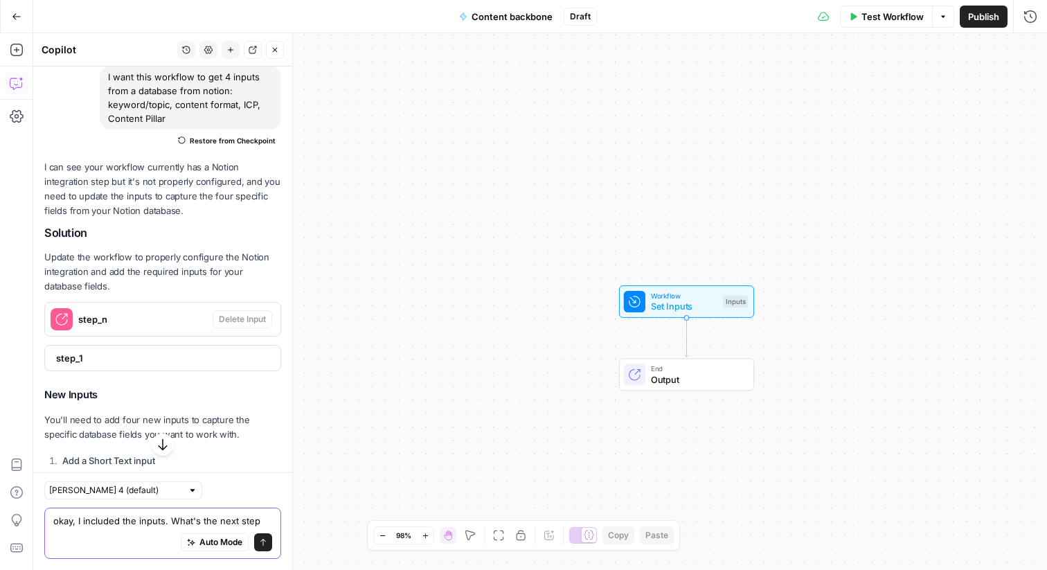
type textarea "okay, I included the inputs. What's the next step?"
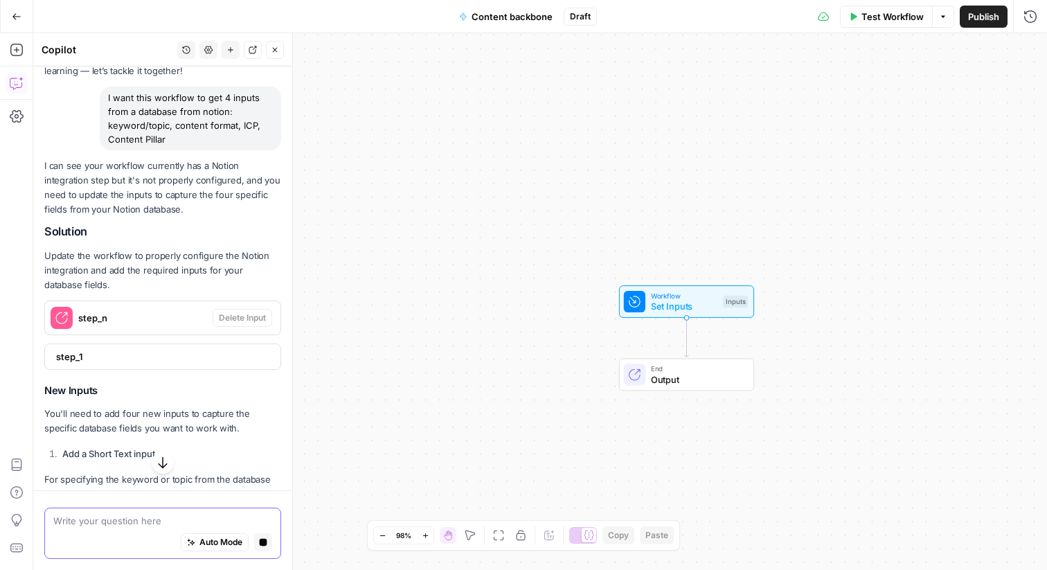
scroll to position [85, 0]
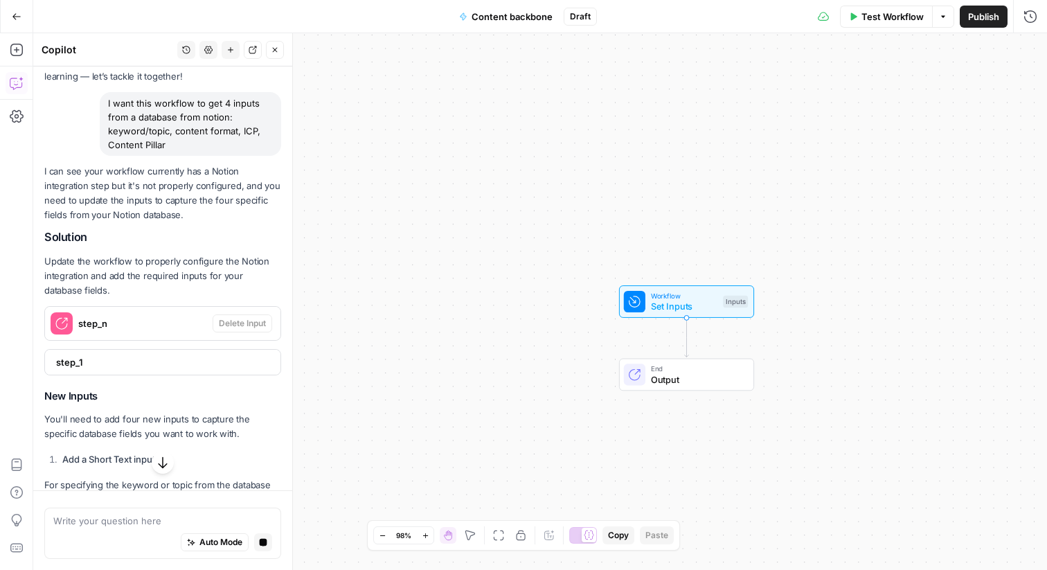
click at [189, 363] on span "step_1" at bounding box center [161, 362] width 210 height 14
click at [147, 366] on span "step_1" at bounding box center [161, 362] width 210 height 14
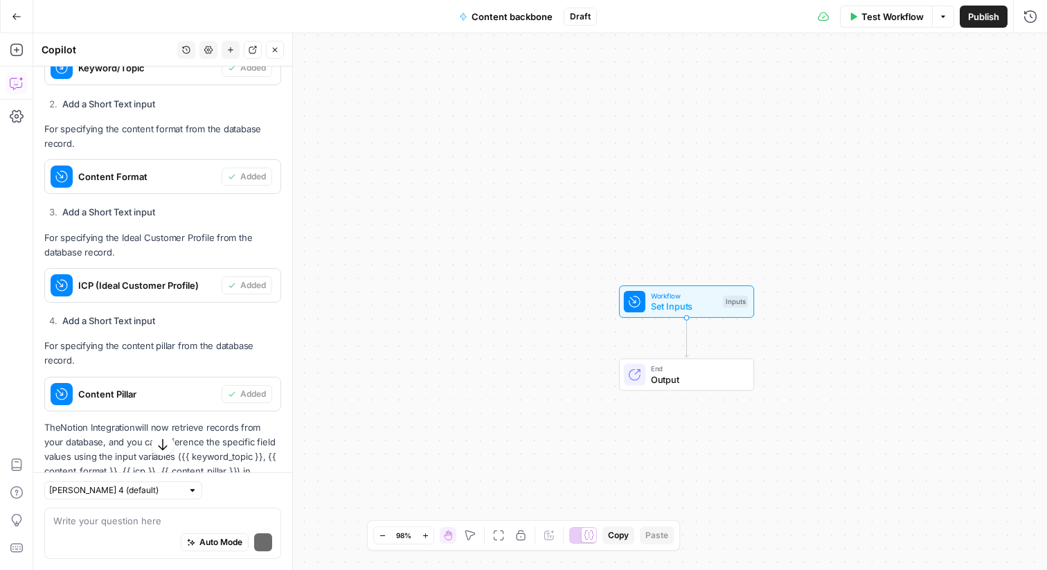
scroll to position [554, 0]
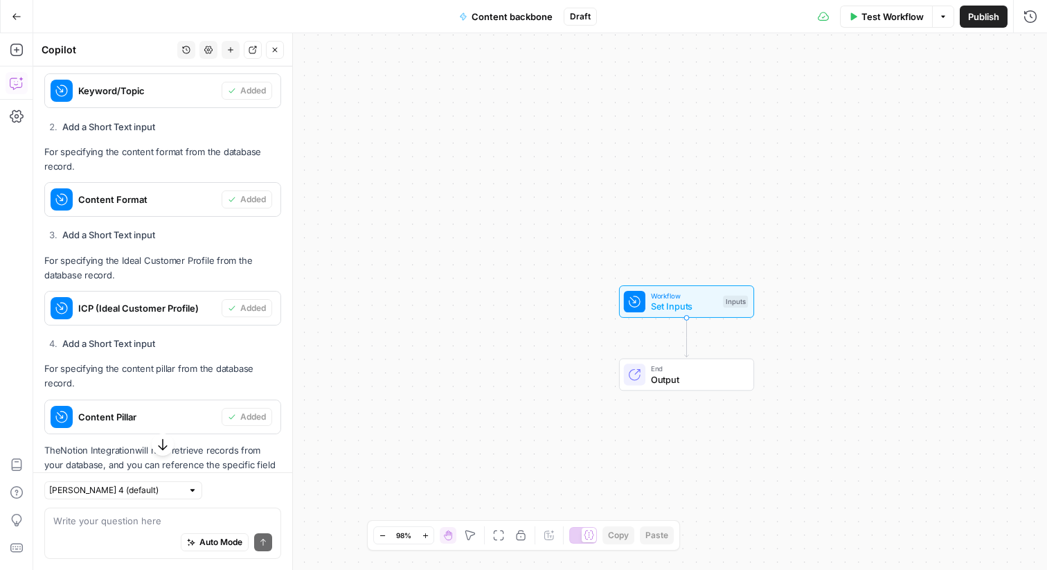
click at [670, 363] on span "End" at bounding box center [697, 368] width 92 height 11
click at [1036, 52] on button "Close" at bounding box center [1030, 50] width 18 height 18
click at [280, 48] on button "Close" at bounding box center [275, 50] width 18 height 18
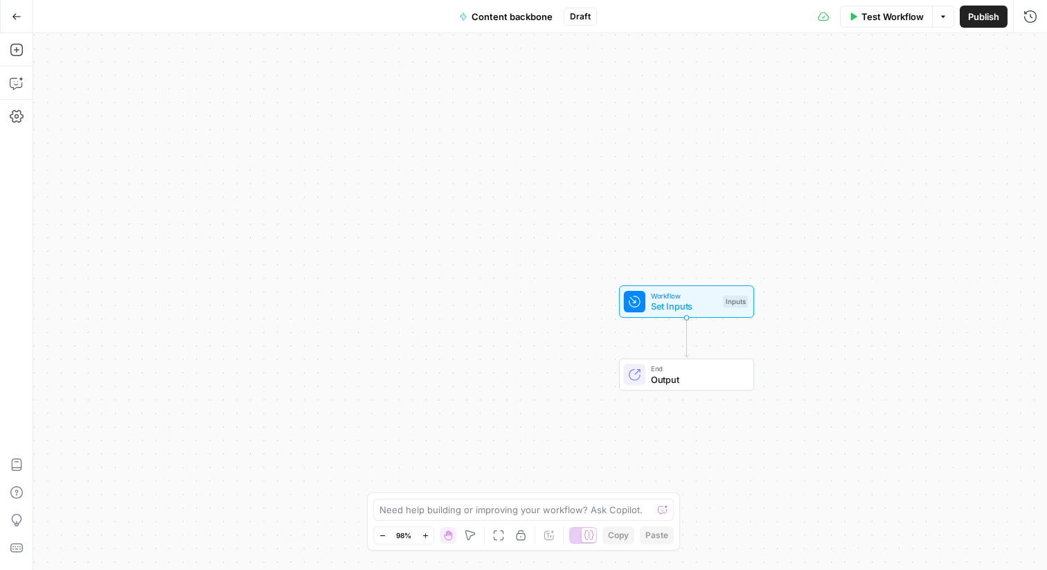
click at [685, 328] on icon "Edge from start to end" at bounding box center [687, 337] width 4 height 39
click at [23, 56] on icon "button" at bounding box center [17, 50] width 14 height 14
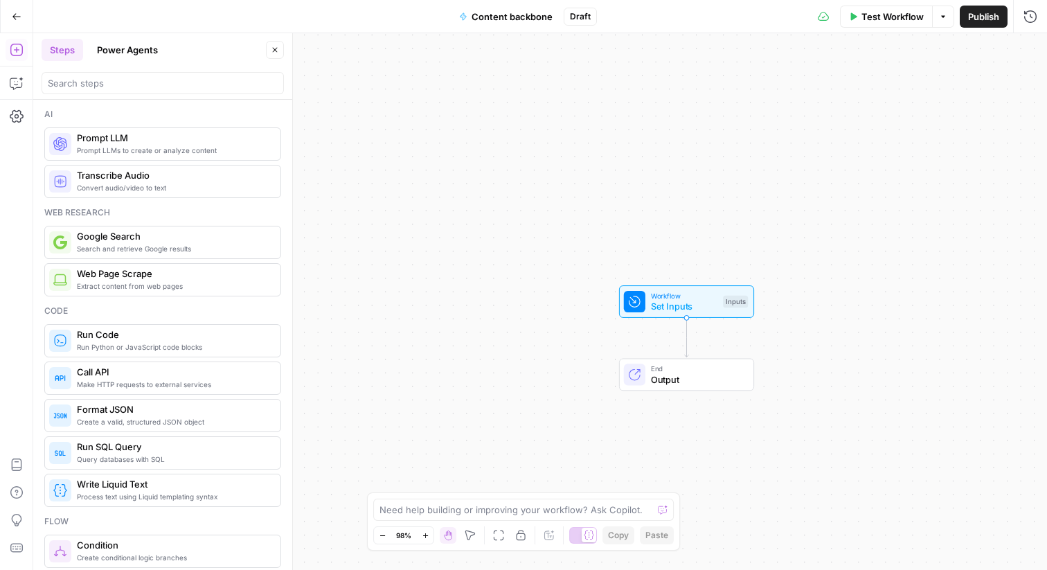
click at [132, 94] on header "Steps Power Agents Close" at bounding box center [162, 66] width 259 height 66
click at [132, 90] on div at bounding box center [163, 83] width 242 height 22
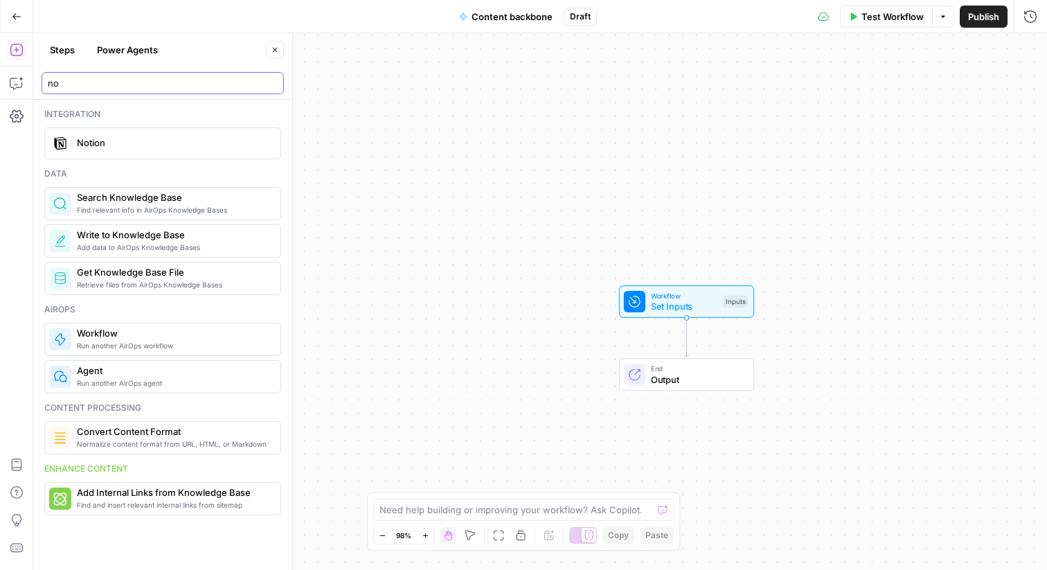
type input "no"
click at [127, 126] on div "Integration Notion" at bounding box center [162, 133] width 237 height 51
click at [127, 134] on div "Notion" at bounding box center [162, 143] width 226 height 22
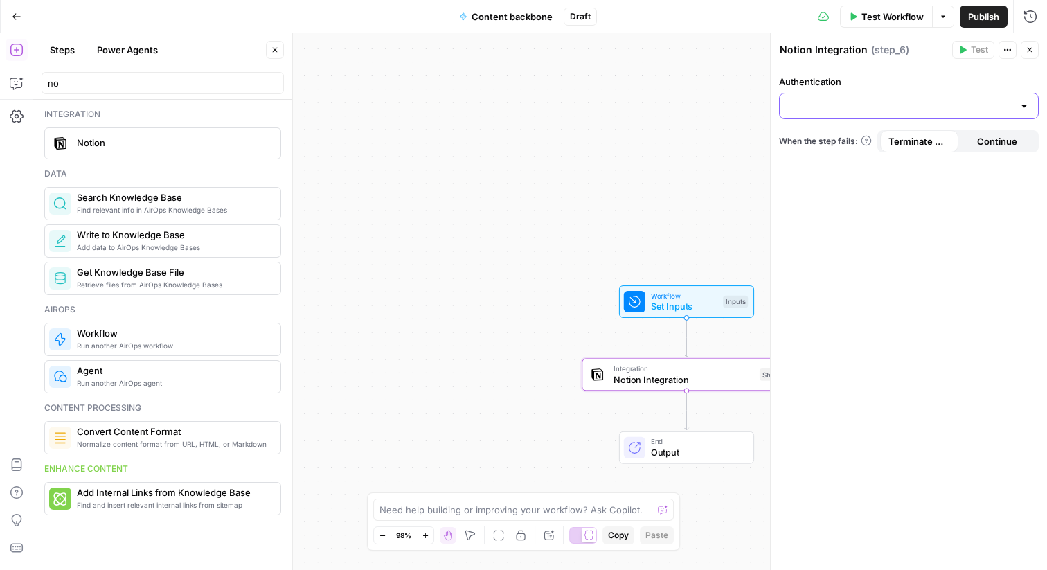
click at [922, 100] on input "Authentication" at bounding box center [900, 106] width 225 height 14
click at [862, 135] on span "Global Content Hub DB" at bounding box center [906, 141] width 231 height 14
type input "Global Content Hub DB"
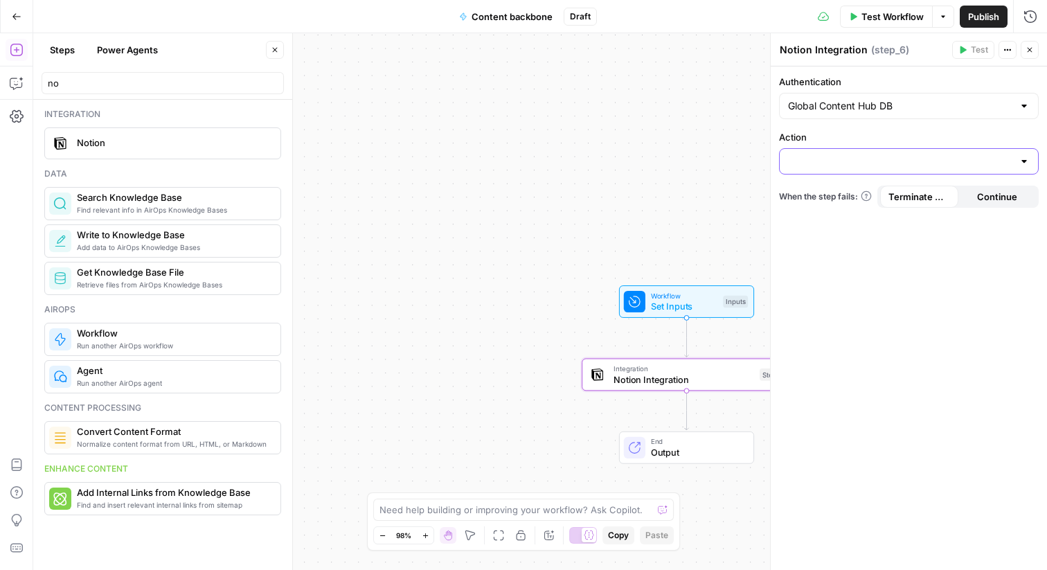
click at [916, 167] on input "Action" at bounding box center [900, 161] width 225 height 14
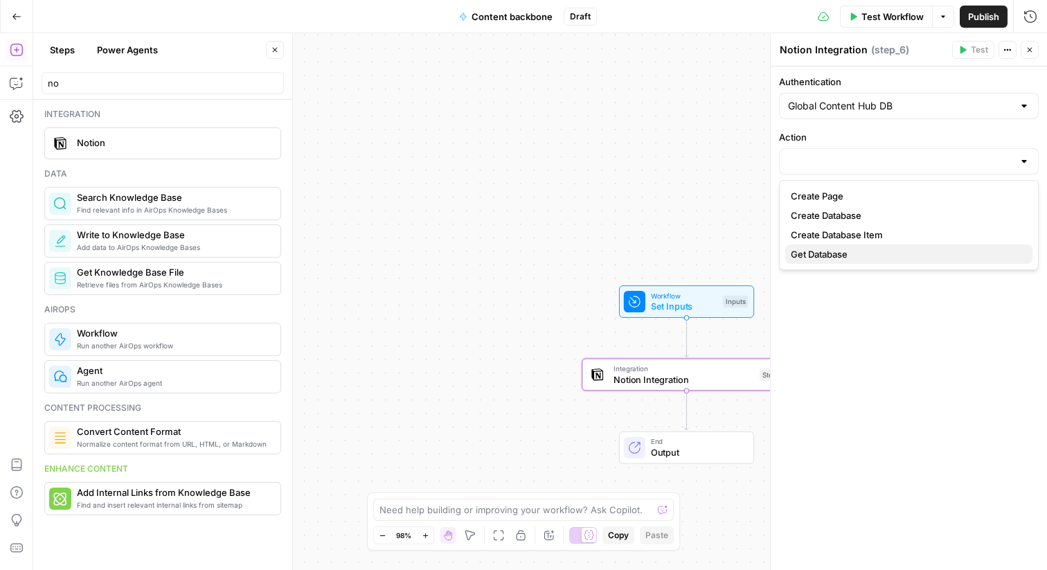
click at [851, 255] on span "Get Database" at bounding box center [906, 254] width 231 height 14
type input "Get Database"
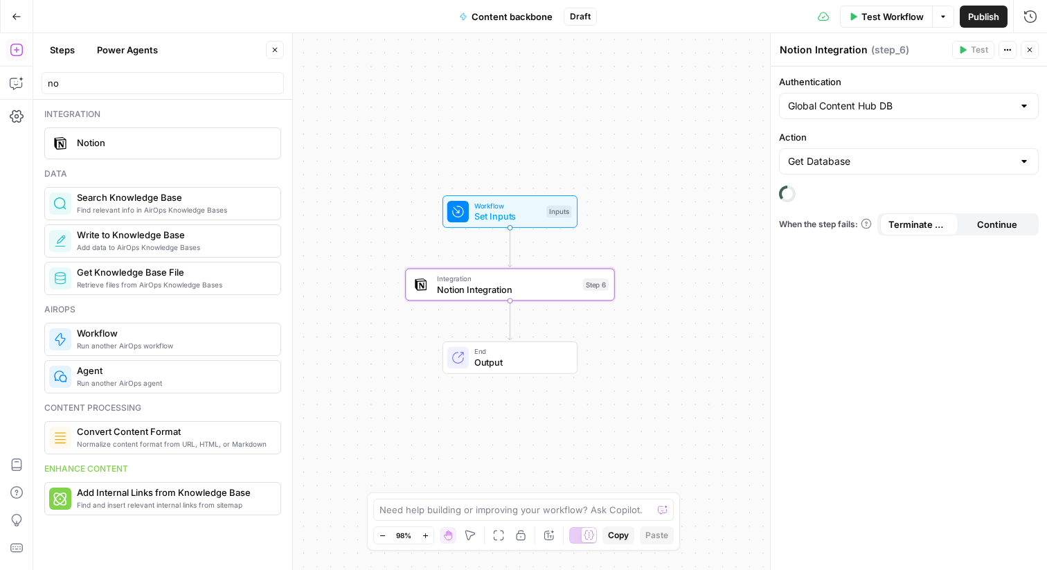
drag, startPoint x: 477, startPoint y: 268, endPoint x: 300, endPoint y: 178, distance: 198.2
click at [300, 178] on div "Workflow Set Inputs Inputs Integration Notion Integration Step 6 End Output" at bounding box center [540, 301] width 1014 height 537
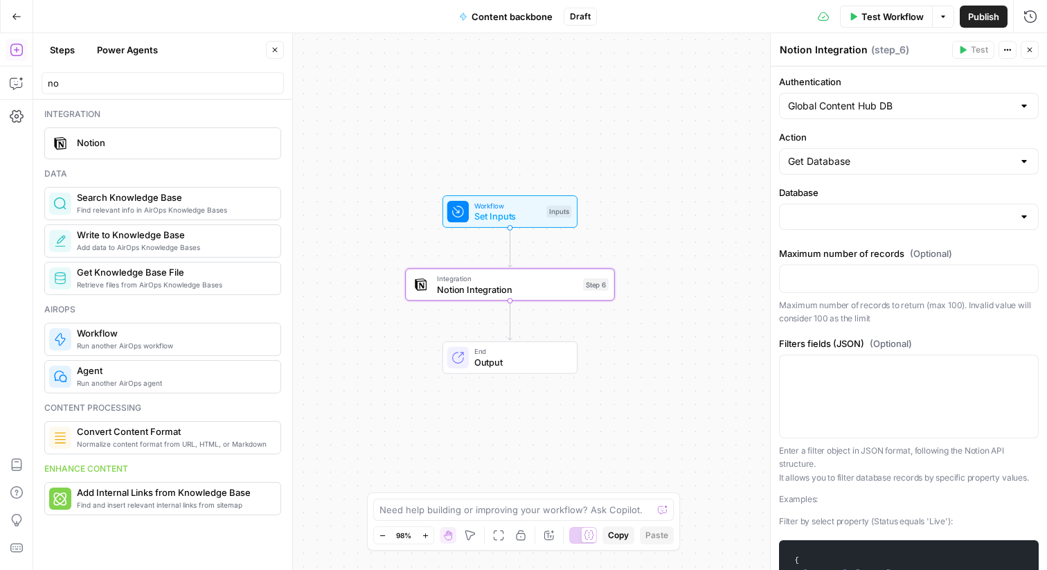
click at [855, 226] on div at bounding box center [909, 217] width 260 height 26
click at [829, 302] on p "Maximum number of records to return (max 100). Invalid value will consider 100 …" at bounding box center [909, 311] width 260 height 27
click at [931, 213] on input "Database" at bounding box center [900, 217] width 225 height 14
click at [911, 248] on span "Global Content Hub" at bounding box center [906, 251] width 231 height 14
type input "Global Content Hub"
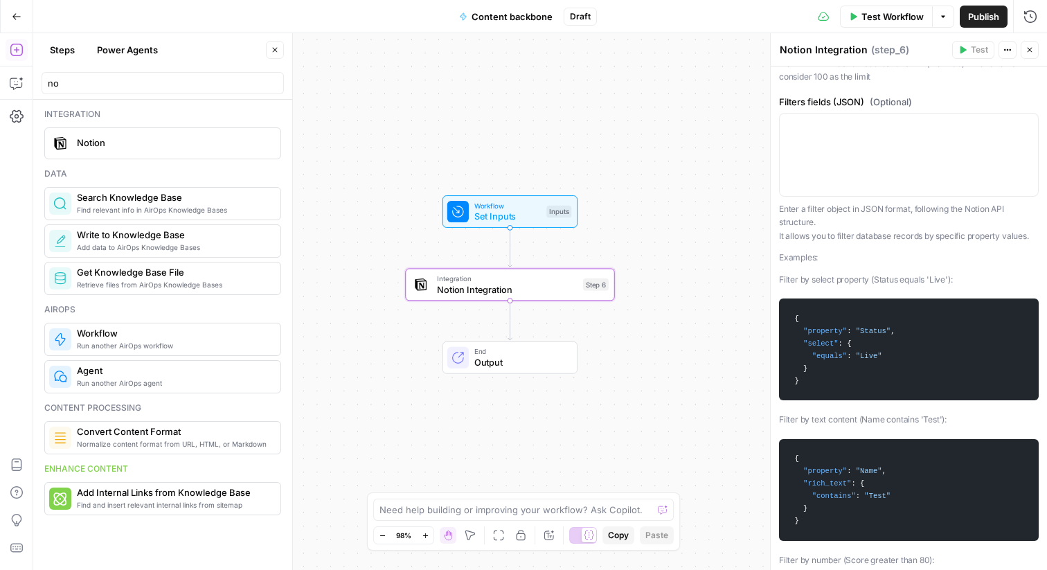
scroll to position [0, 0]
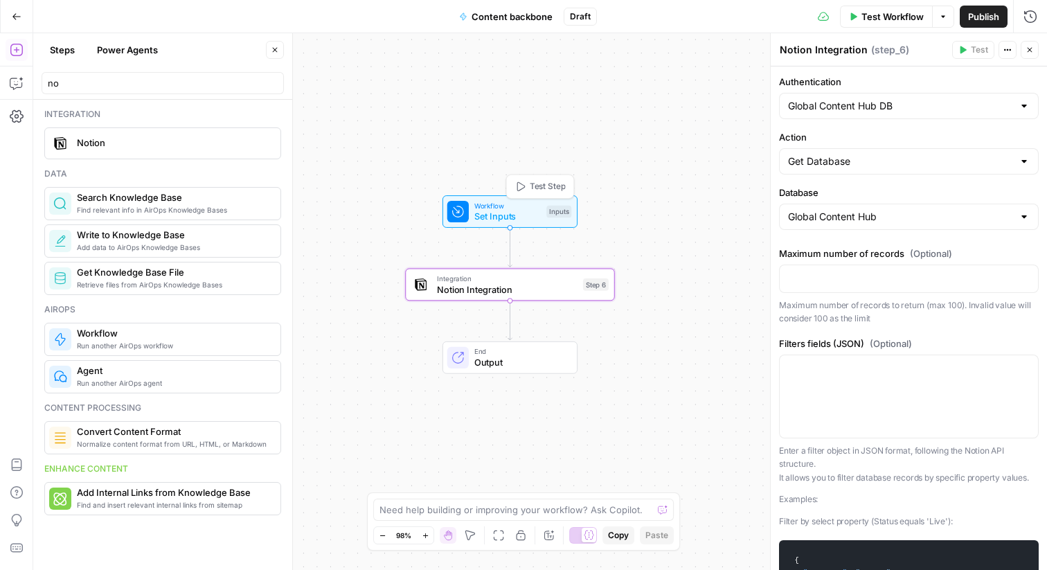
click at [537, 213] on span "Set Inputs" at bounding box center [507, 217] width 67 height 14
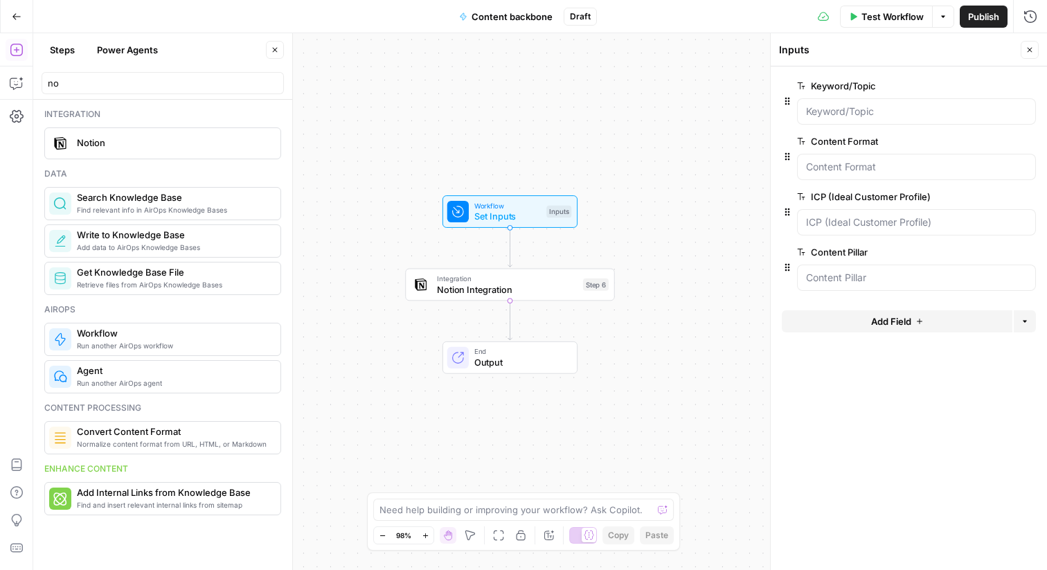
click at [949, 320] on button "Add Field" at bounding box center [897, 321] width 231 height 22
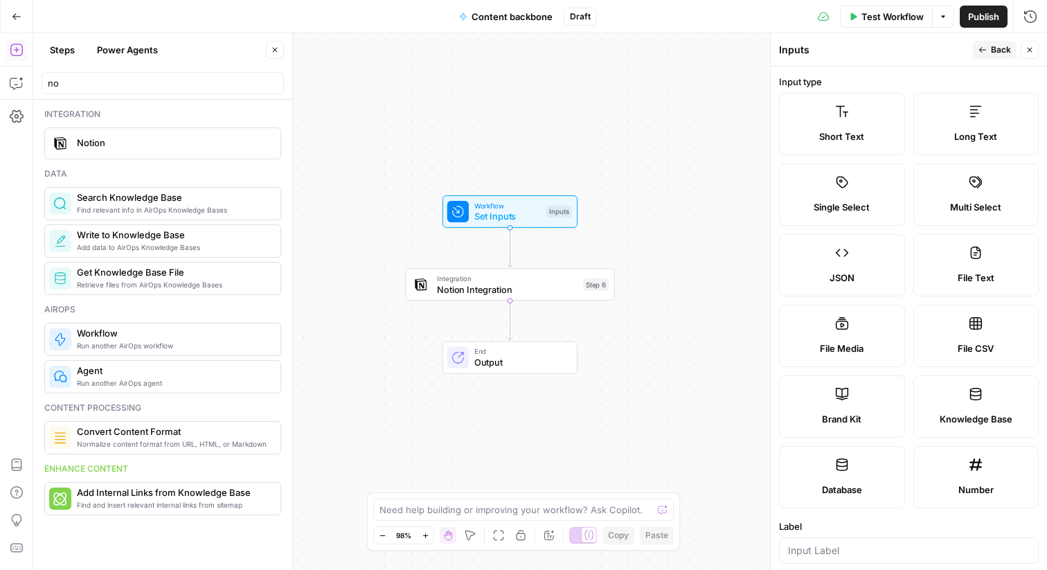
click at [1038, 45] on button "Close" at bounding box center [1030, 50] width 18 height 18
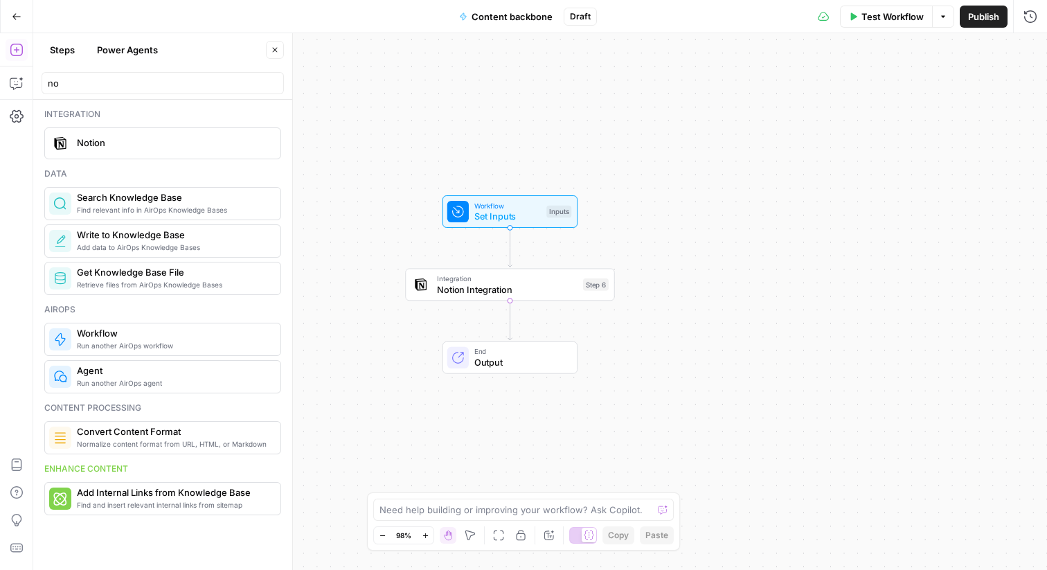
click at [276, 46] on icon "button" at bounding box center [275, 50] width 8 height 8
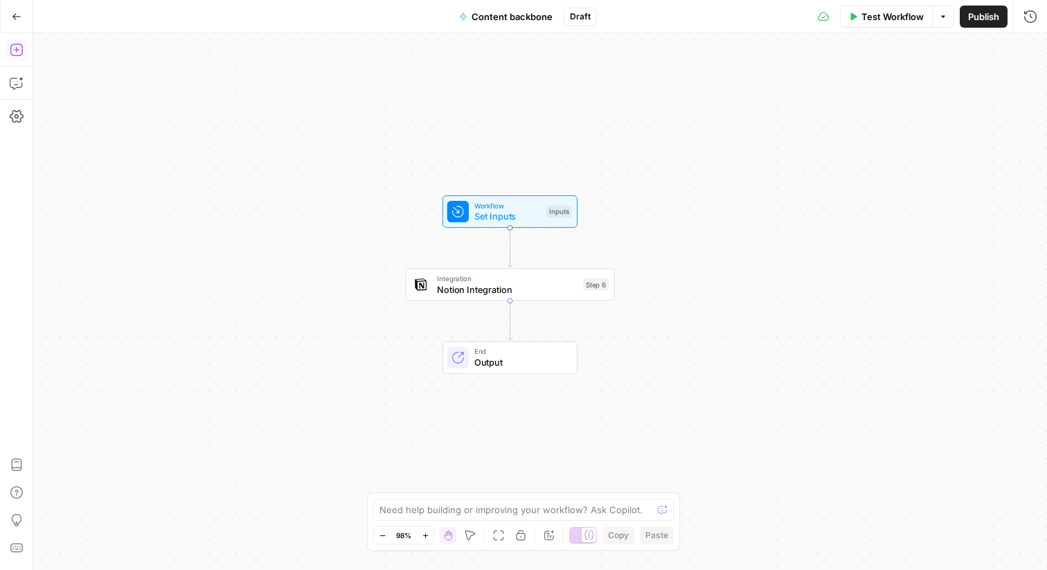
click at [21, 48] on icon "button" at bounding box center [17, 50] width 14 height 14
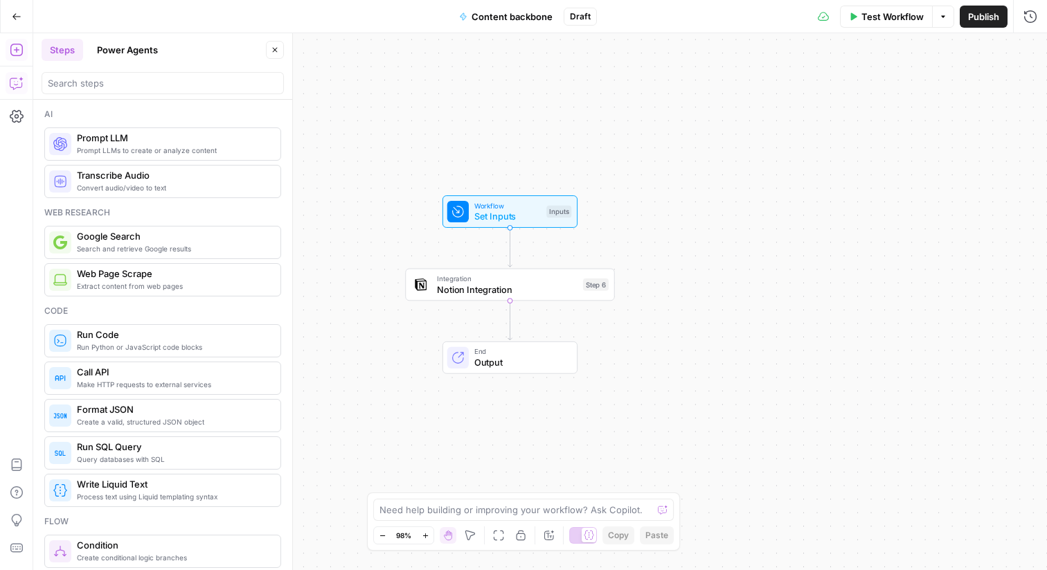
click at [14, 84] on icon "button" at bounding box center [17, 83] width 14 height 14
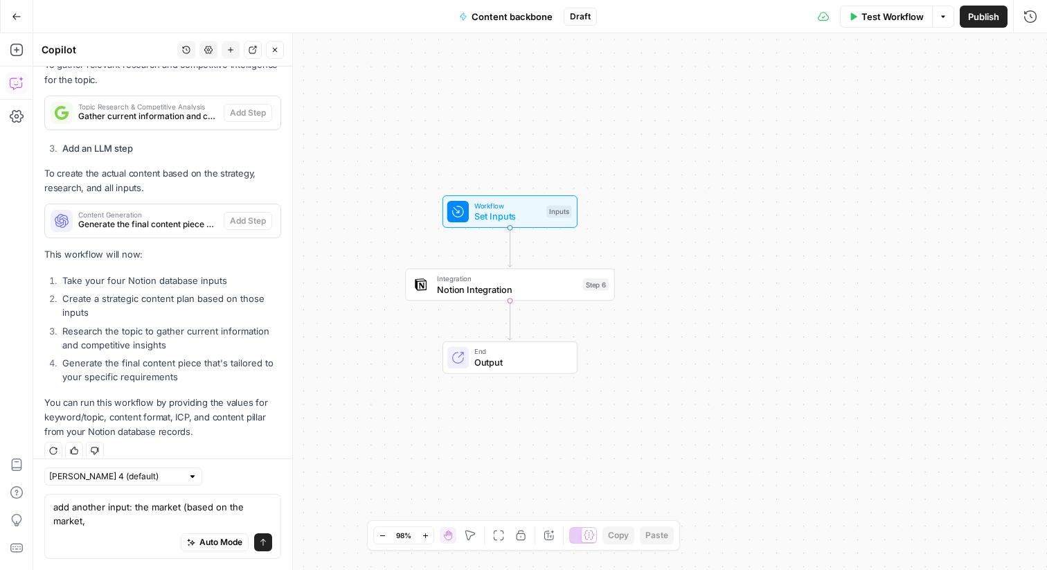
scroll to position [1394, 0]
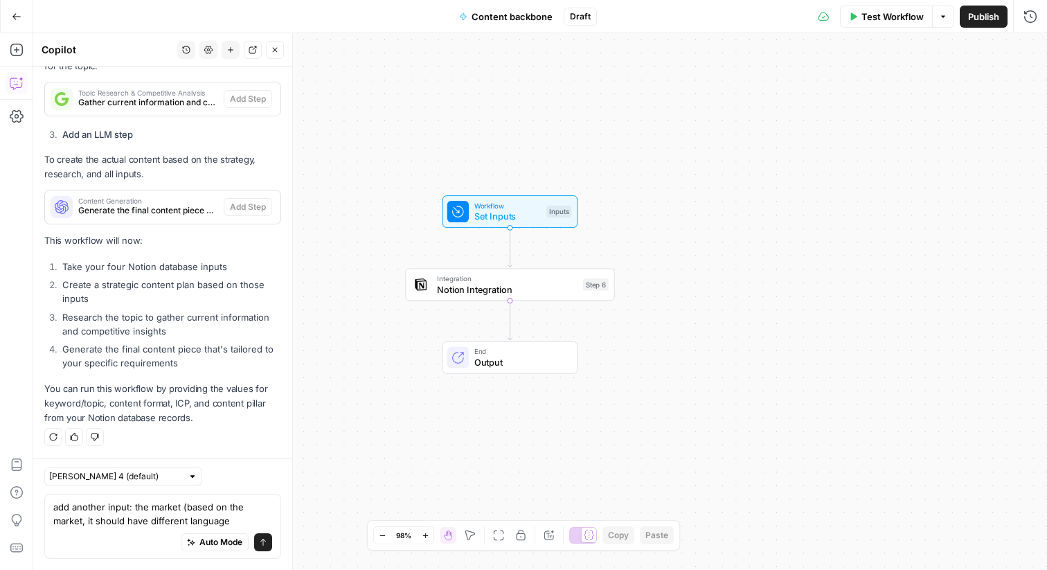
type textarea "add another input: the market (based on the market, it should have different la…"
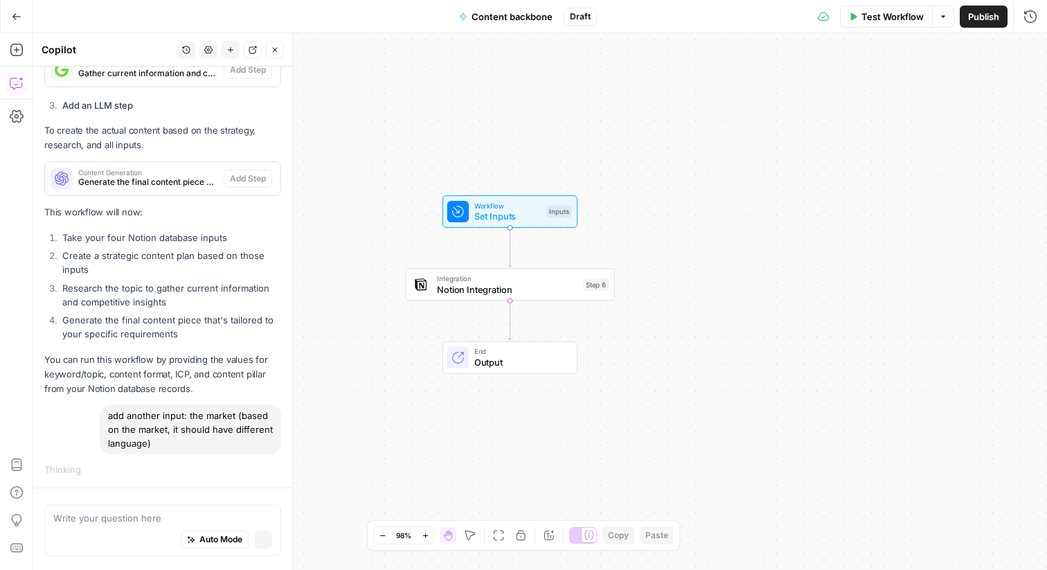
scroll to position [1365, 0]
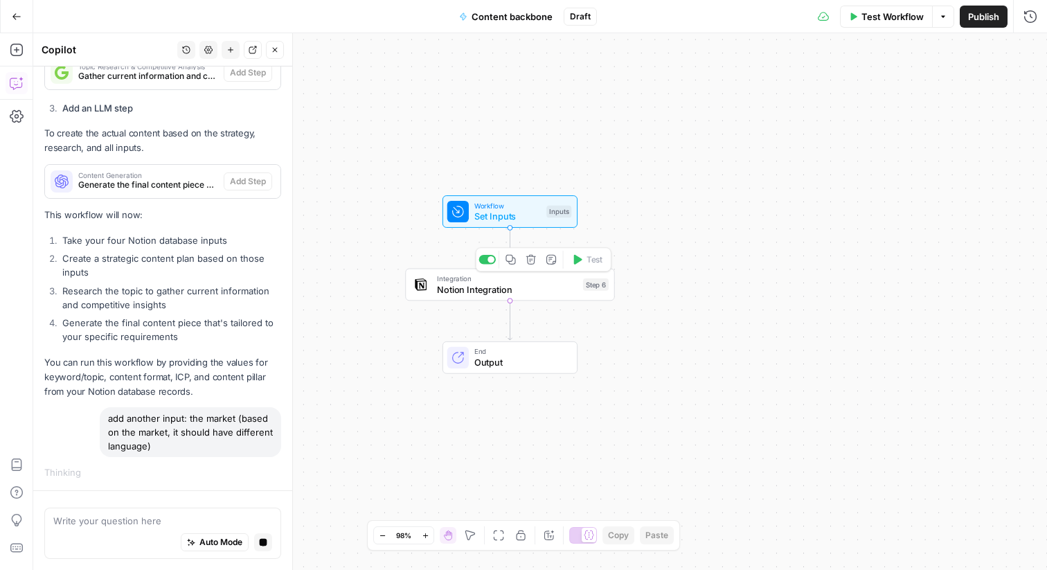
click at [589, 288] on div "Step 6" at bounding box center [596, 284] width 26 height 12
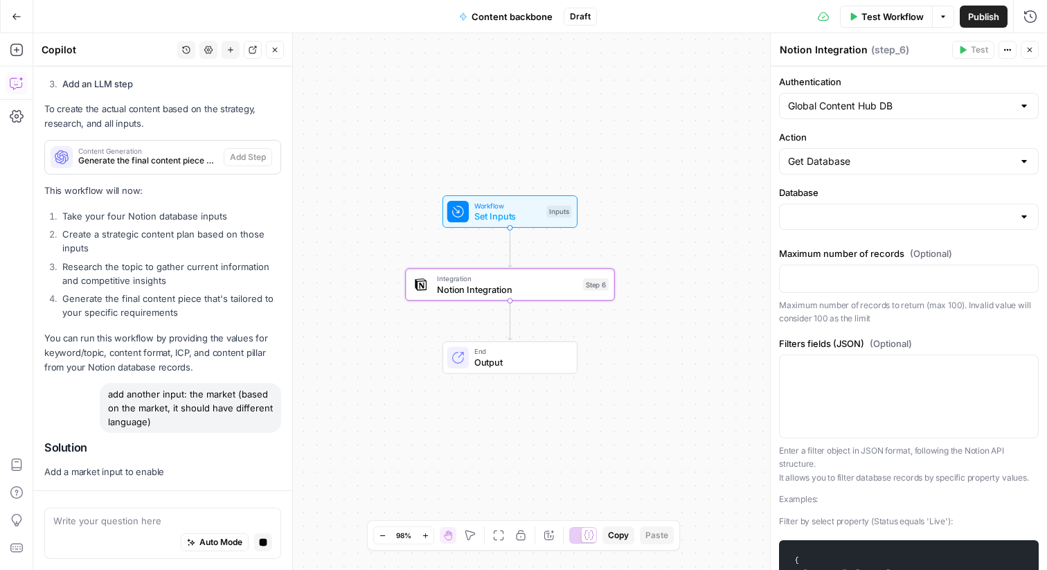
type input "Global Content Hub"
click at [1005, 46] on icon "button" at bounding box center [1007, 50] width 8 height 8
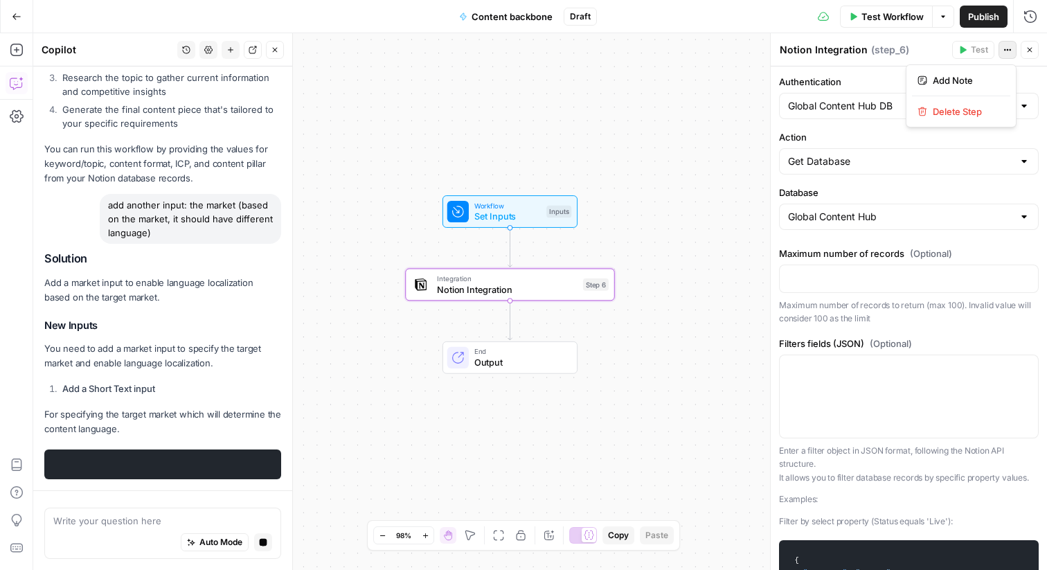
click at [873, 41] on div "Notion Integration Notion Integration ( step_6 ) Test Actions Close" at bounding box center [909, 50] width 260 height 18
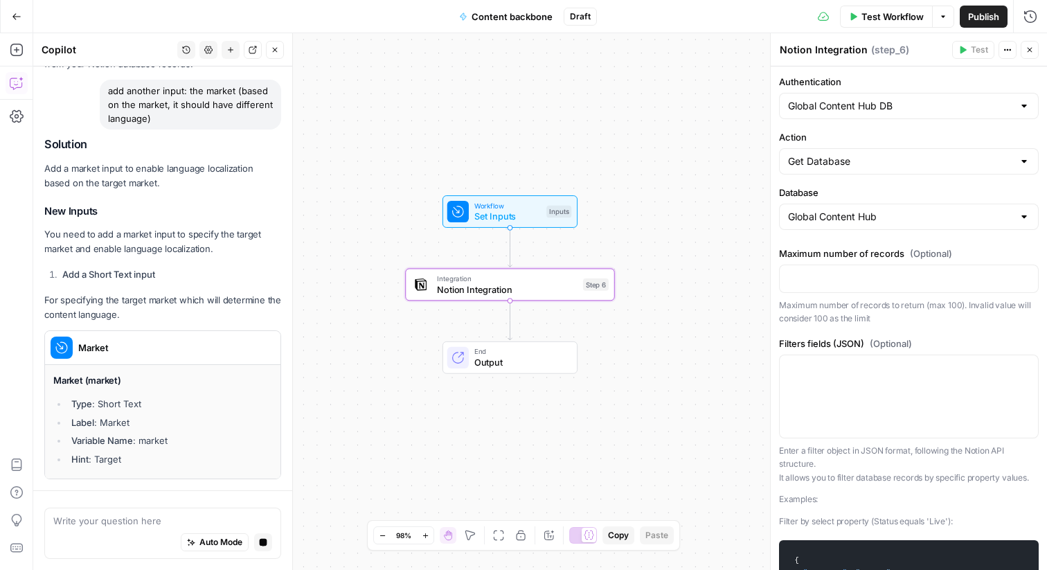
drag, startPoint x: 881, startPoint y: 51, endPoint x: 900, endPoint y: 51, distance: 18.7
click at [886, 51] on span "( step_6 )" at bounding box center [890, 50] width 38 height 14
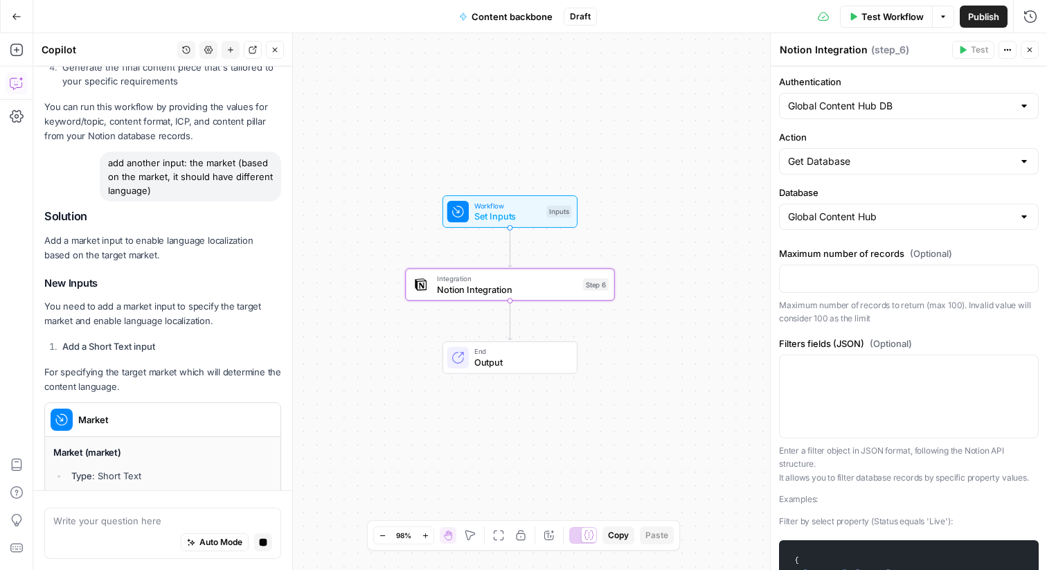
click at [882, 54] on span "( step_6 )" at bounding box center [890, 50] width 38 height 14
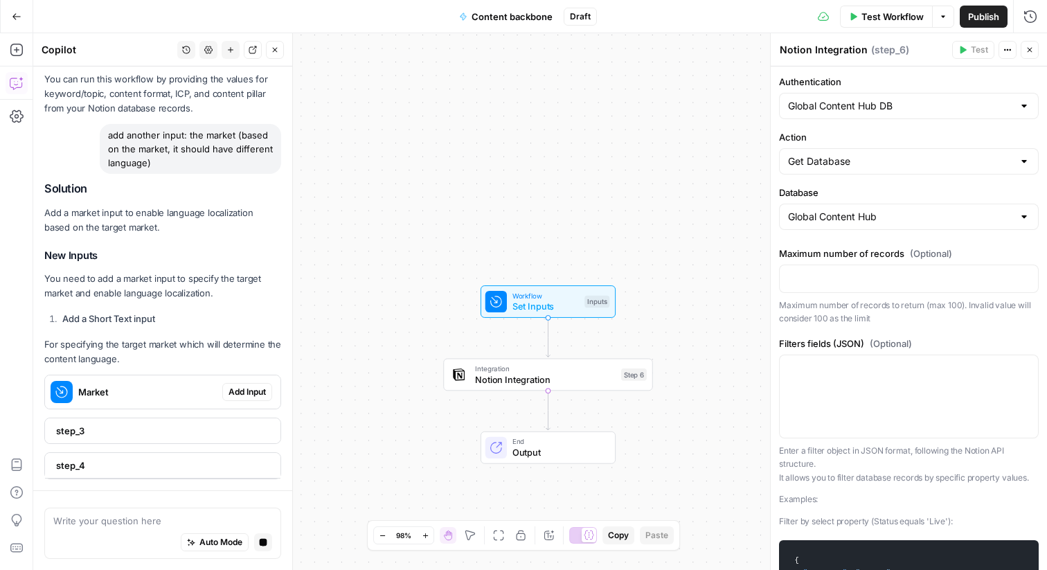
scroll to position [1683, 0]
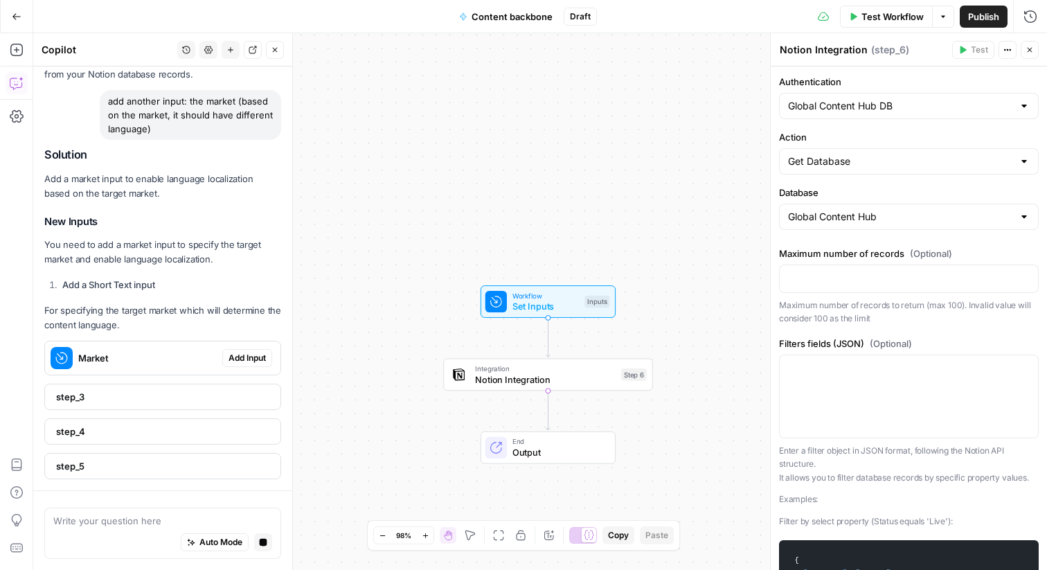
click at [252, 358] on span "Add Input" at bounding box center [246, 358] width 37 height 12
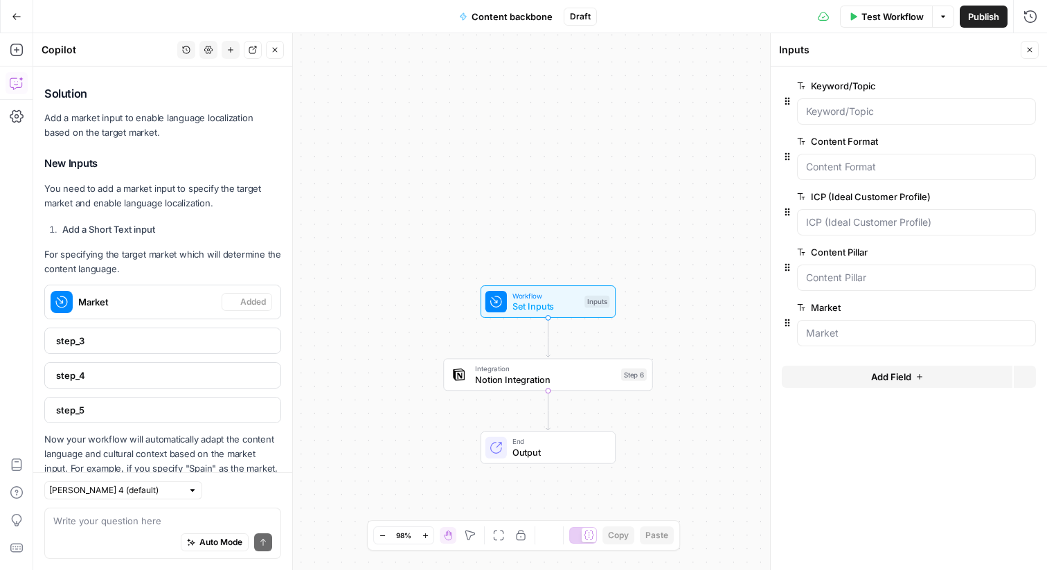
scroll to position [1887, 0]
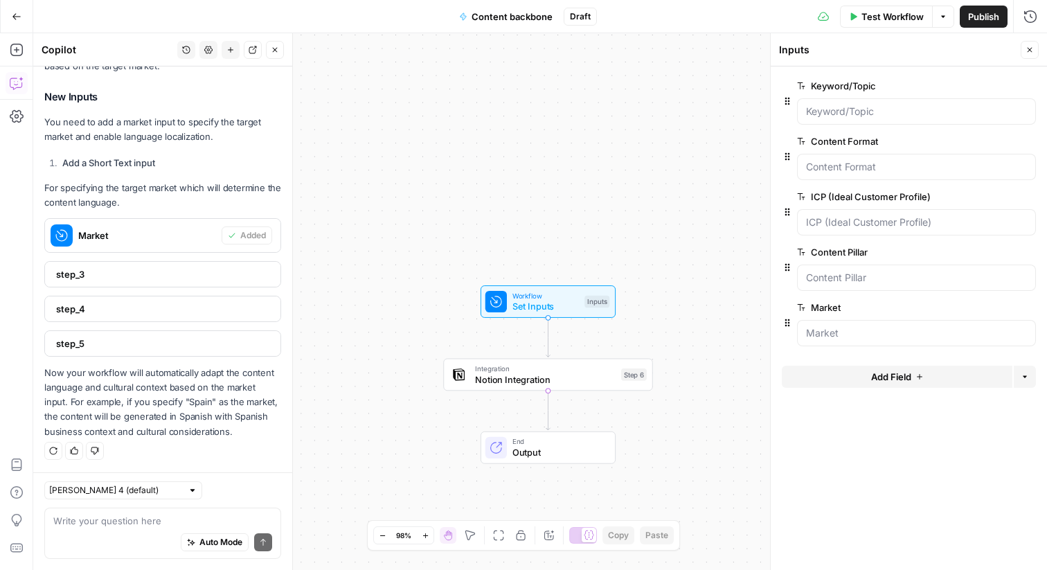
click at [467, 366] on div at bounding box center [458, 373] width 21 height 21
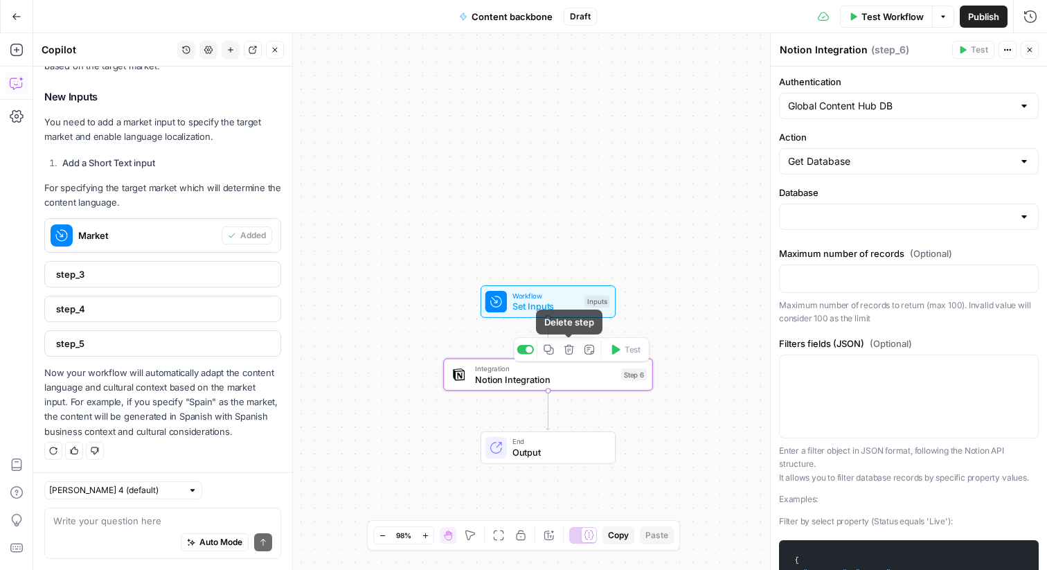
type input "Global Content Hub"
click at [1012, 44] on button "Actions" at bounding box center [1007, 50] width 18 height 18
click at [816, 98] on div "Global Content Hub DB" at bounding box center [909, 106] width 260 height 26
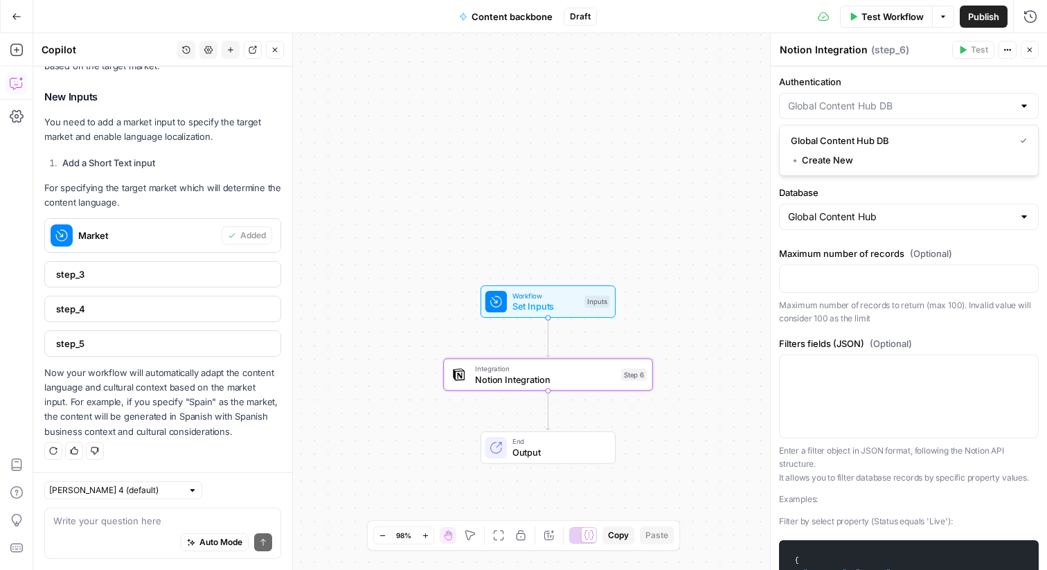
type input "Global Content Hub DB"
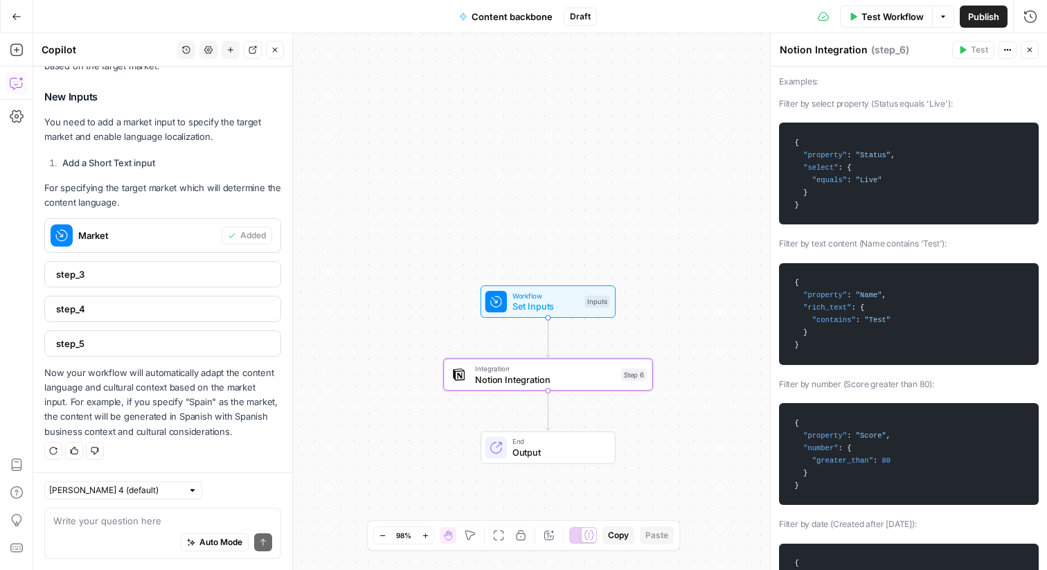
scroll to position [587, 0]
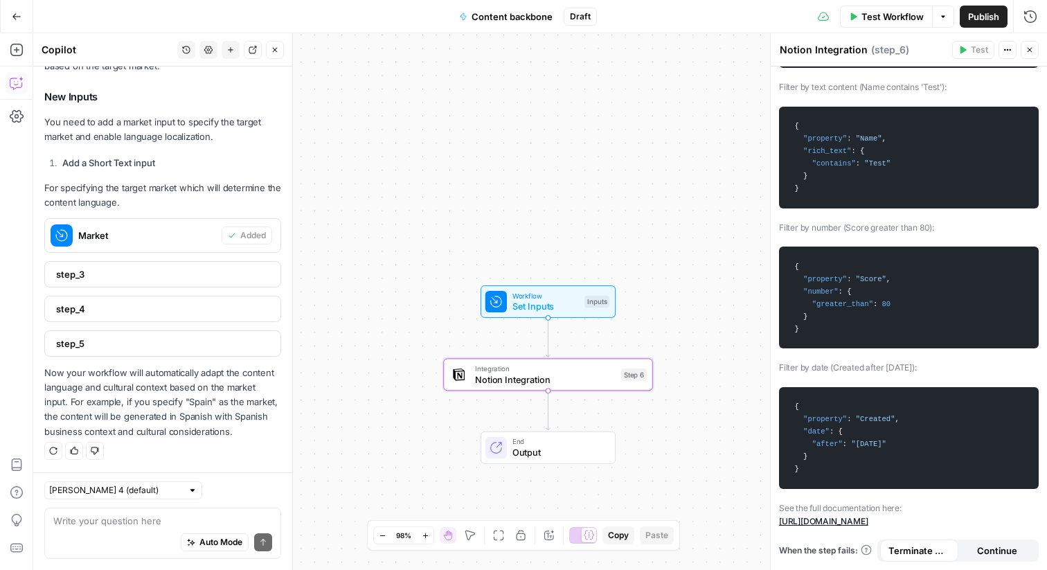
click at [967, 550] on button "Continue" at bounding box center [997, 550] width 78 height 22
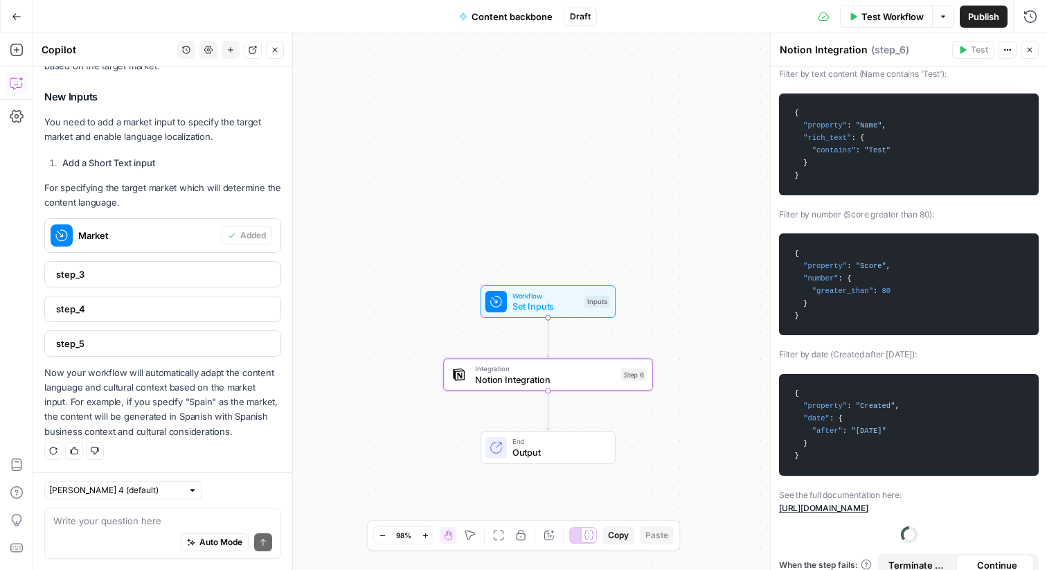
click at [927, 549] on div "Authentication Global Content Hub DB Action Get Database Database Global Conten…" at bounding box center [909, 31] width 276 height 1105
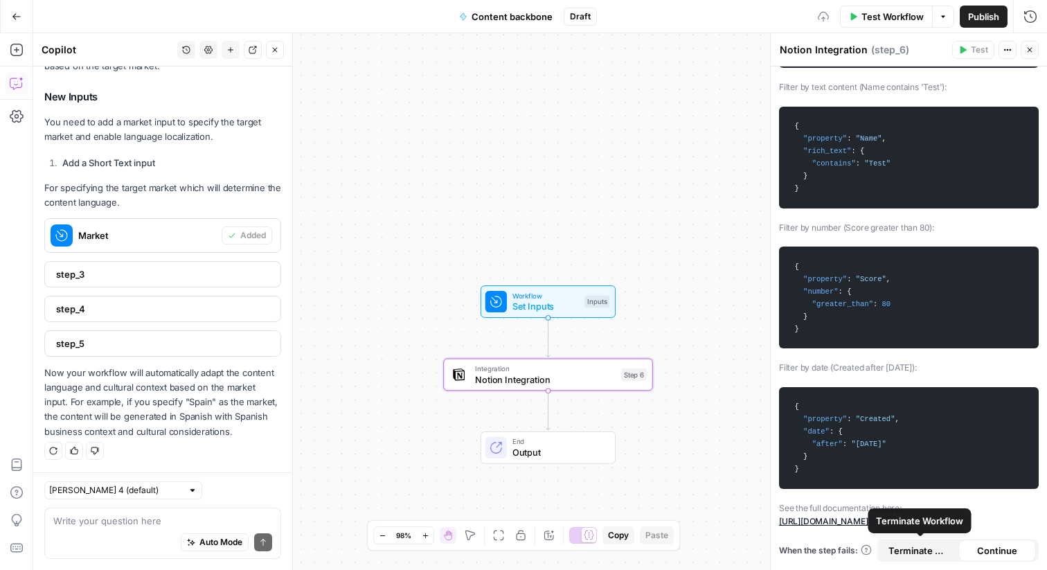
click at [926, 549] on span "Terminate Workflow" at bounding box center [919, 550] width 62 height 14
click at [583, 247] on div "Workflow Set Inputs Inputs Integration Notion Integration Step 6 End Output" at bounding box center [540, 301] width 1014 height 537
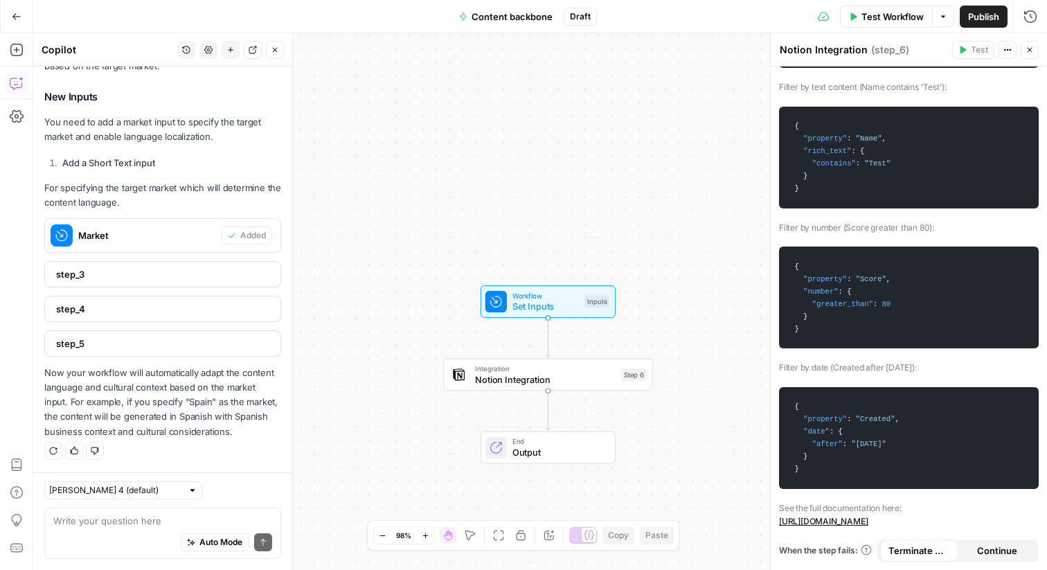
click at [561, 381] on span "Notion Integration" at bounding box center [545, 379] width 141 height 14
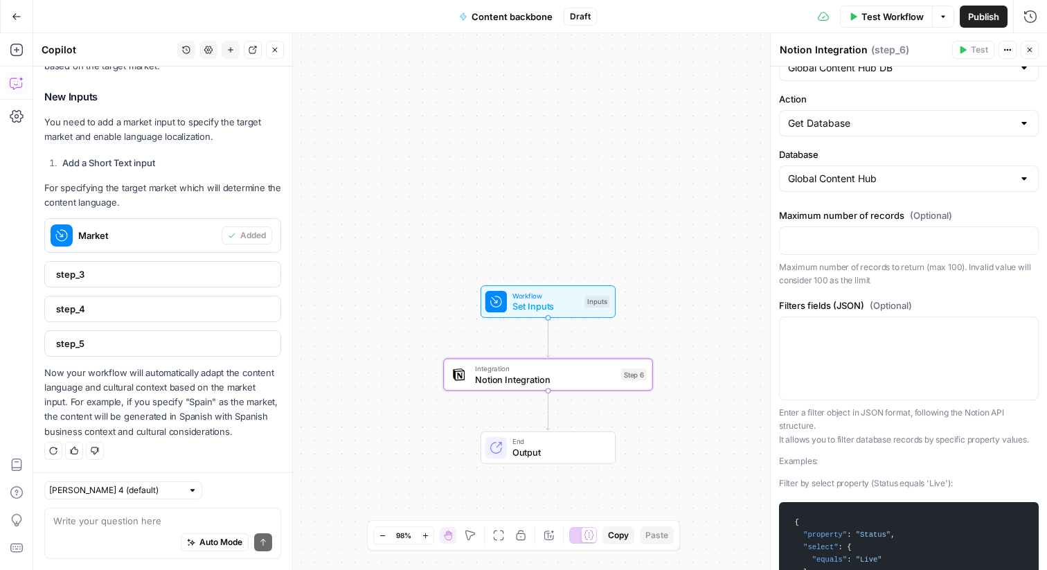
scroll to position [0, 0]
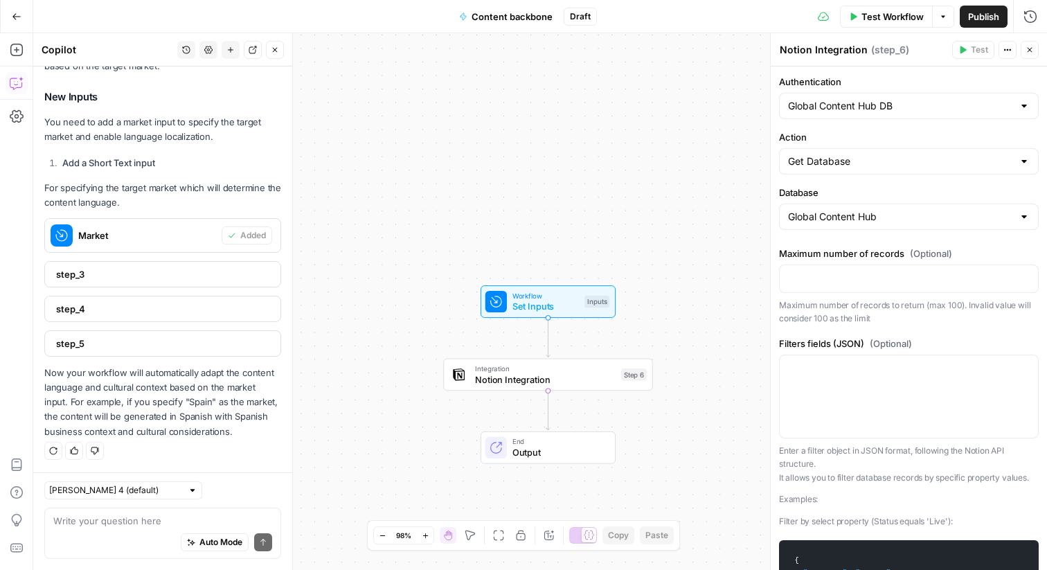
click at [1034, 47] on button "Close" at bounding box center [1030, 50] width 18 height 18
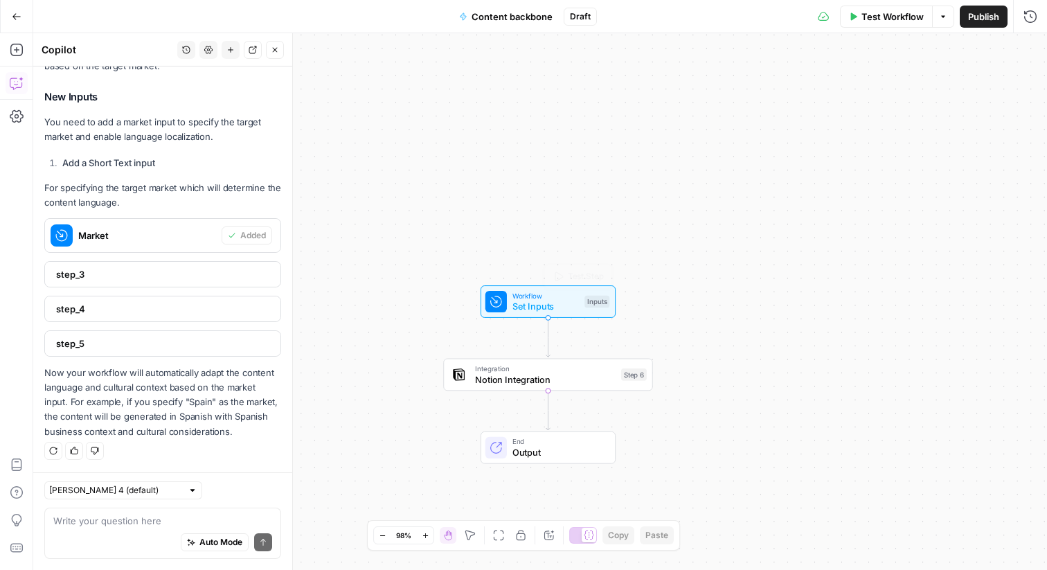
click at [543, 307] on span "Set Inputs" at bounding box center [545, 307] width 67 height 14
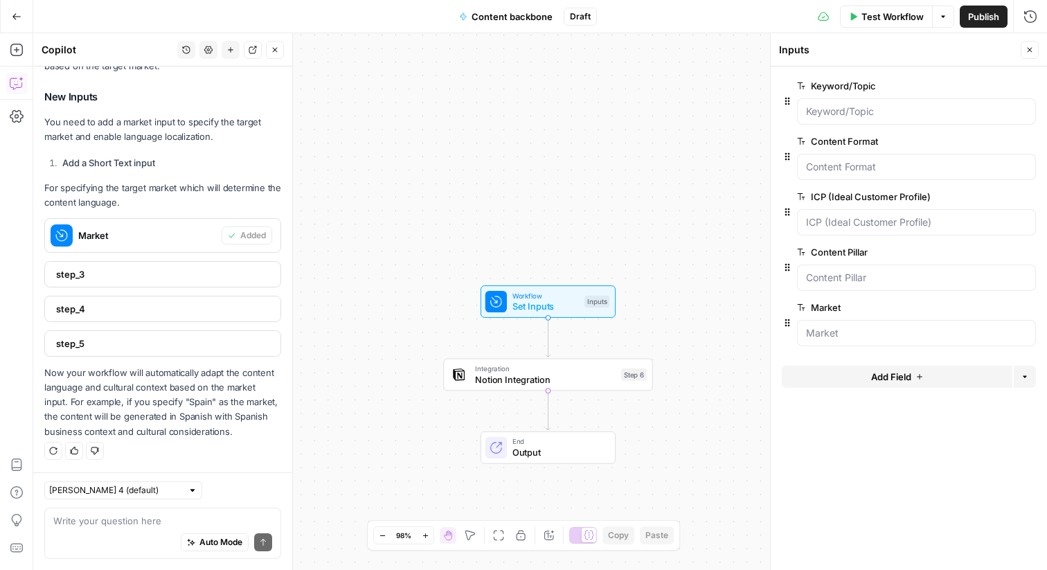
click at [278, 53] on icon "button" at bounding box center [275, 50] width 8 height 8
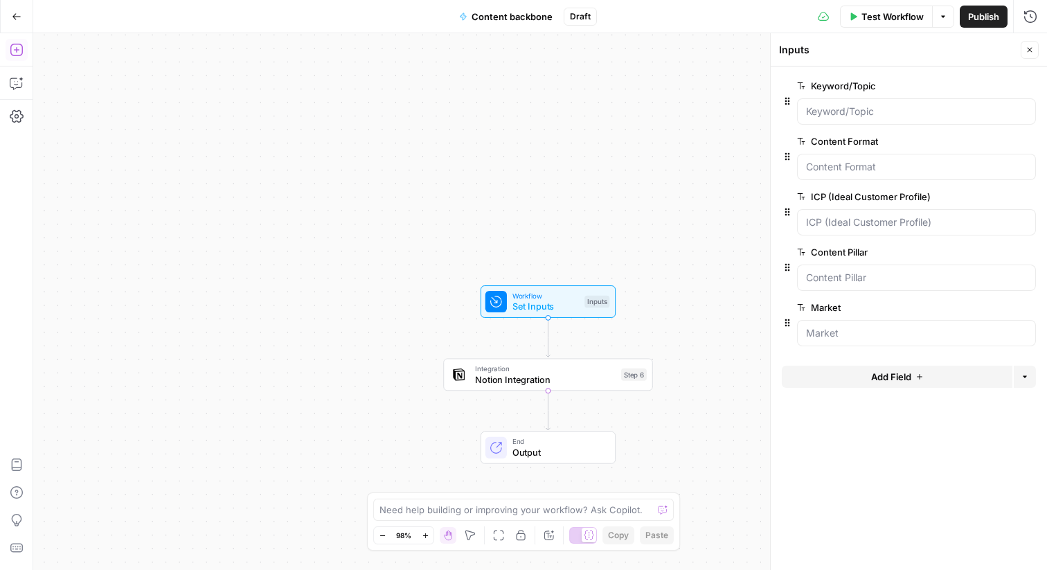
click at [15, 48] on icon "button" at bounding box center [17, 50] width 14 height 14
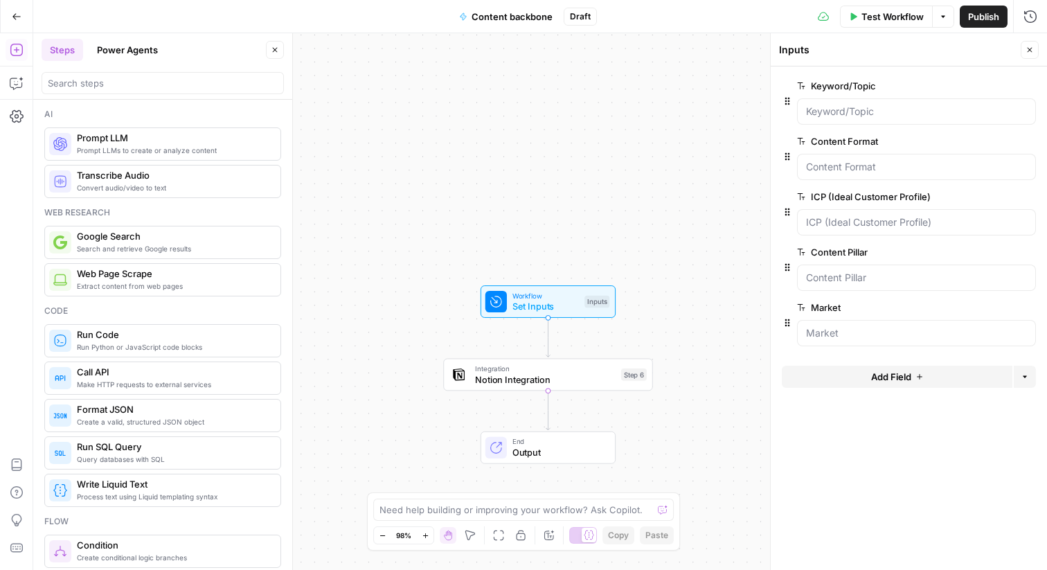
click at [114, 145] on span "Prompt LLMs to create or analyze content" at bounding box center [173, 150] width 192 height 11
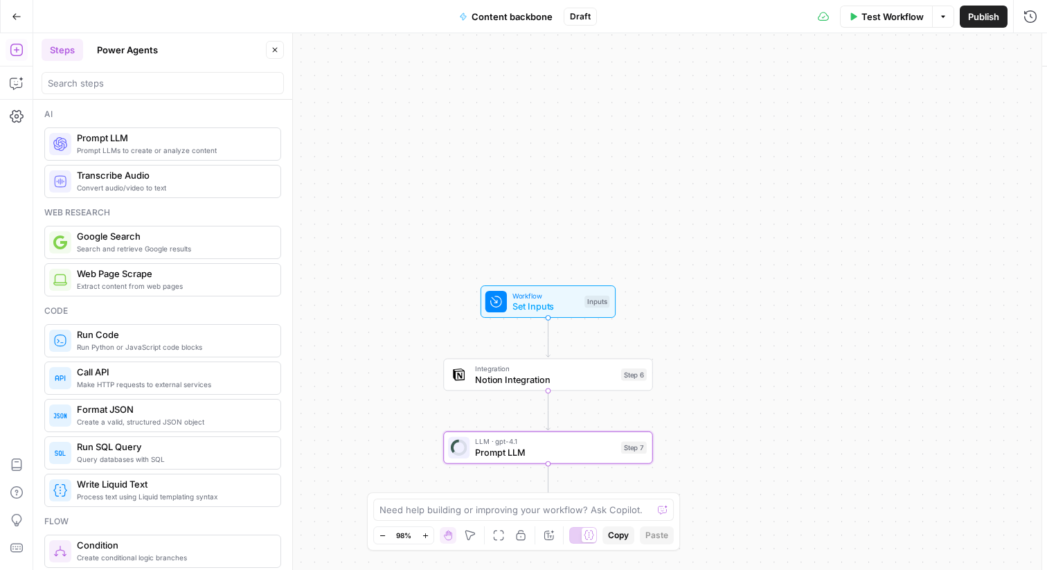
type textarea "Prompt LLM"
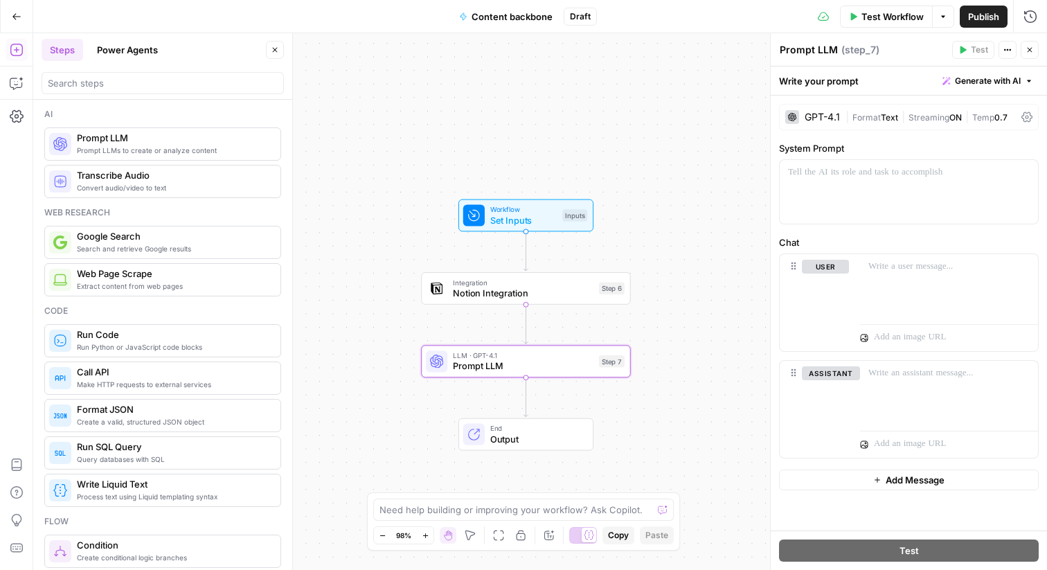
click at [1028, 52] on icon "button" at bounding box center [1029, 50] width 8 height 8
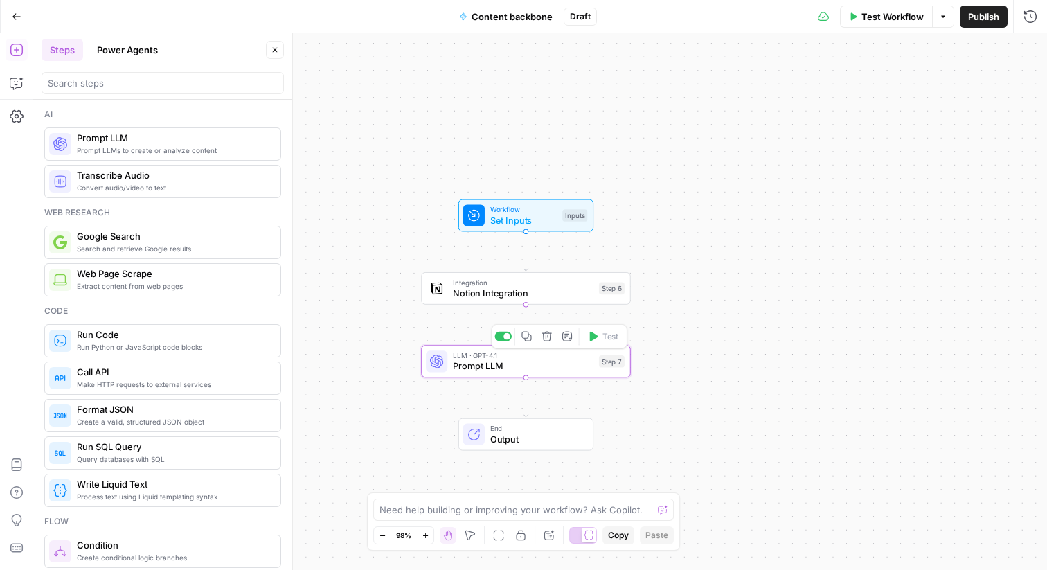
click at [603, 357] on div "Step 7" at bounding box center [612, 361] width 26 height 12
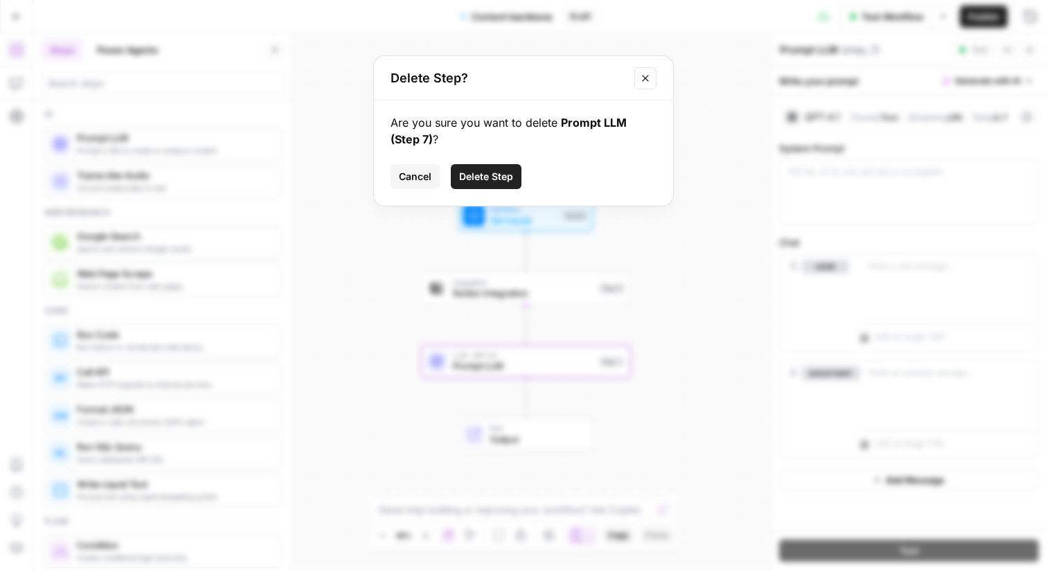
click at [457, 172] on button "Delete Step" at bounding box center [486, 176] width 71 height 25
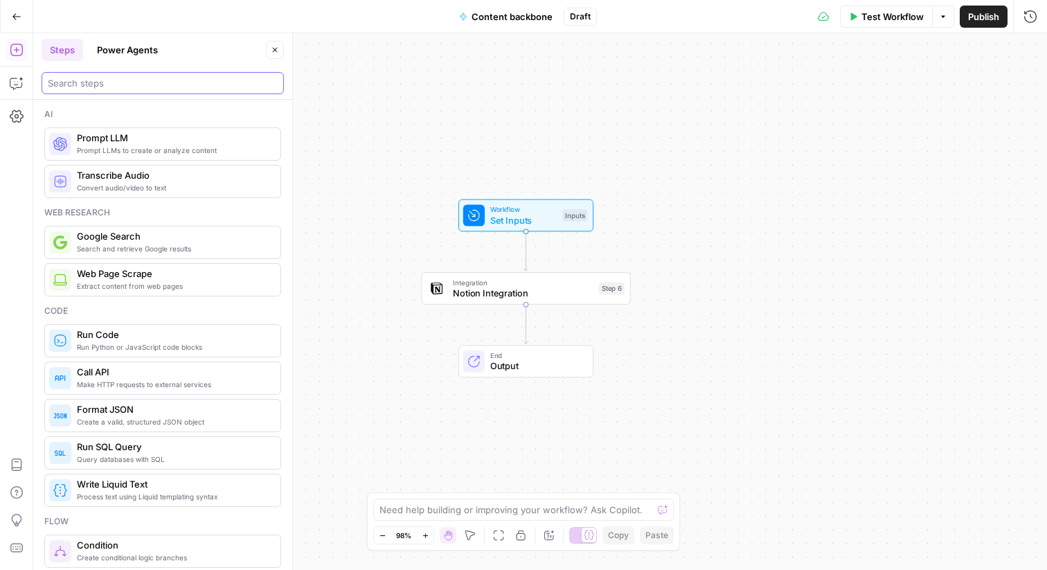
click at [110, 78] on input "search" at bounding box center [163, 83] width 230 height 14
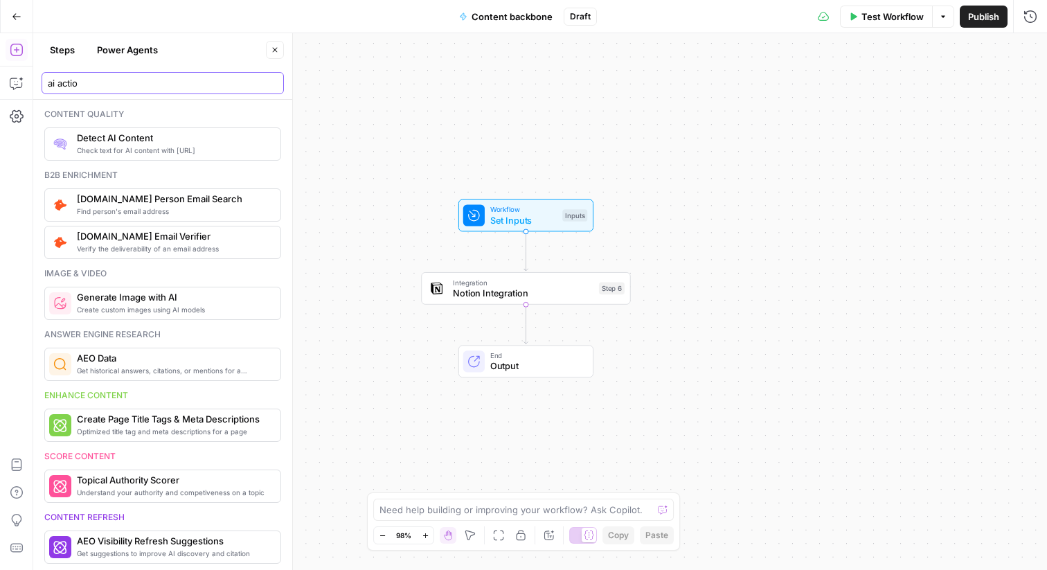
type input "ai action"
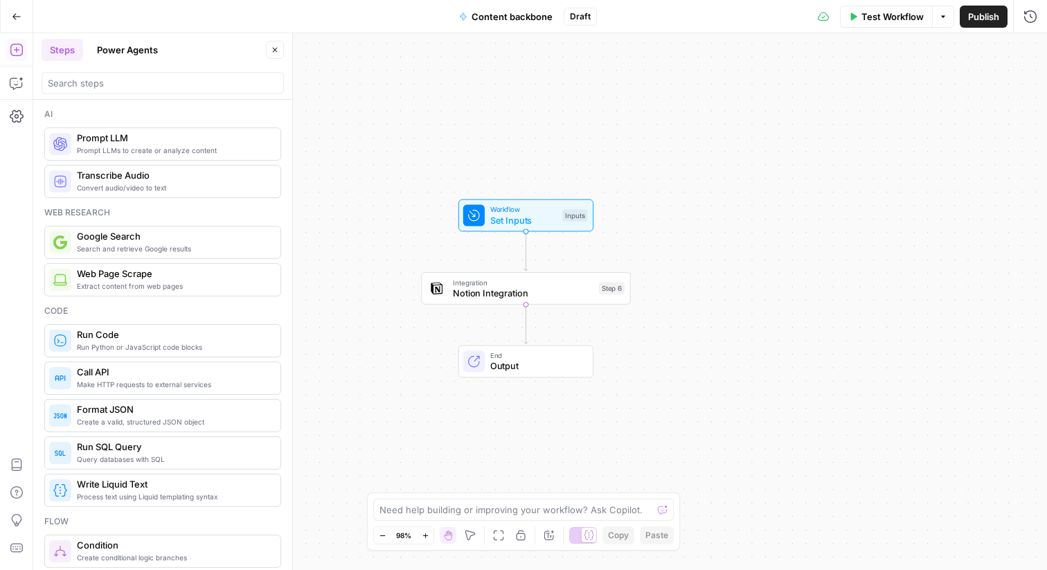
click at [101, 150] on span "Prompt LLMs to create or analyze content" at bounding box center [173, 150] width 192 height 11
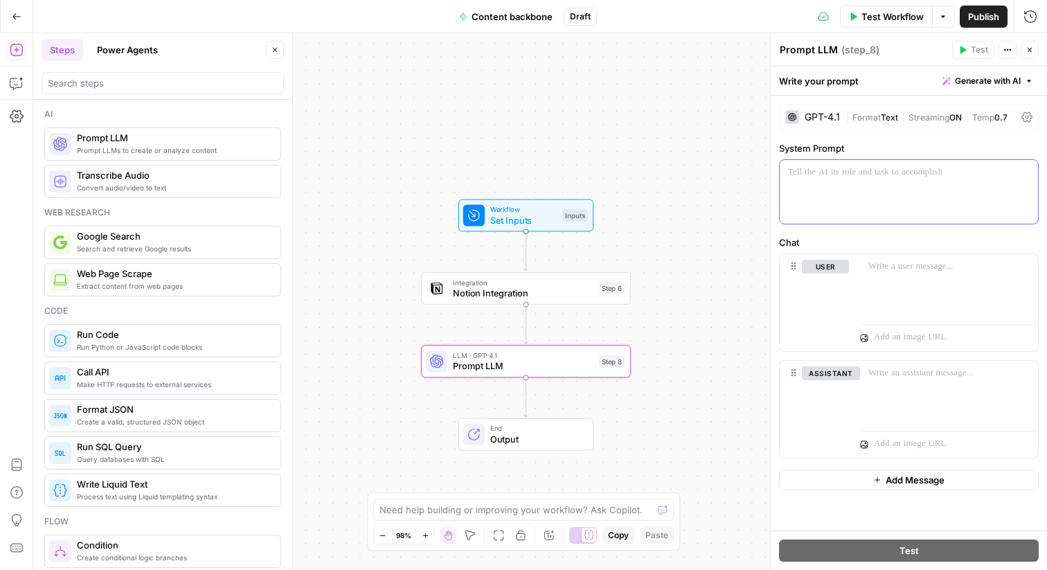
click at [855, 183] on div at bounding box center [909, 192] width 258 height 64
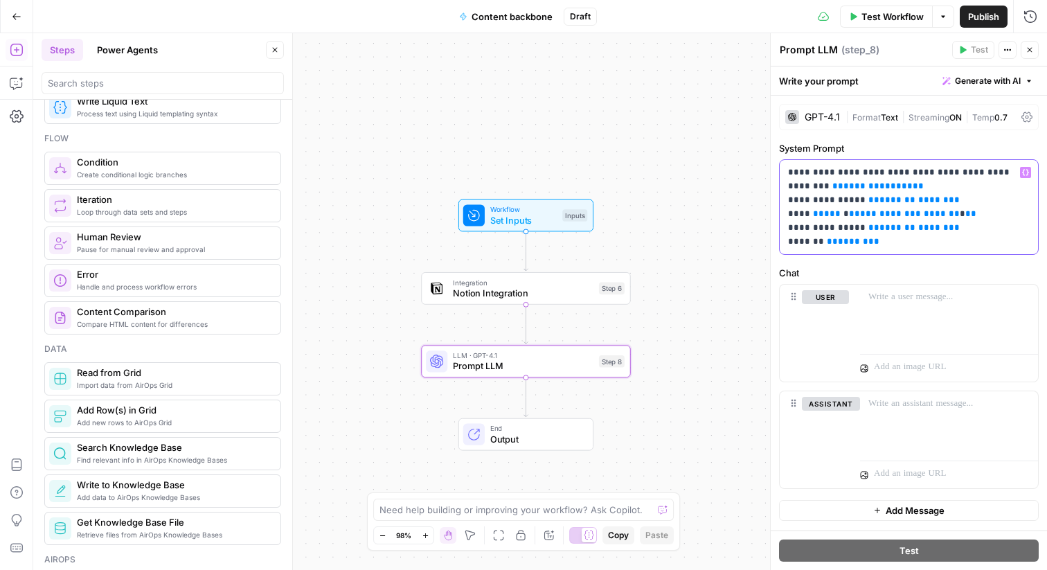
scroll to position [388, 0]
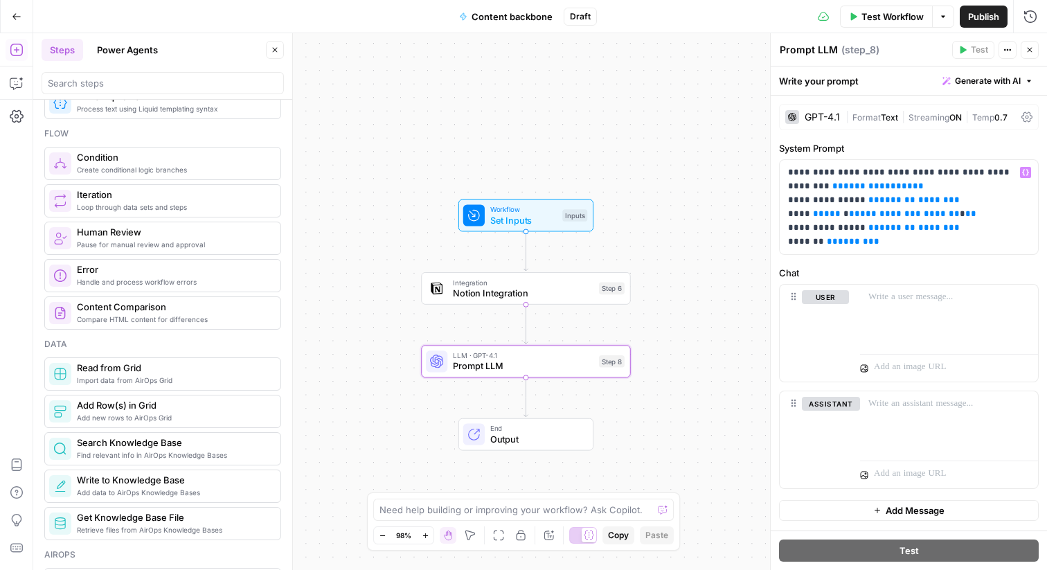
click at [278, 54] on button "Close" at bounding box center [275, 50] width 18 height 18
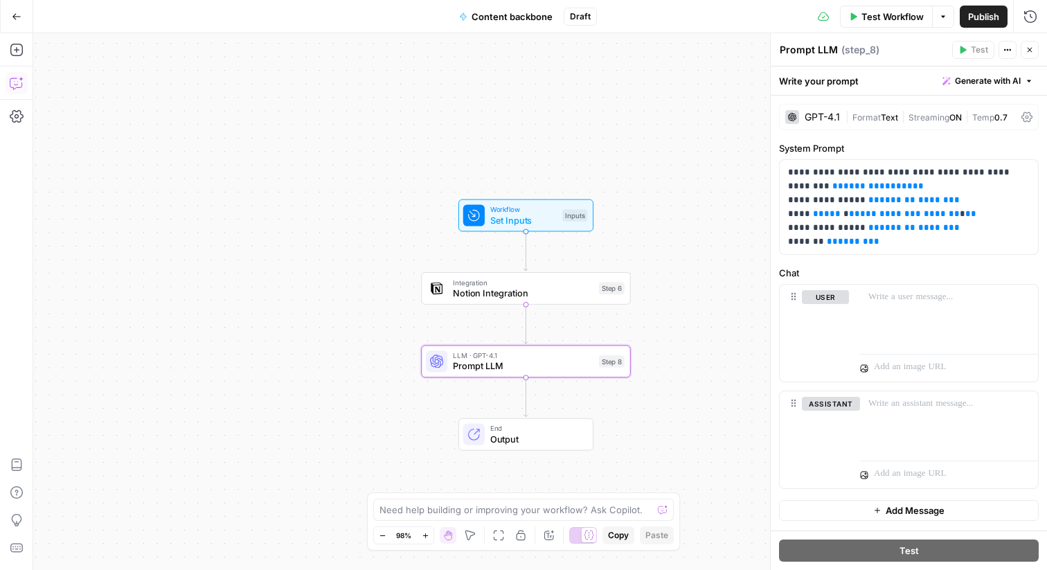
click at [12, 87] on icon "button" at bounding box center [16, 83] width 12 height 11
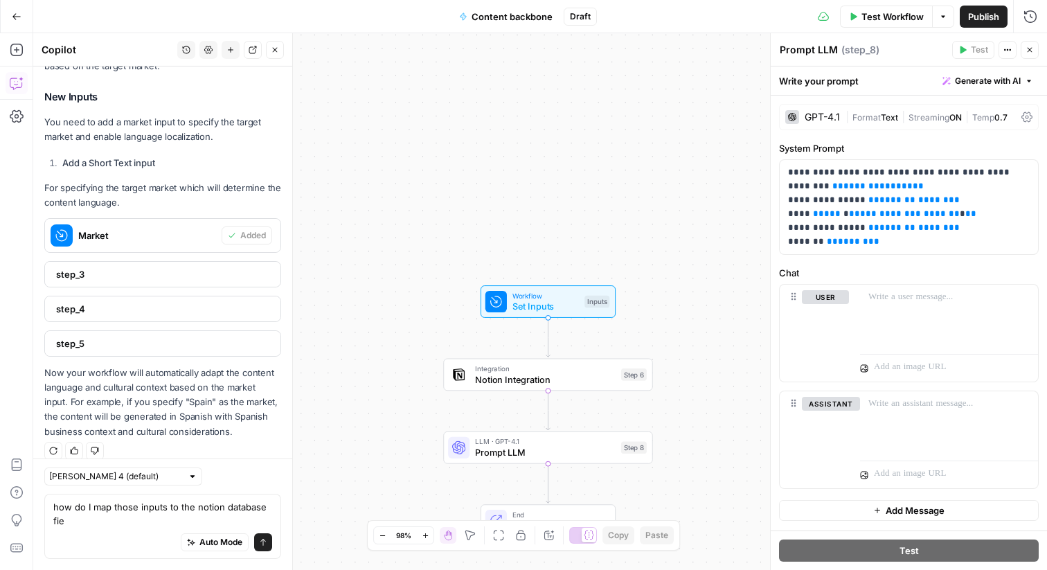
scroll to position [1901, 0]
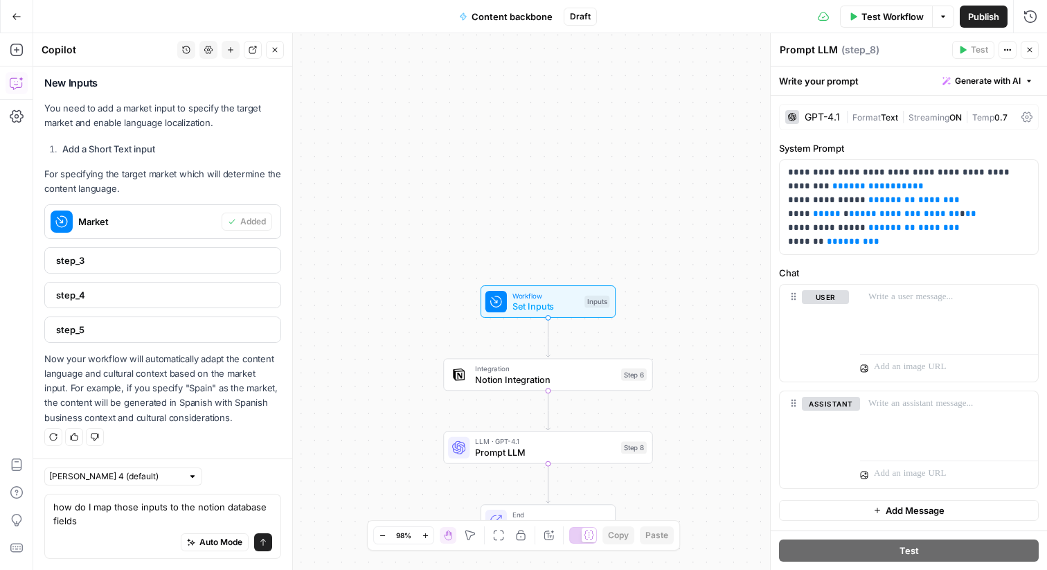
type textarea "how do I map those inputs to the notion database fields?"
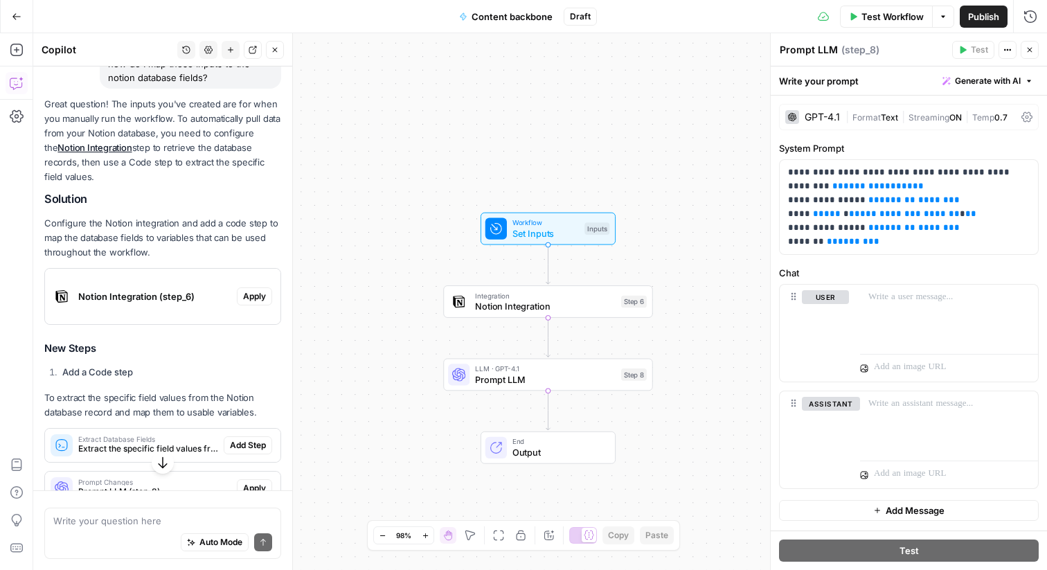
scroll to position [2281, 0]
click at [398, 353] on div "Workflow Set Inputs Inputs Integration Notion Integration Step 6 Copy step Dele…" at bounding box center [540, 301] width 1014 height 537
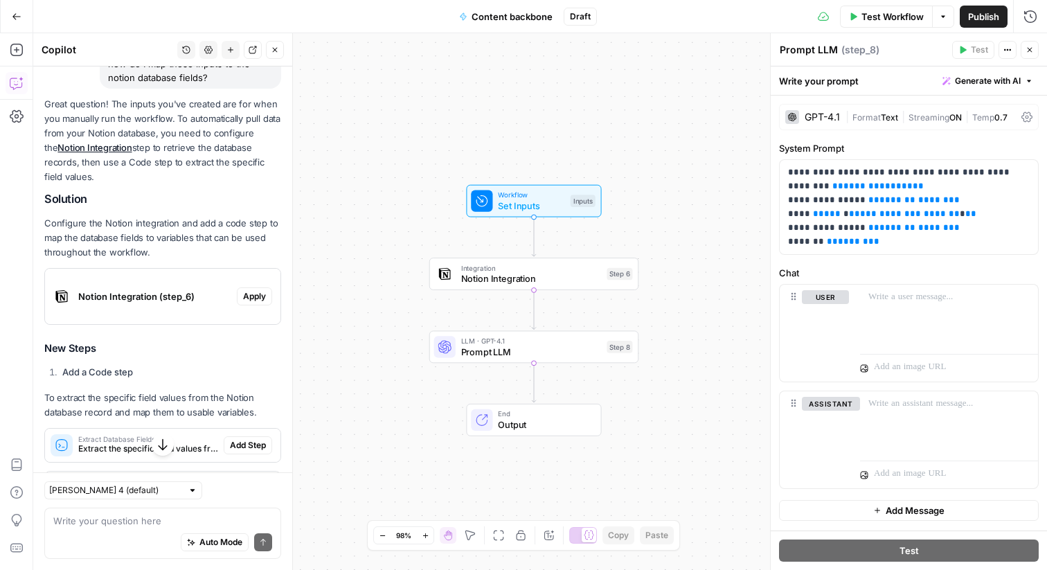
click at [514, 342] on span "LLM · GPT-4.1" at bounding box center [531, 340] width 141 height 11
click at [461, 354] on span "Prompt LLM" at bounding box center [531, 352] width 141 height 14
click at [374, 280] on div "Workflow Set Inputs Inputs Integration Notion Integration Step 6 LLM · GPT-4.1 …" at bounding box center [540, 301] width 1014 height 537
click at [465, 346] on span "Prompt LLM" at bounding box center [531, 352] width 141 height 14
click at [406, 214] on div "Workflow Set Inputs Inputs Integration Notion Integration Step 6 LLM · GPT-4.1 …" at bounding box center [540, 301] width 1014 height 537
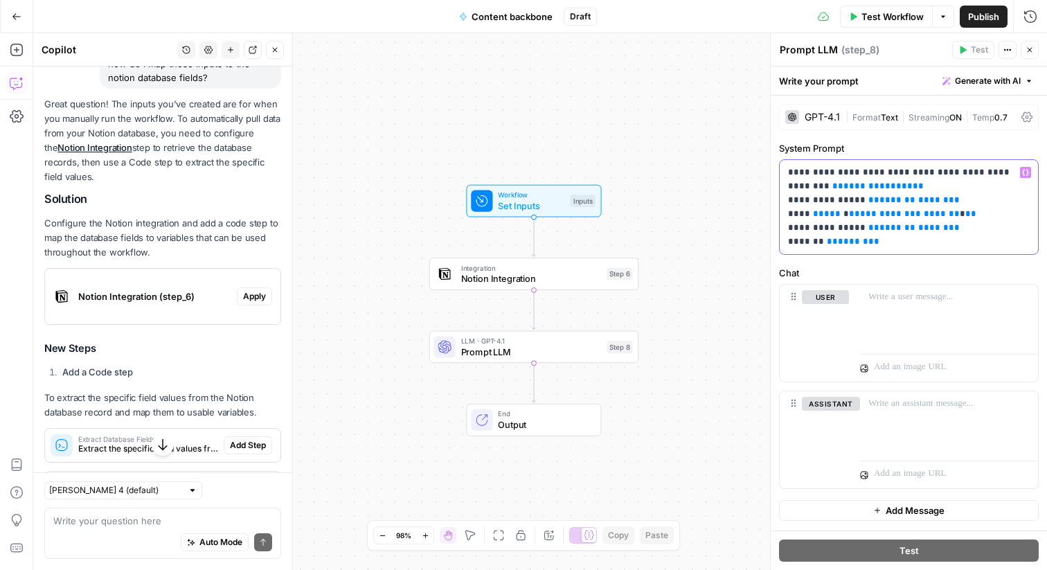
click at [982, 173] on p "**********" at bounding box center [909, 206] width 242 height 83
click at [546, 424] on span "Output" at bounding box center [544, 424] width 92 height 14
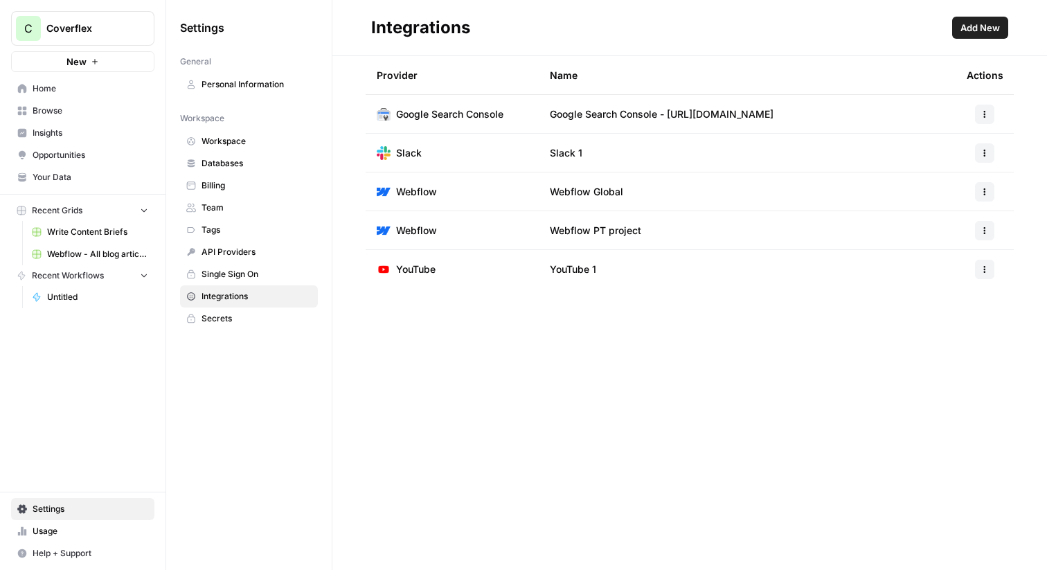
click at [990, 33] on span "Add New" at bounding box center [979, 28] width 39 height 14
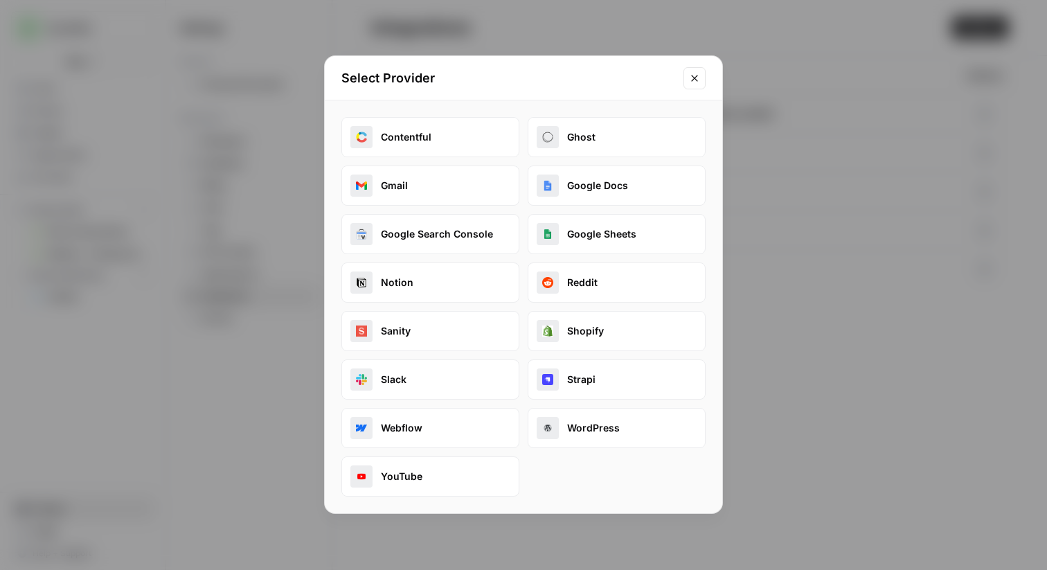
click at [397, 284] on button "Notion" at bounding box center [430, 282] width 178 height 40
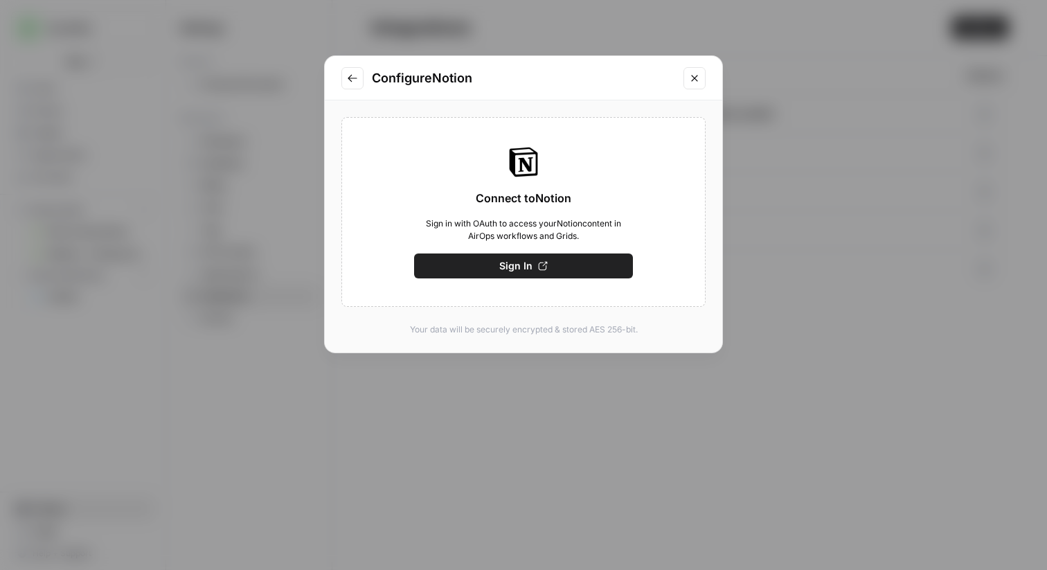
click at [491, 268] on button "Sign In" at bounding box center [523, 265] width 219 height 25
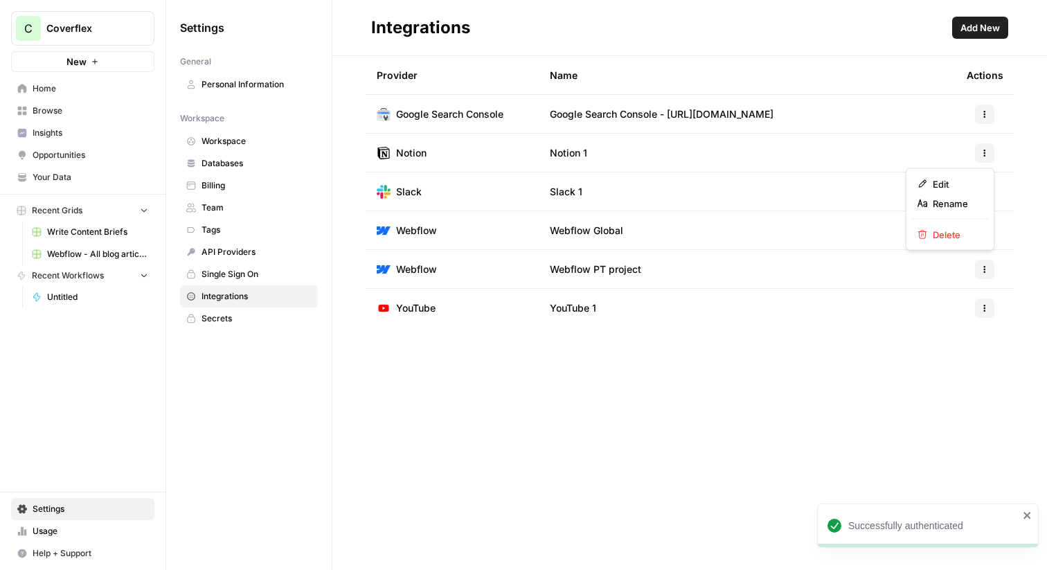
click at [980, 145] on button "button" at bounding box center [984, 152] width 19 height 19
click at [955, 201] on span "Rename" at bounding box center [955, 204] width 44 height 14
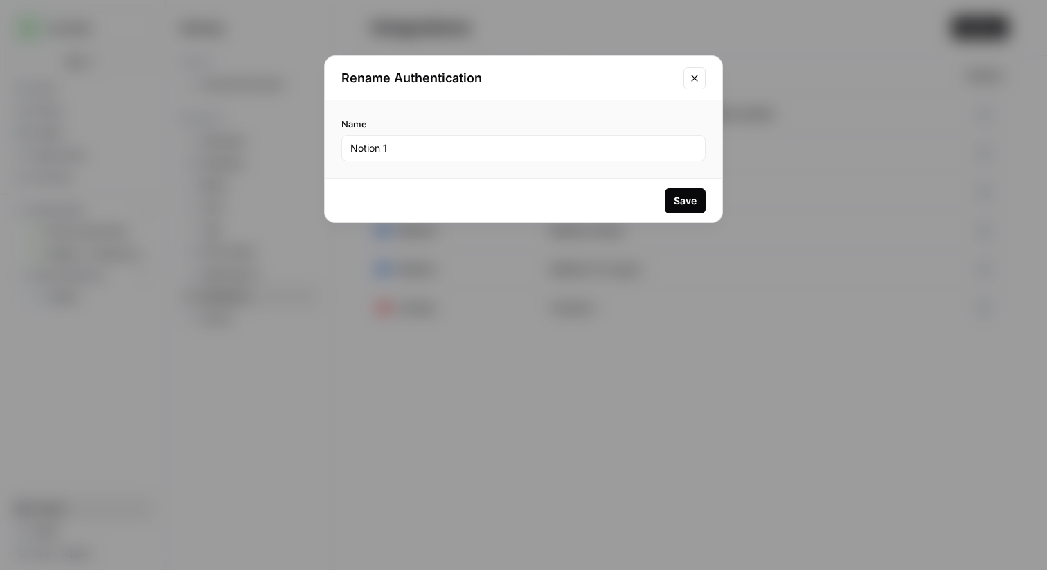
click at [517, 140] on div "Notion 1" at bounding box center [523, 148] width 364 height 26
type input "Global Content Hub DB"
click at [672, 197] on button "Save" at bounding box center [685, 200] width 41 height 25
